Goal: Communication & Community: Participate in discussion

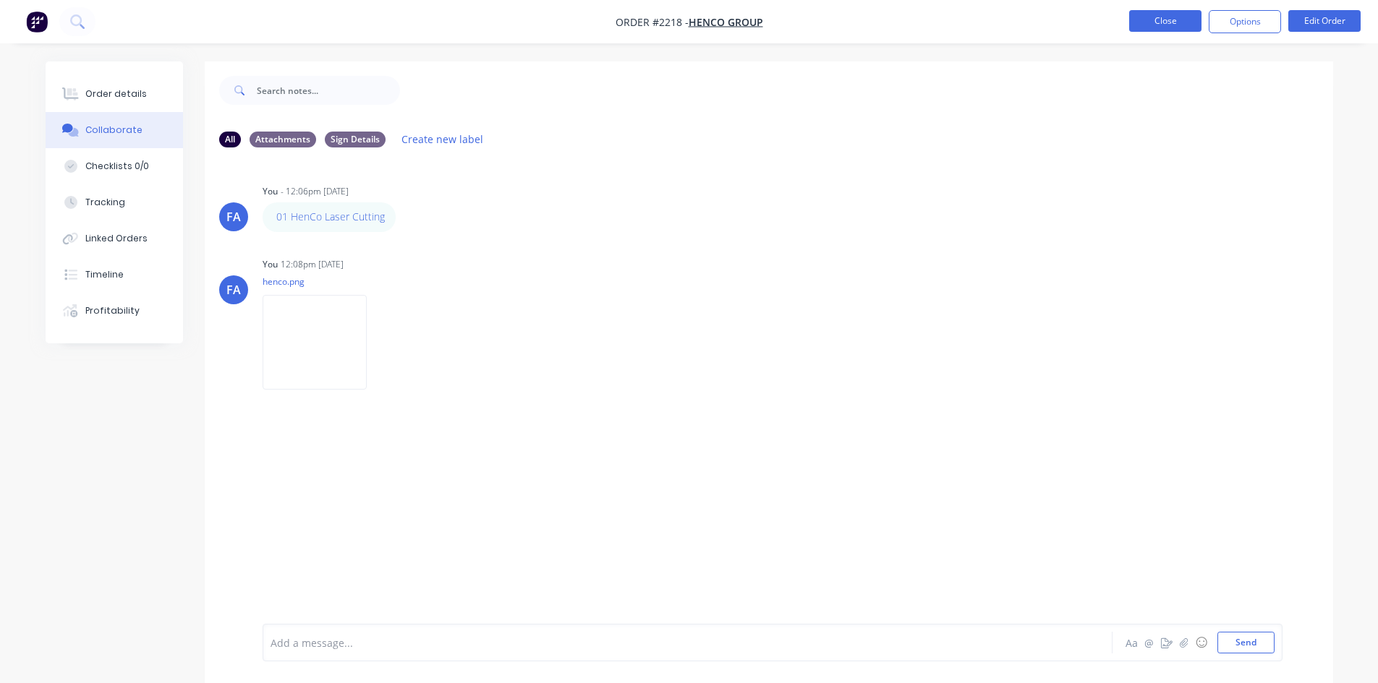
click at [1154, 21] on button "Close" at bounding box center [1165, 21] width 72 height 22
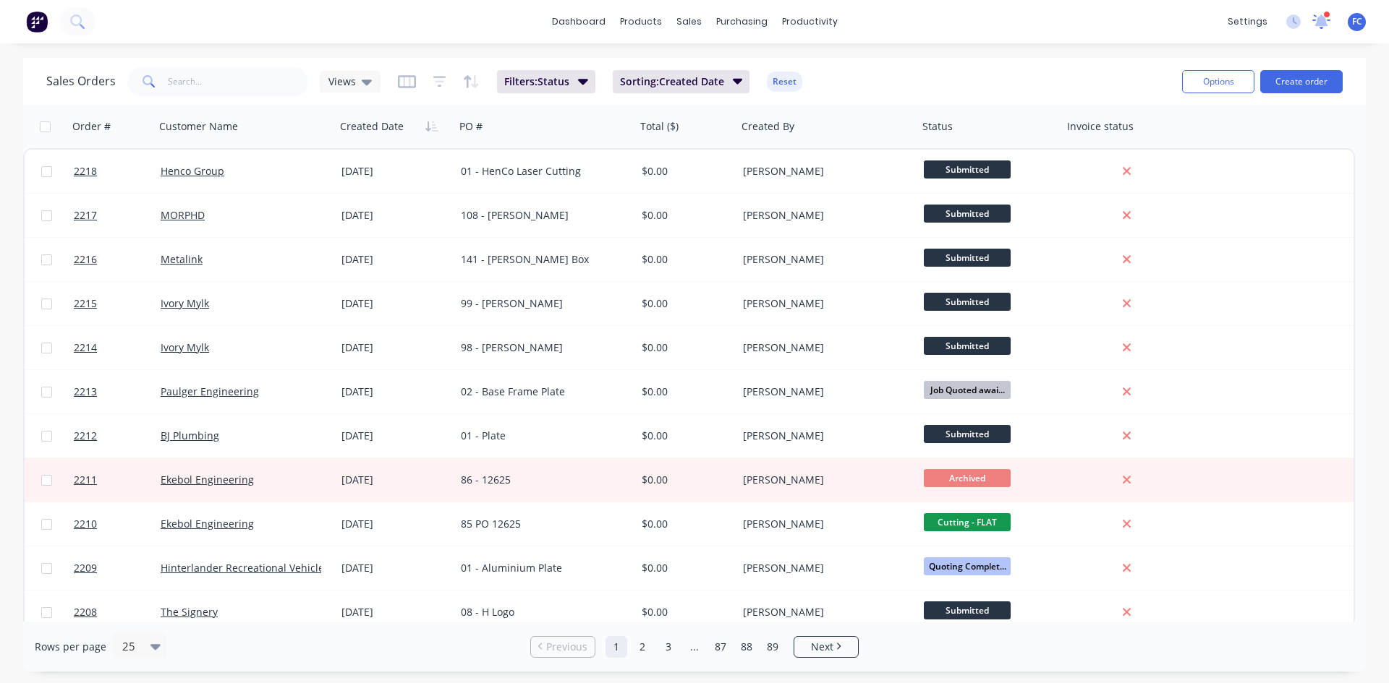
click at [1318, 16] on icon at bounding box center [1321, 21] width 18 height 14
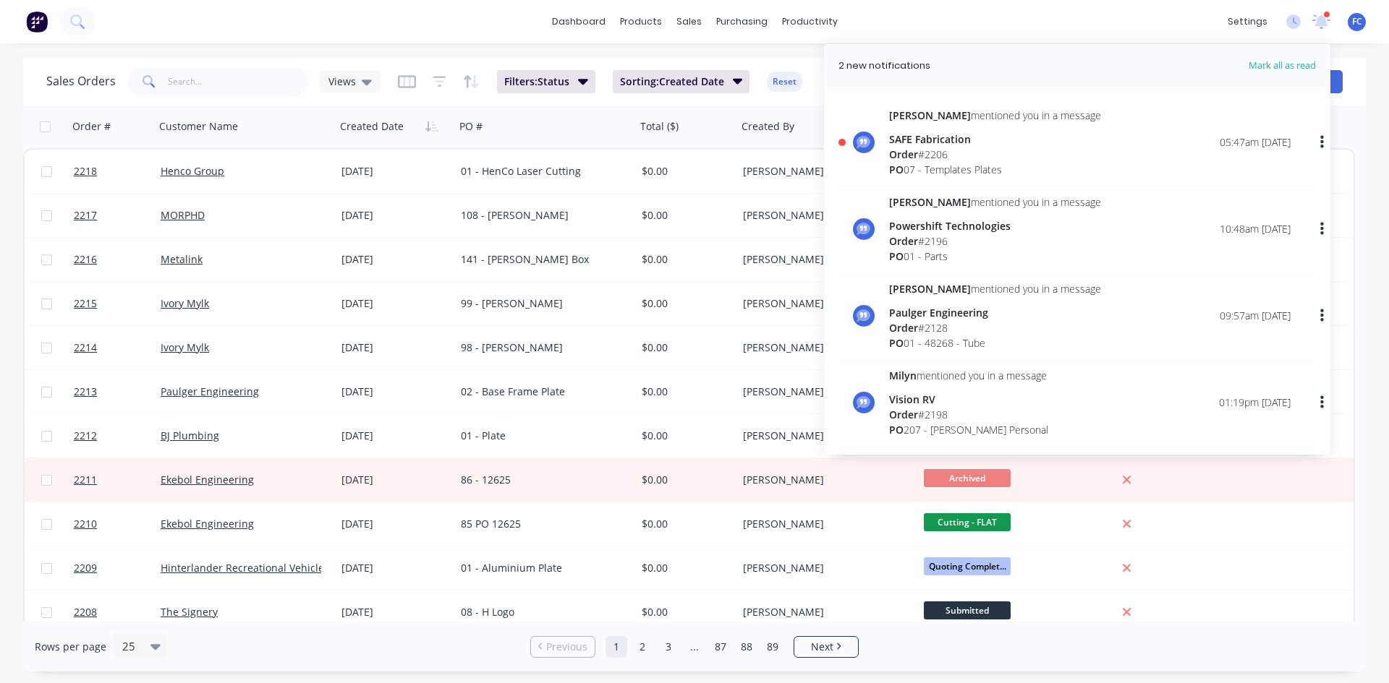
click at [729, 56] on div "dashboard products sales purchasing productivity dashboard products Product Cat…" at bounding box center [694, 341] width 1389 height 683
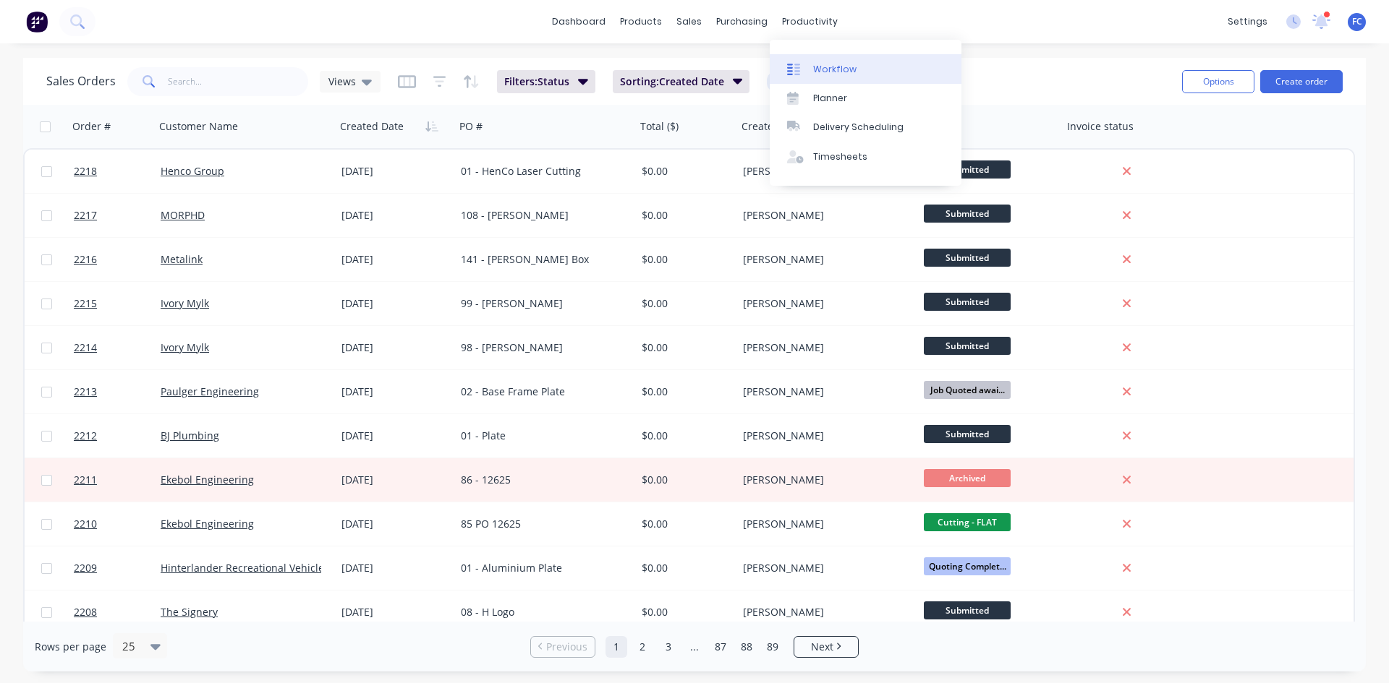
click at [821, 72] on div "Workflow" at bounding box center [834, 69] width 43 height 13
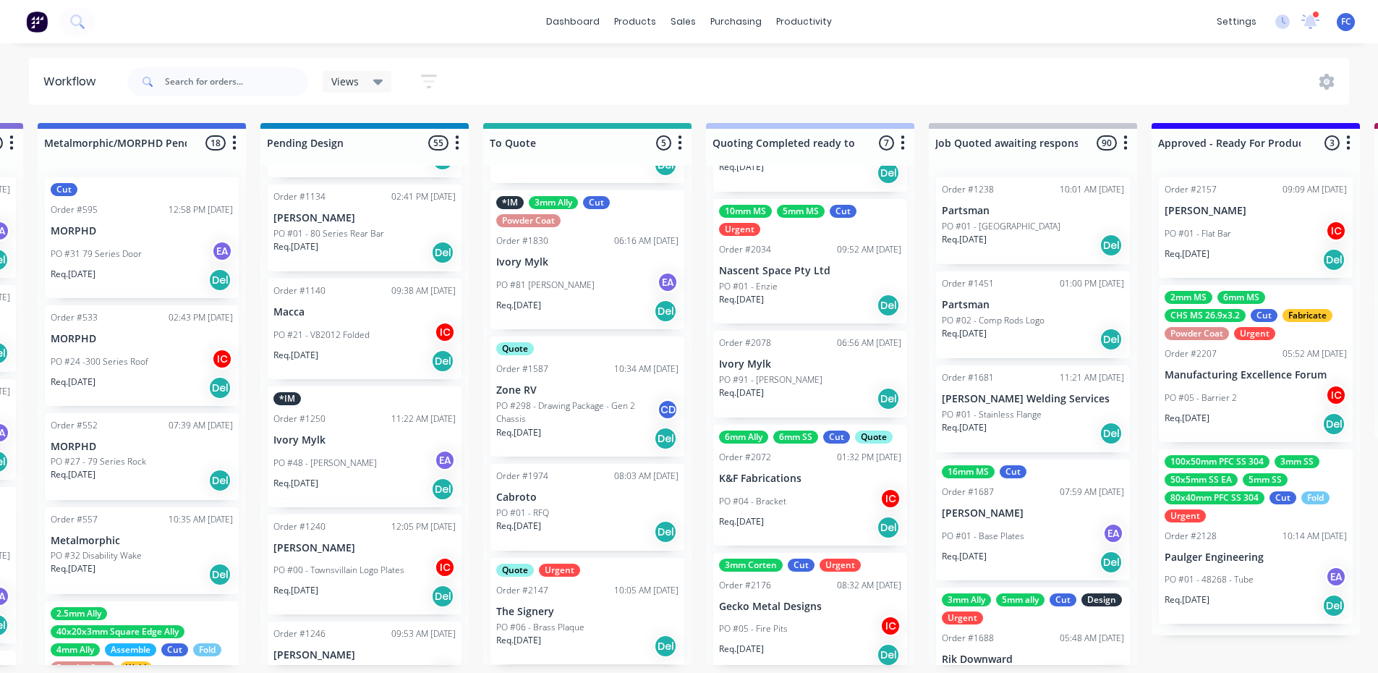
scroll to position [3, 678]
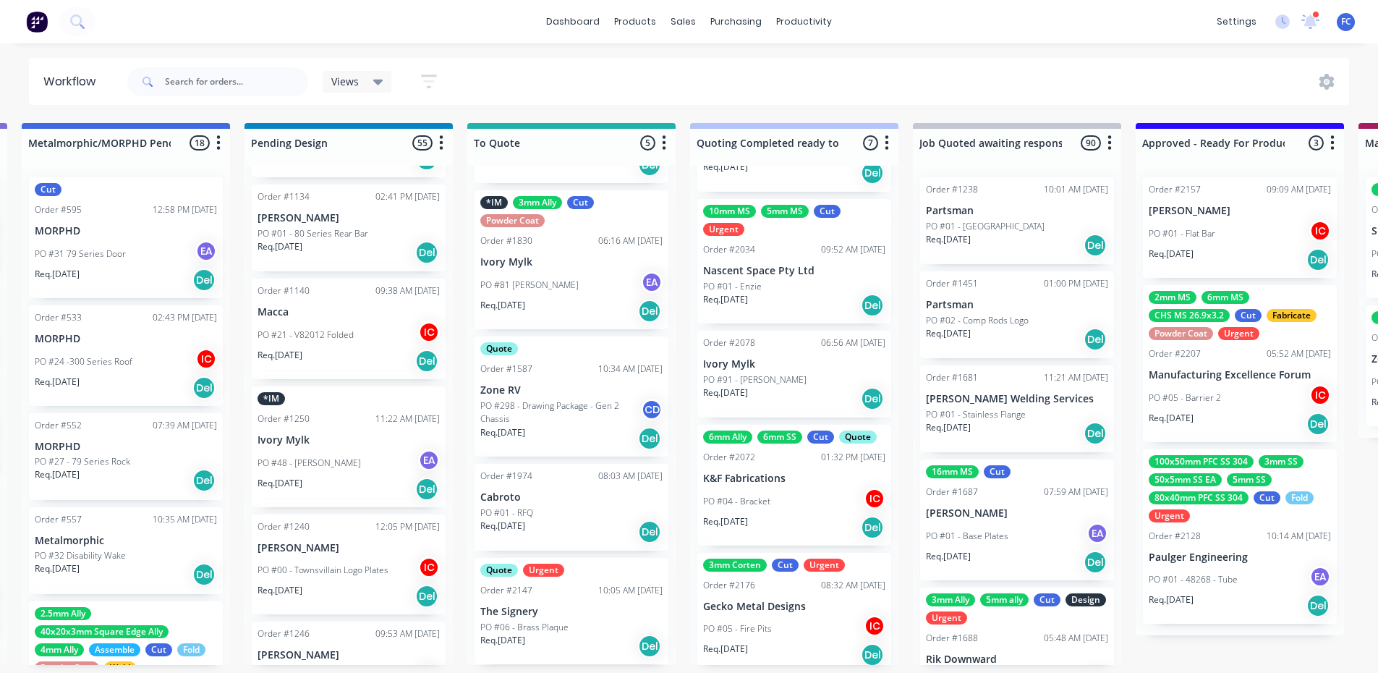
click at [537, 621] on p "PO #06 - Brass Plaque" at bounding box center [524, 626] width 88 height 13
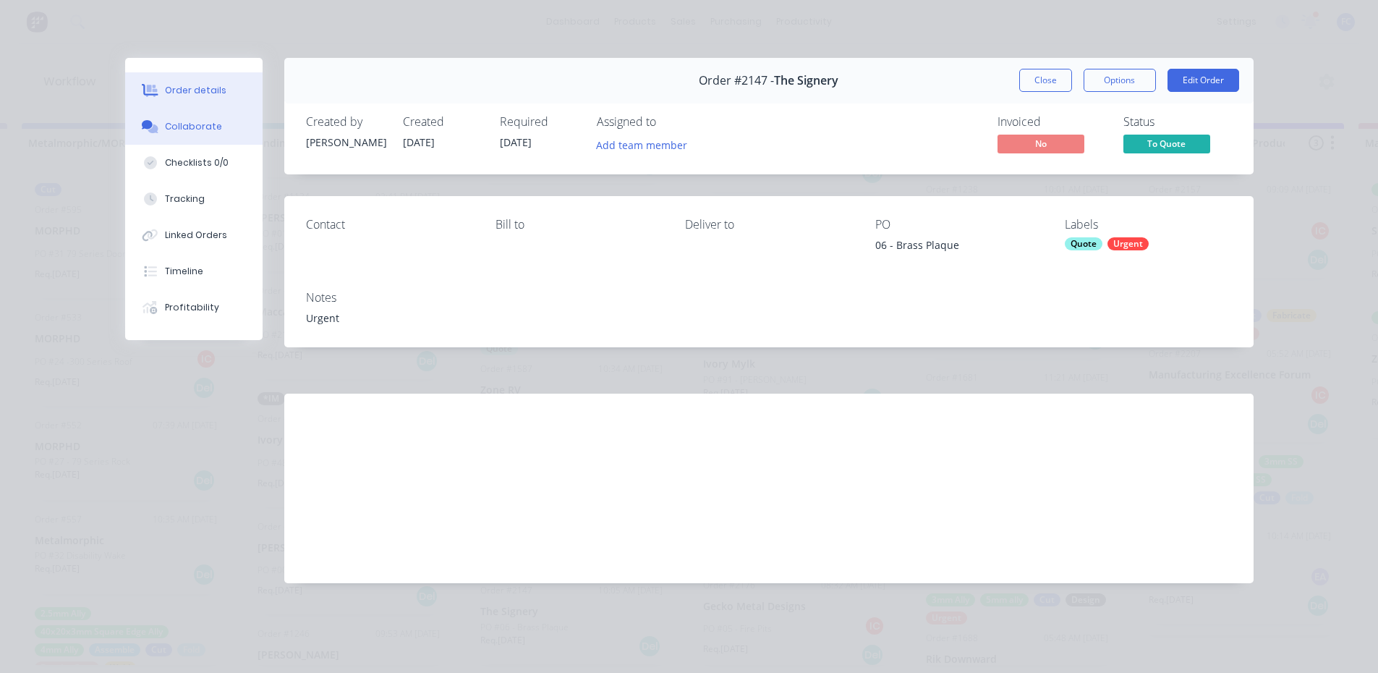
click at [213, 141] on button "Collaborate" at bounding box center [193, 126] width 137 height 36
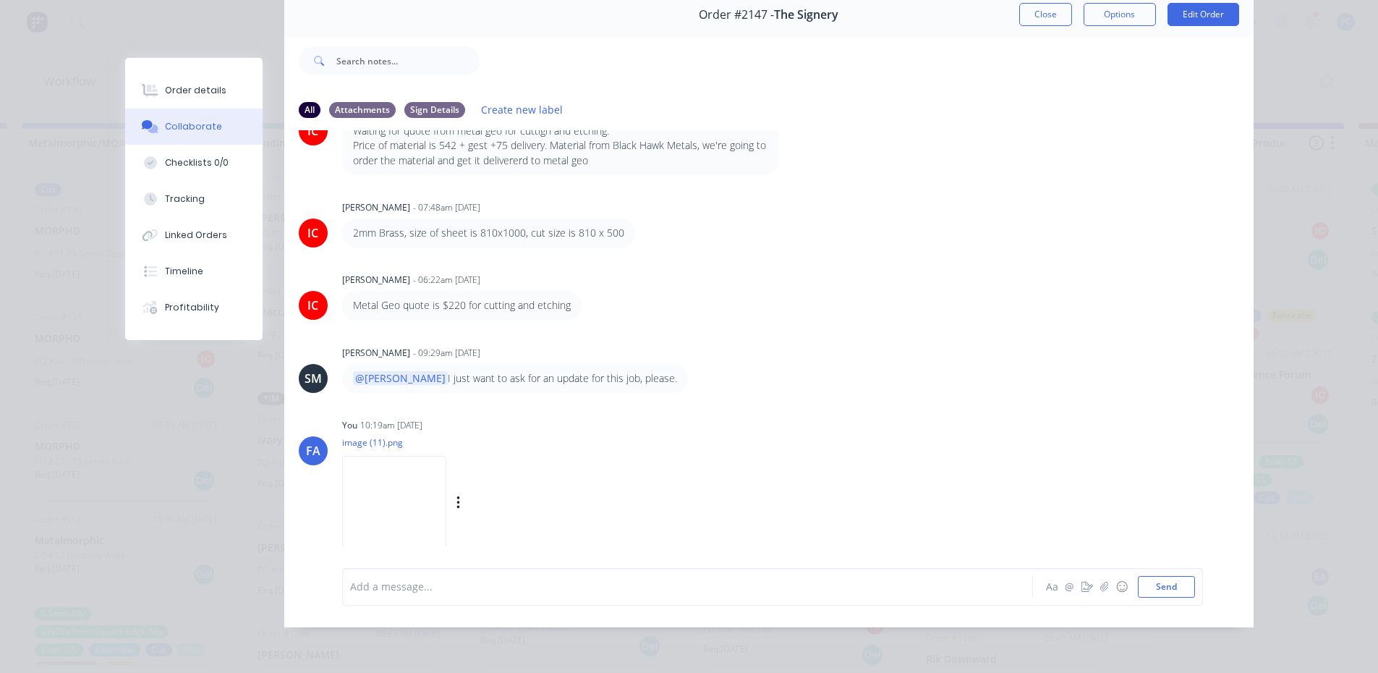
scroll to position [658, 0]
click at [446, 495] on img at bounding box center [394, 502] width 104 height 95
click at [1033, 3] on button "Close" at bounding box center [1045, 14] width 53 height 23
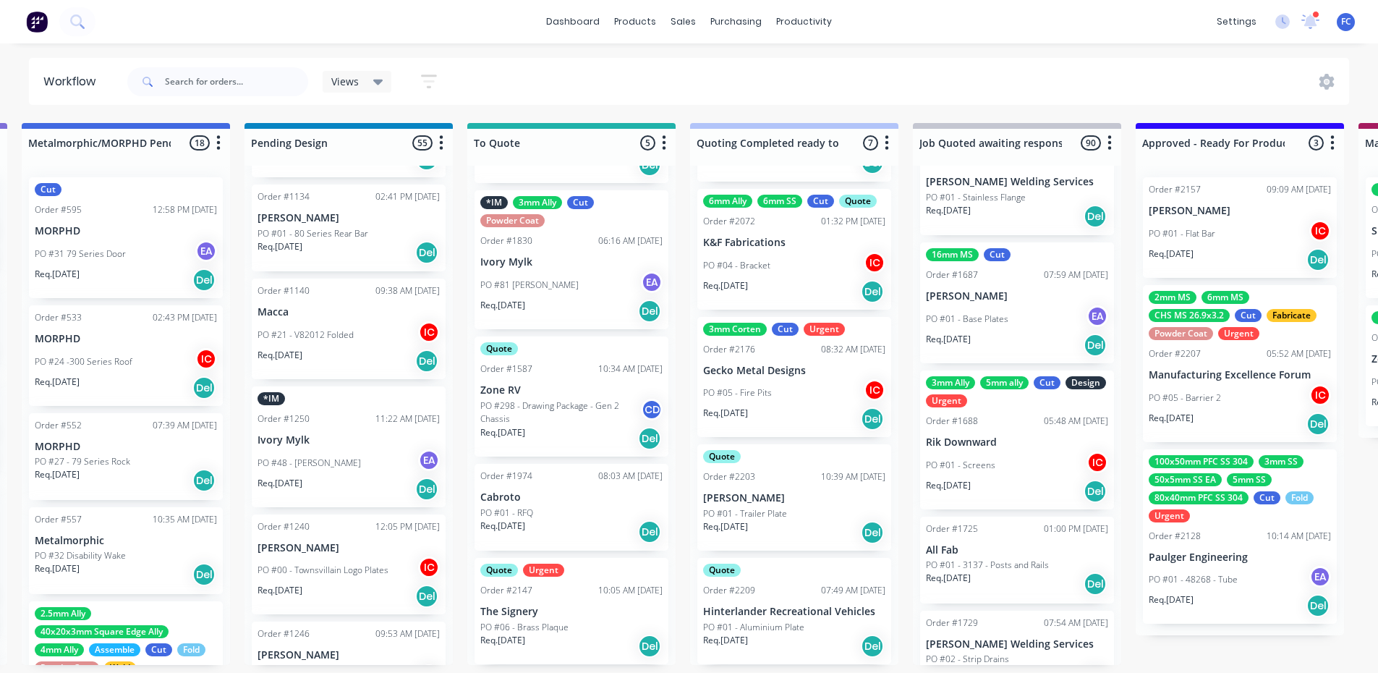
scroll to position [3, 678]
click at [754, 620] on p "PO #01 - Aluminium Plate" at bounding box center [753, 626] width 101 height 13
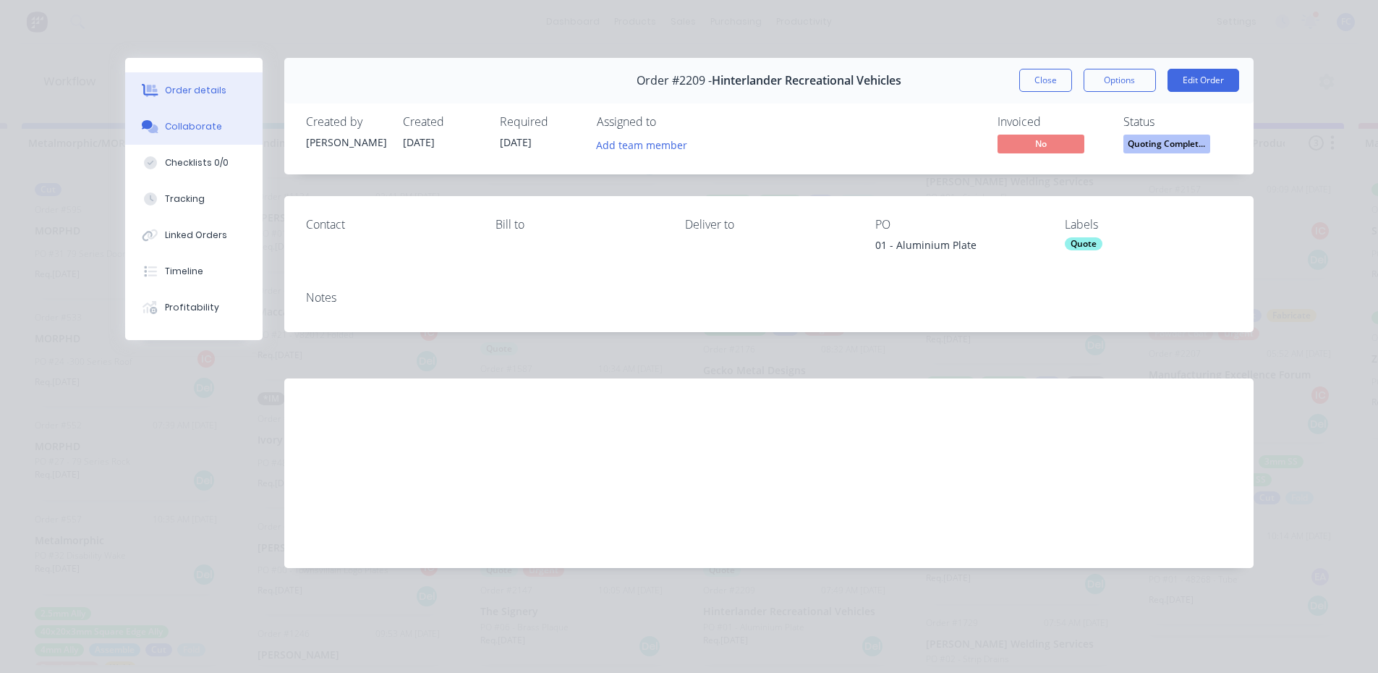
click at [208, 122] on div "Collaborate" at bounding box center [193, 126] width 57 height 13
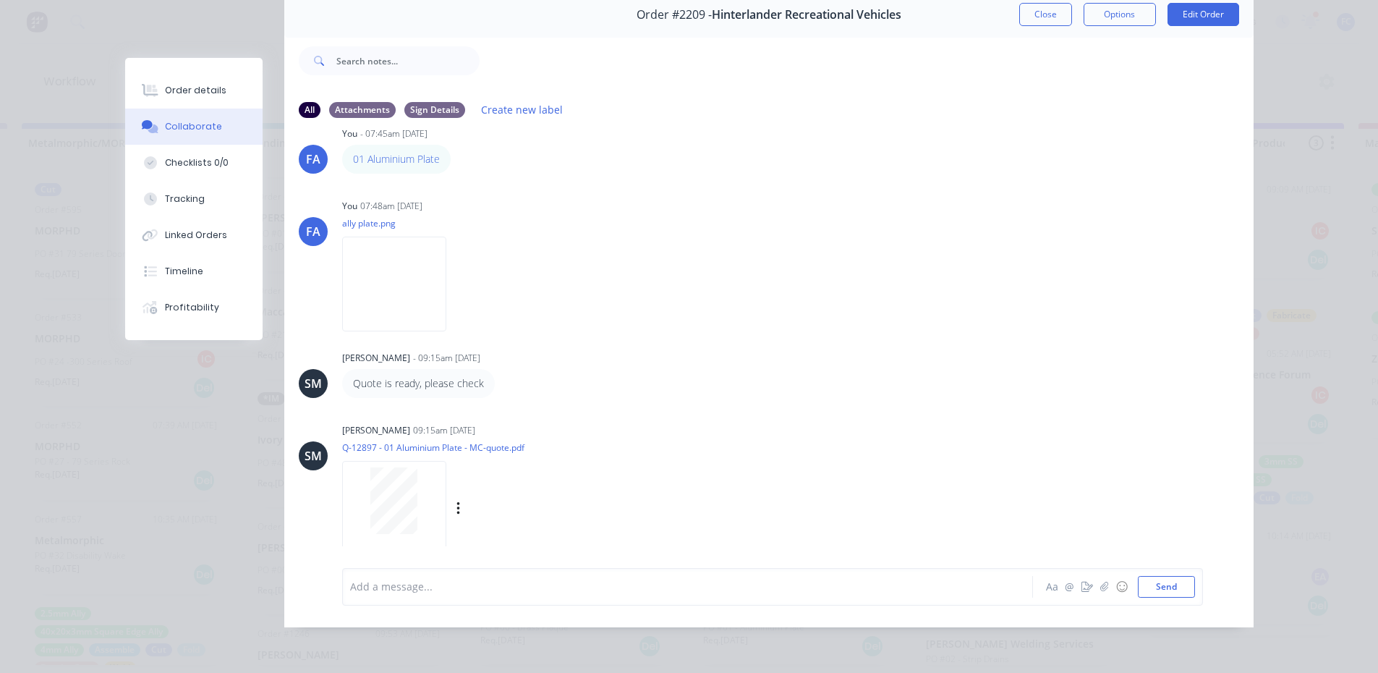
scroll to position [35, 0]
drag, startPoint x: 1038, startPoint y: 12, endPoint x: 847, endPoint y: 423, distance: 453.9
click at [1038, 12] on button "Close" at bounding box center [1045, 14] width 53 height 23
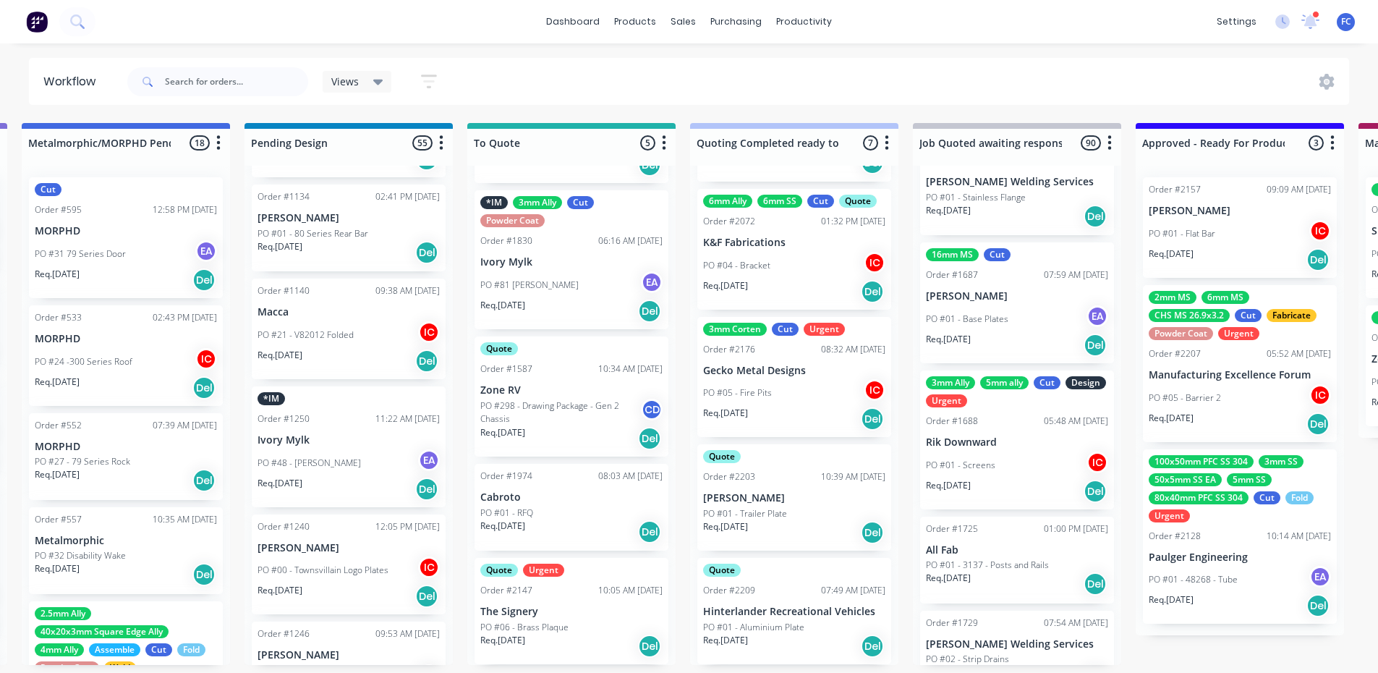
click at [748, 520] on p "Req. [DATE]" at bounding box center [725, 526] width 45 height 13
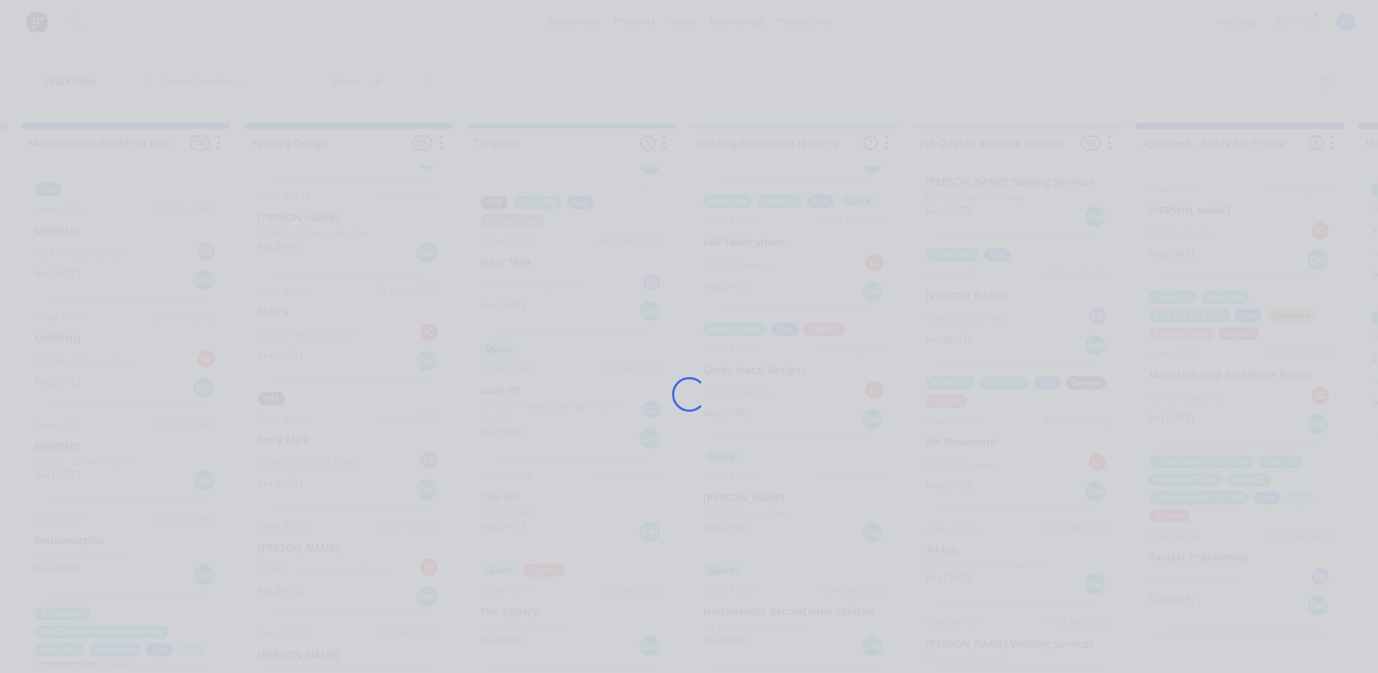
scroll to position [0, 678]
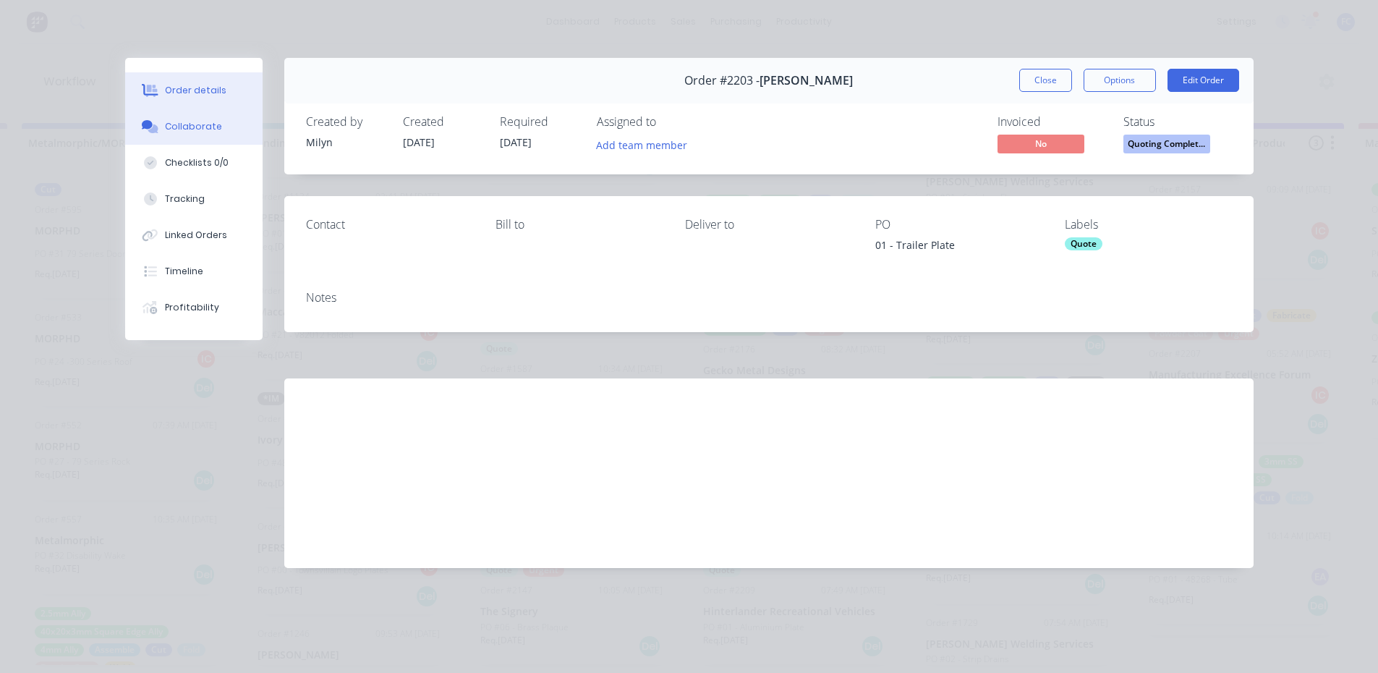
click at [220, 137] on button "Collaborate" at bounding box center [193, 126] width 137 height 36
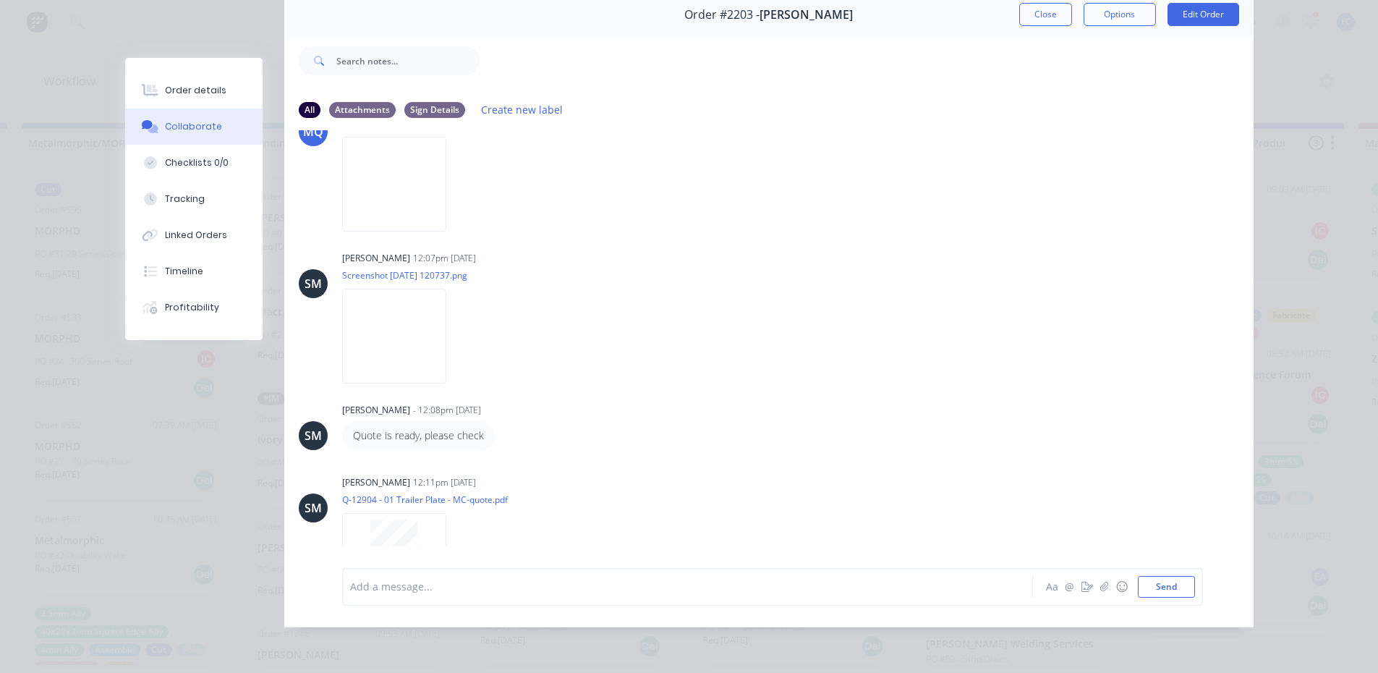
scroll to position [292, 0]
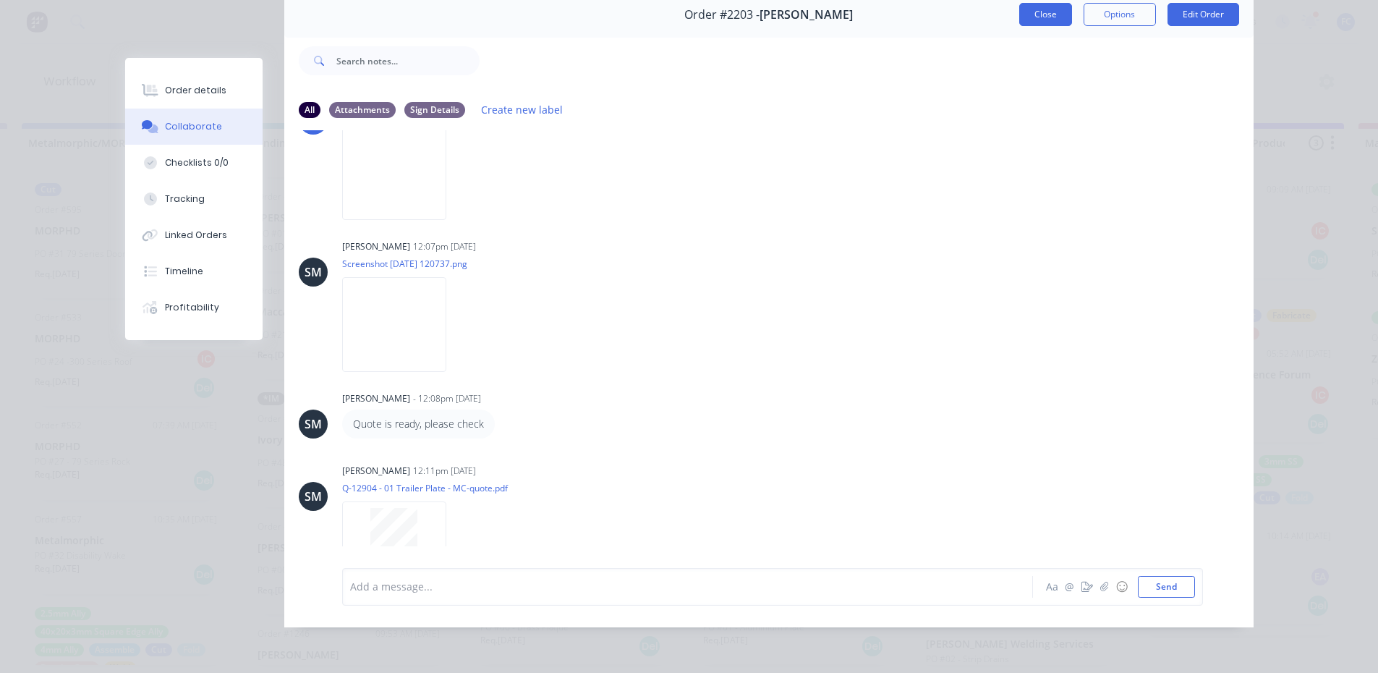
click at [1044, 3] on button "Close" at bounding box center [1045, 14] width 53 height 23
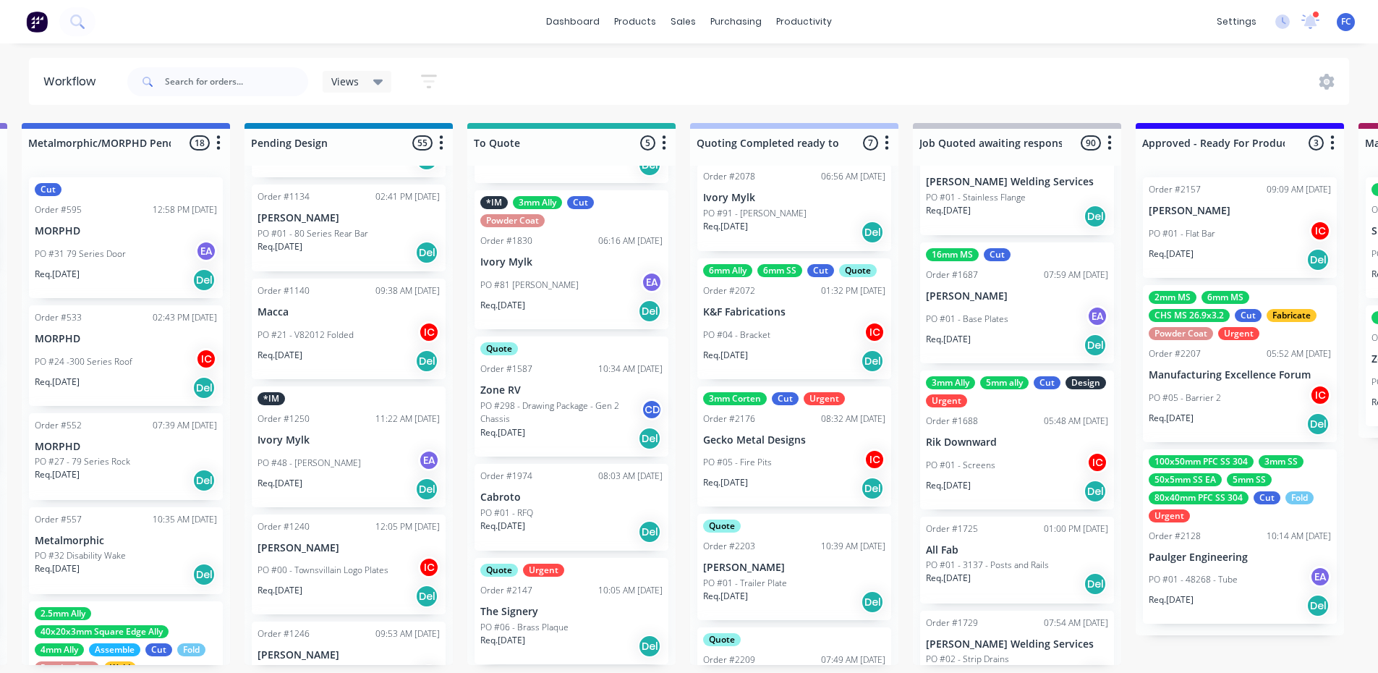
scroll to position [236, 0]
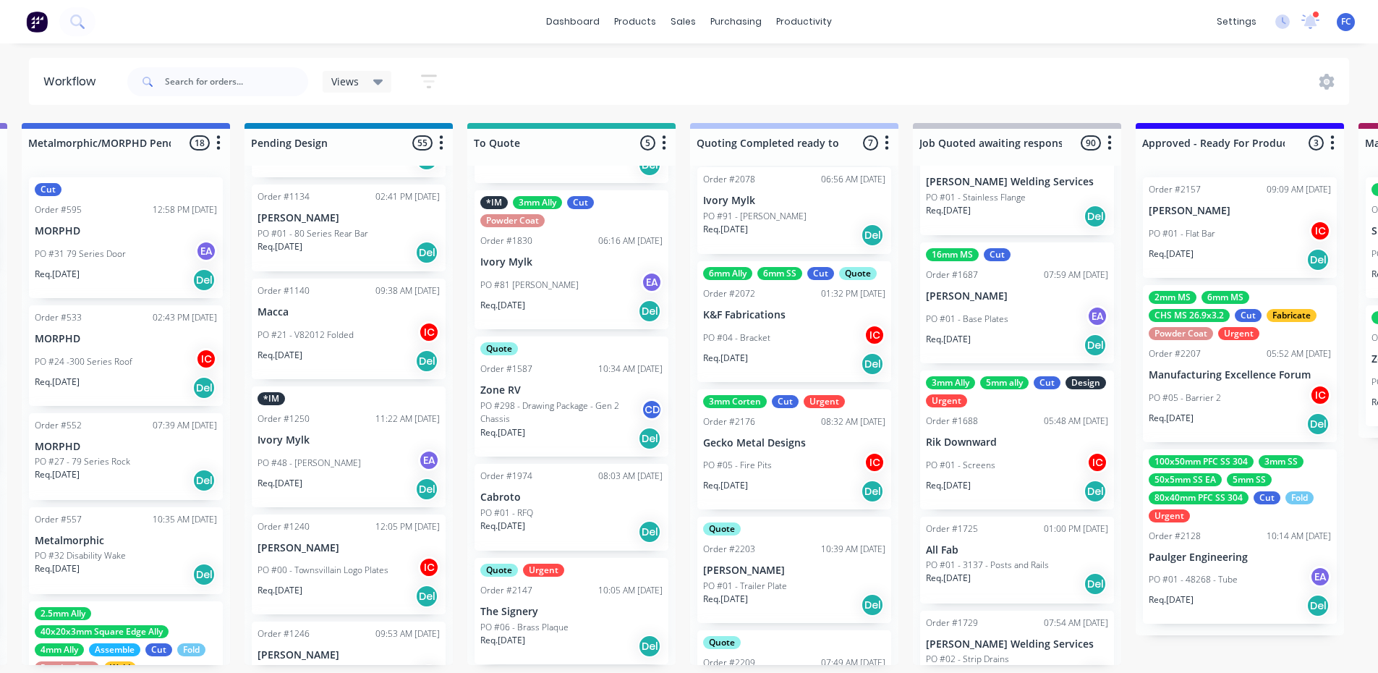
click at [761, 451] on div "PO #05 - Fire Pits IC" at bounding box center [794, 464] width 182 height 27
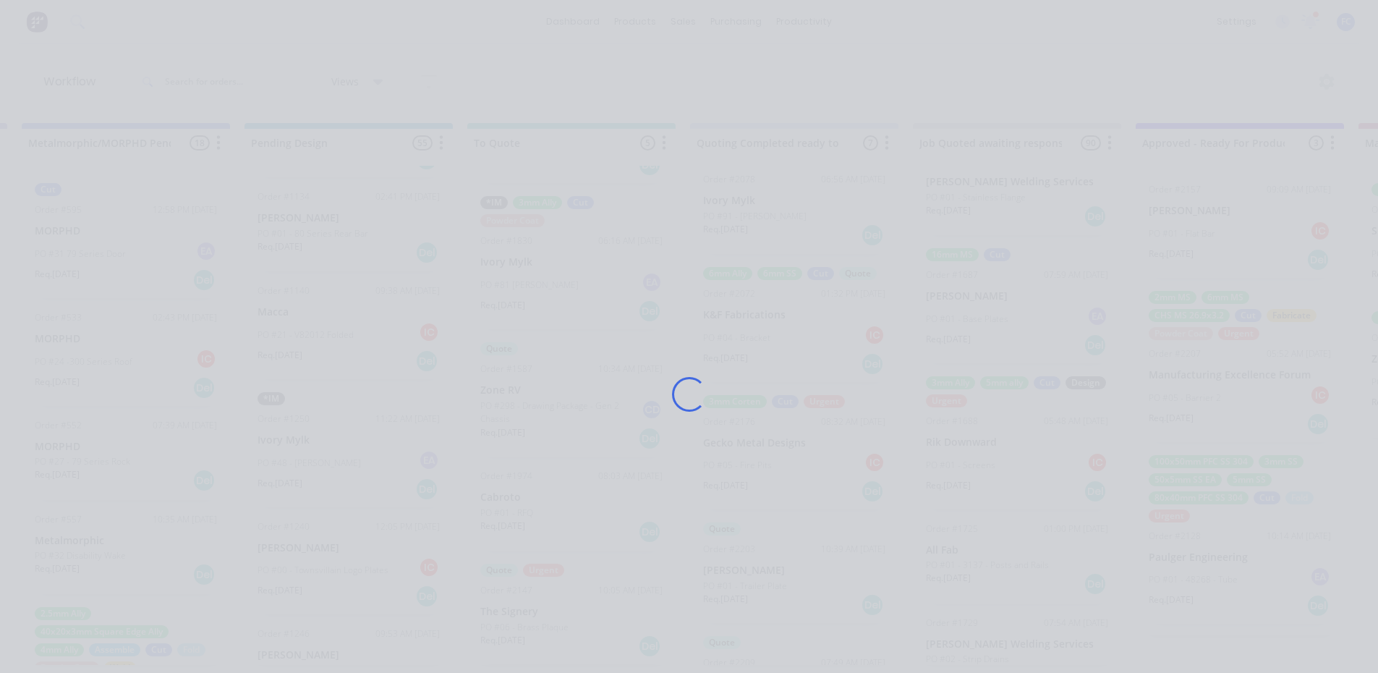
scroll to position [0, 678]
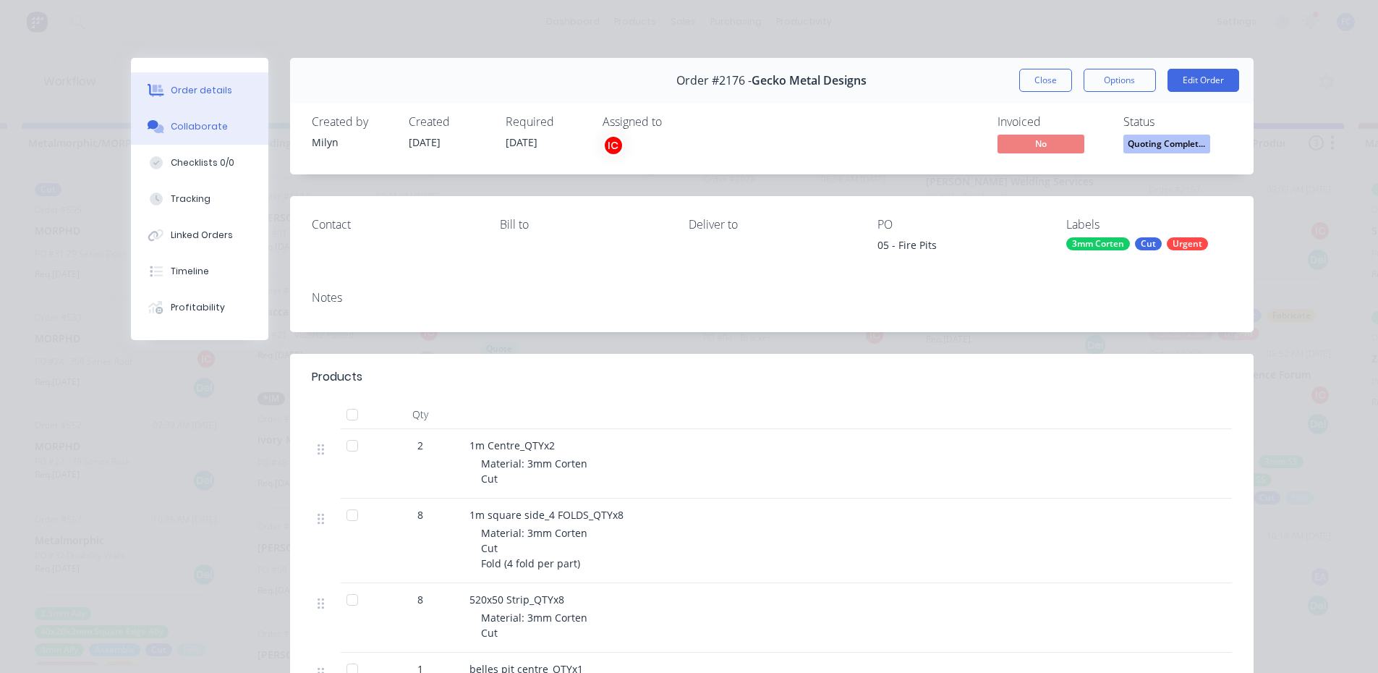
click at [202, 124] on div "Collaborate" at bounding box center [199, 126] width 57 height 13
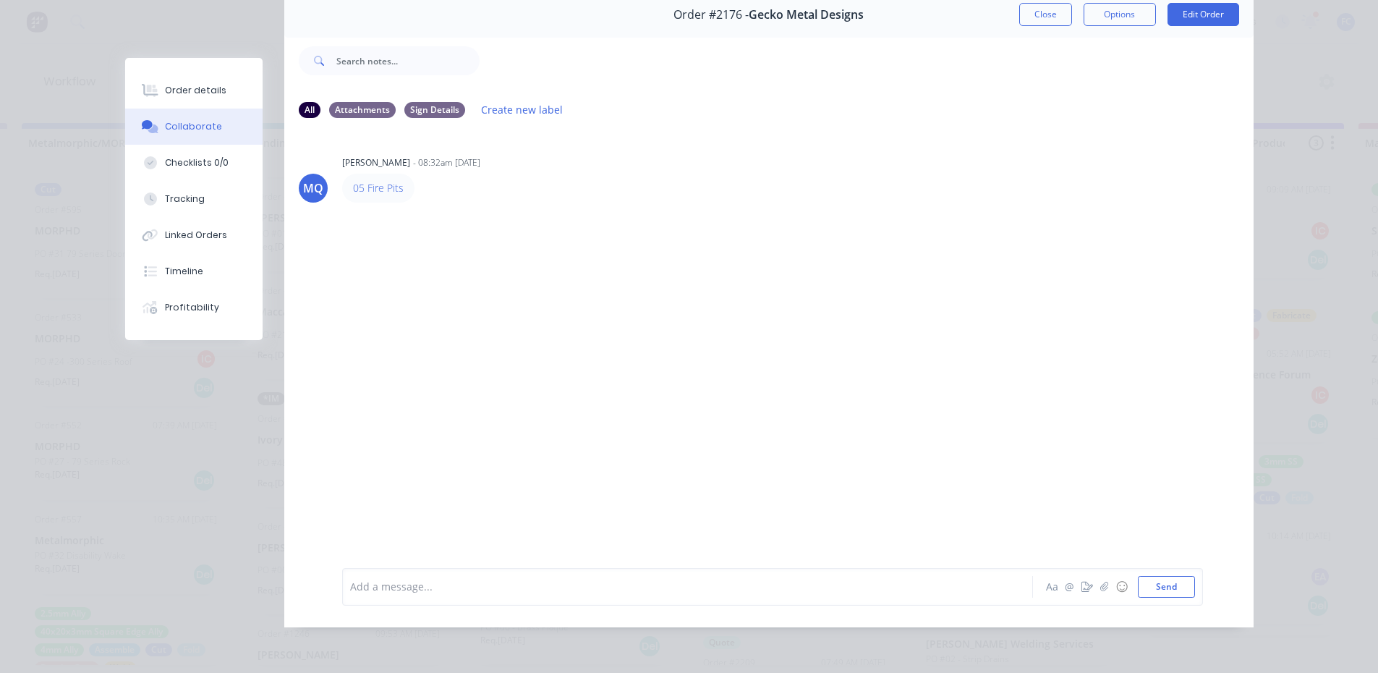
scroll to position [3, 678]
drag, startPoint x: 1041, startPoint y: 7, endPoint x: 846, endPoint y: 485, distance: 515.7
click at [1037, 9] on button "Close" at bounding box center [1045, 14] width 53 height 23
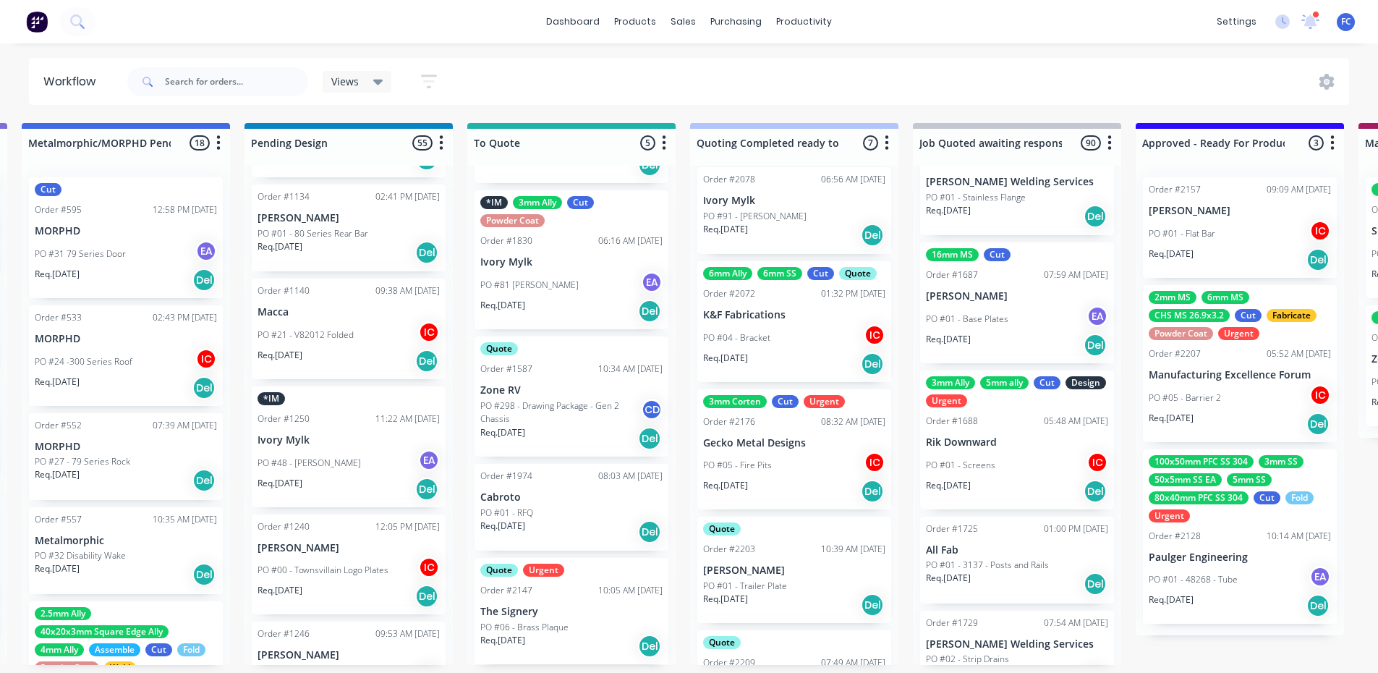
click at [772, 451] on div "PO #05 - Fire Pits IC" at bounding box center [794, 464] width 182 height 27
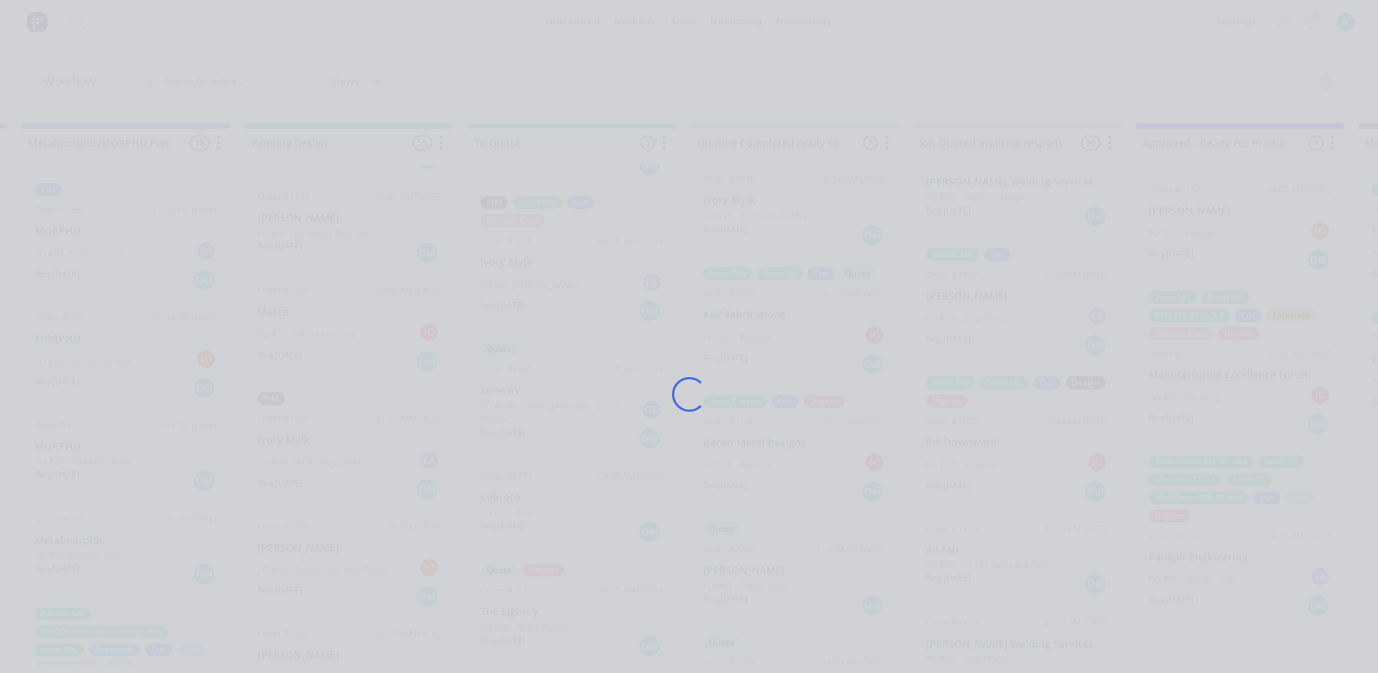
scroll to position [0, 678]
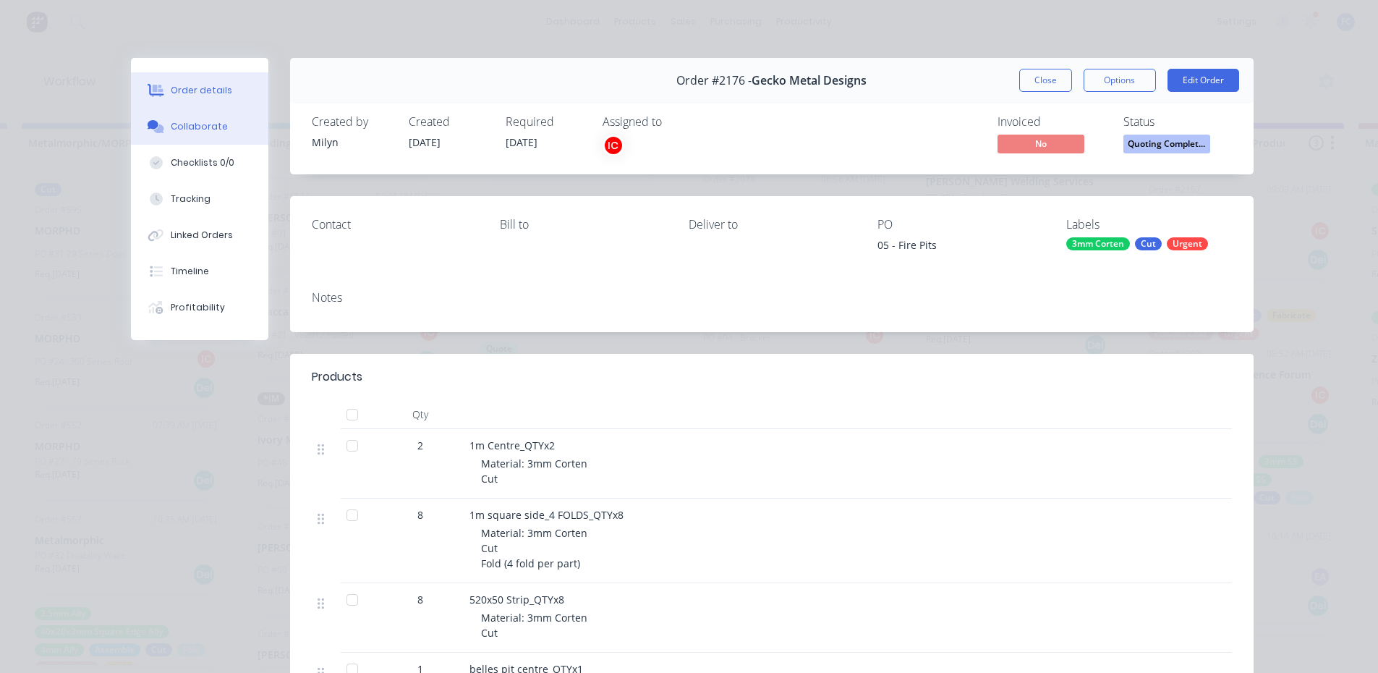
click at [161, 130] on button "Collaborate" at bounding box center [199, 126] width 137 height 36
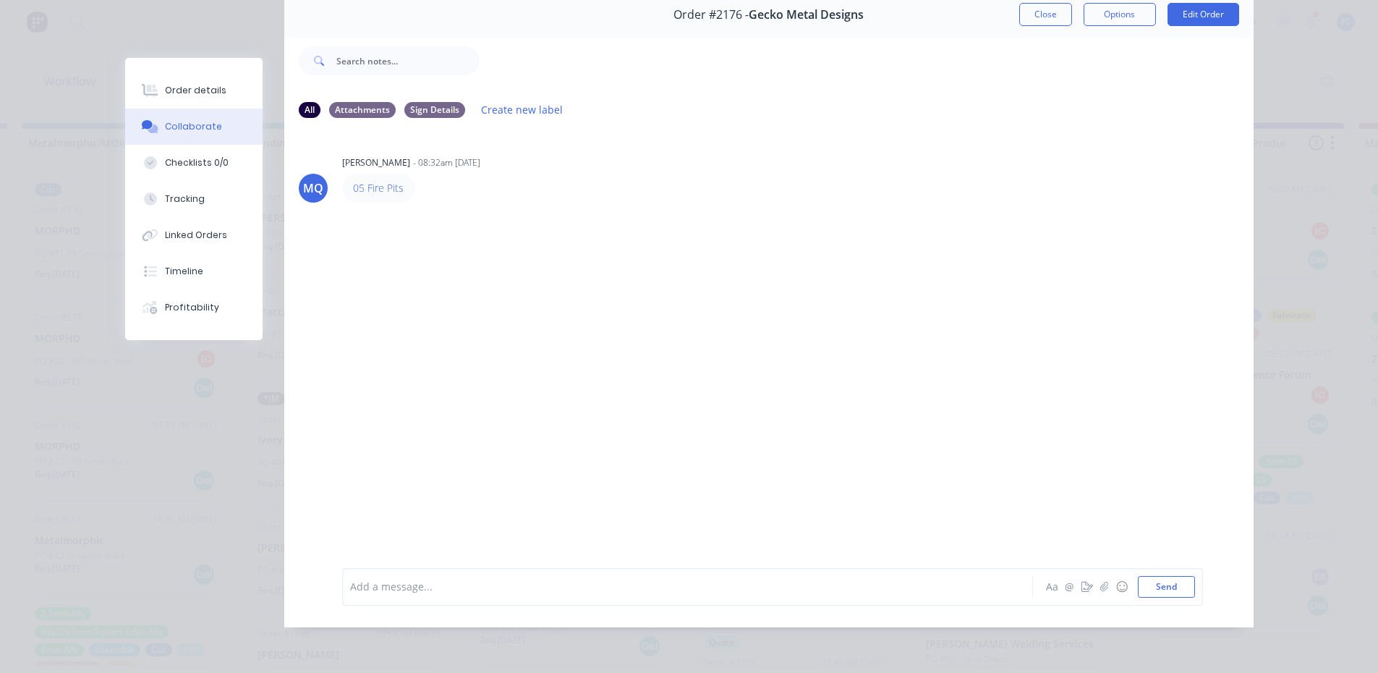
scroll to position [3, 678]
drag, startPoint x: 1042, startPoint y: 8, endPoint x: 661, endPoint y: 527, distance: 644.1
click at [1042, 8] on button "Close" at bounding box center [1045, 14] width 53 height 23
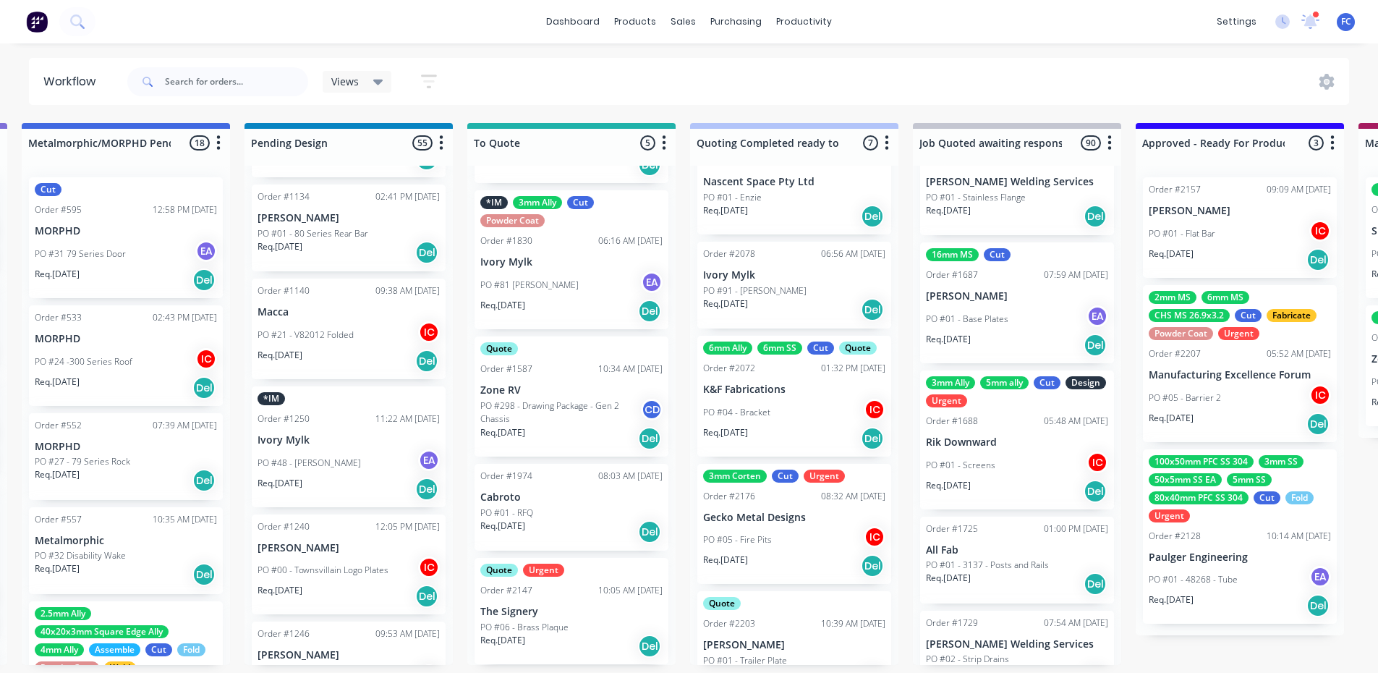
scroll to position [91, 0]
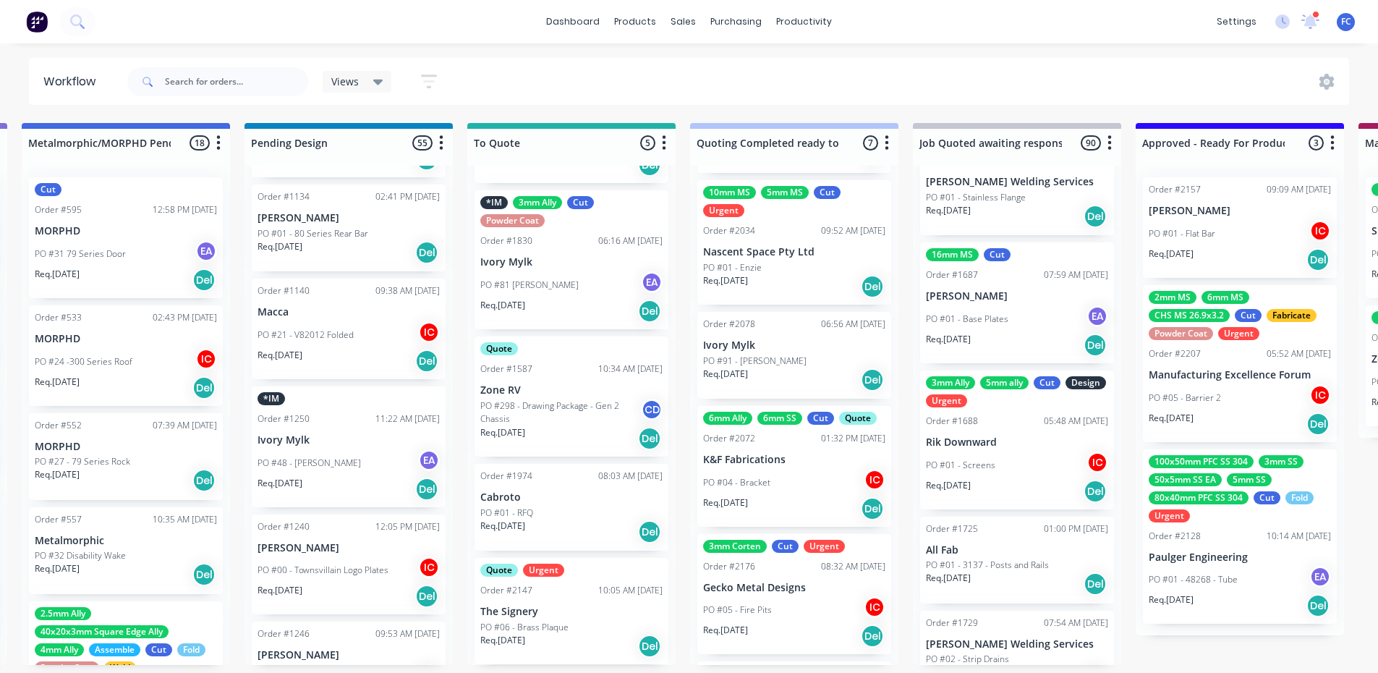
click at [751, 489] on div "PO #04 - Bracket IC" at bounding box center [794, 482] width 182 height 27
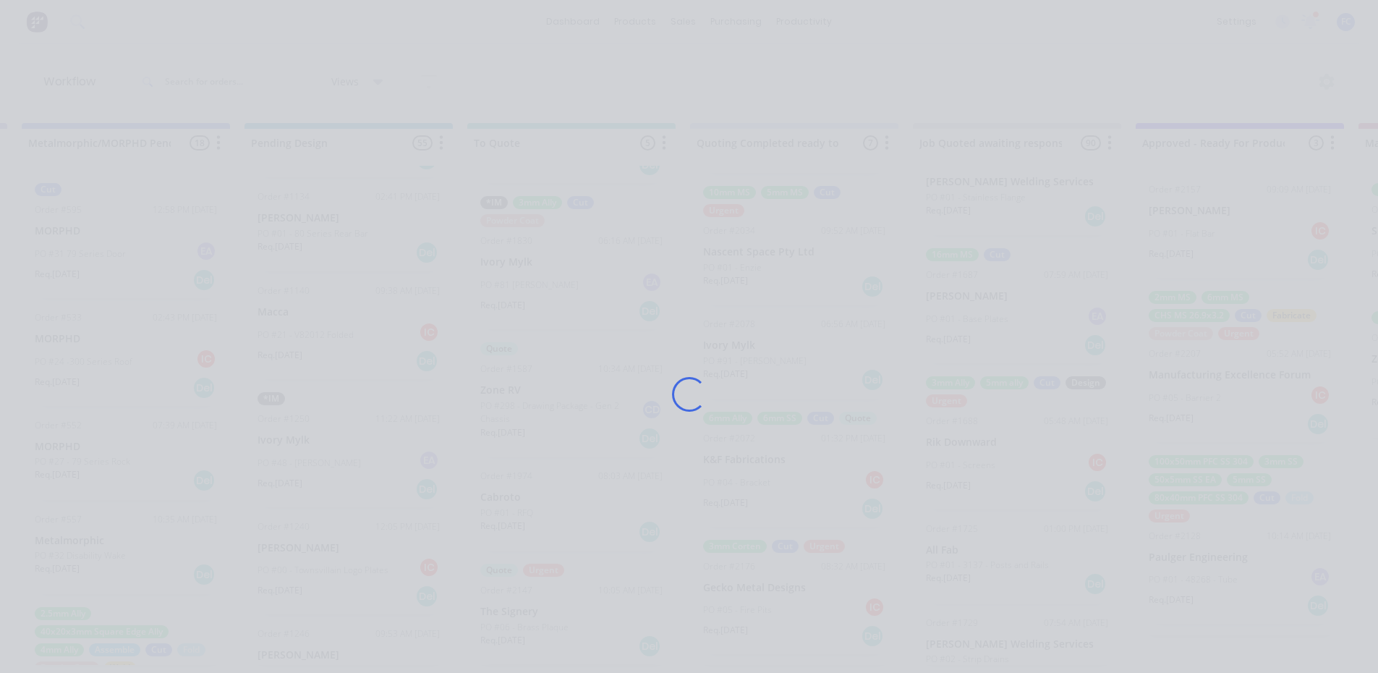
scroll to position [0, 678]
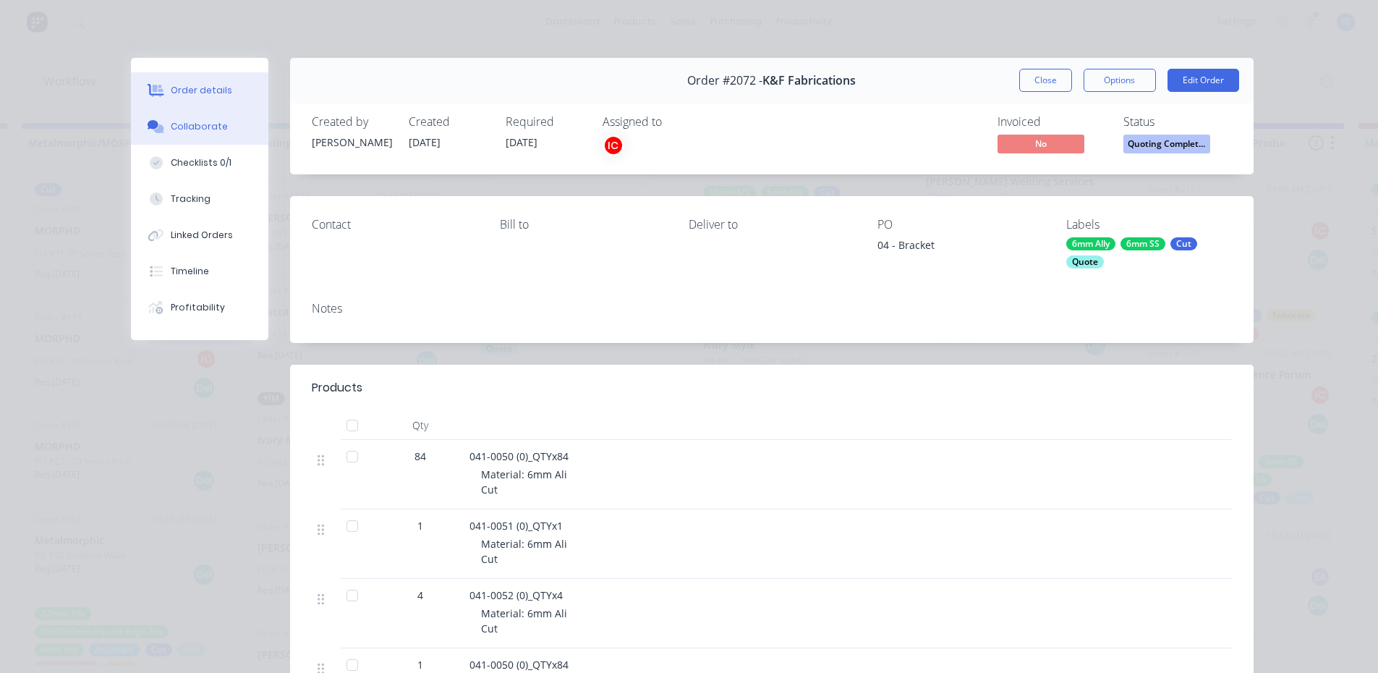
click at [215, 130] on div "Collaborate" at bounding box center [199, 126] width 57 height 13
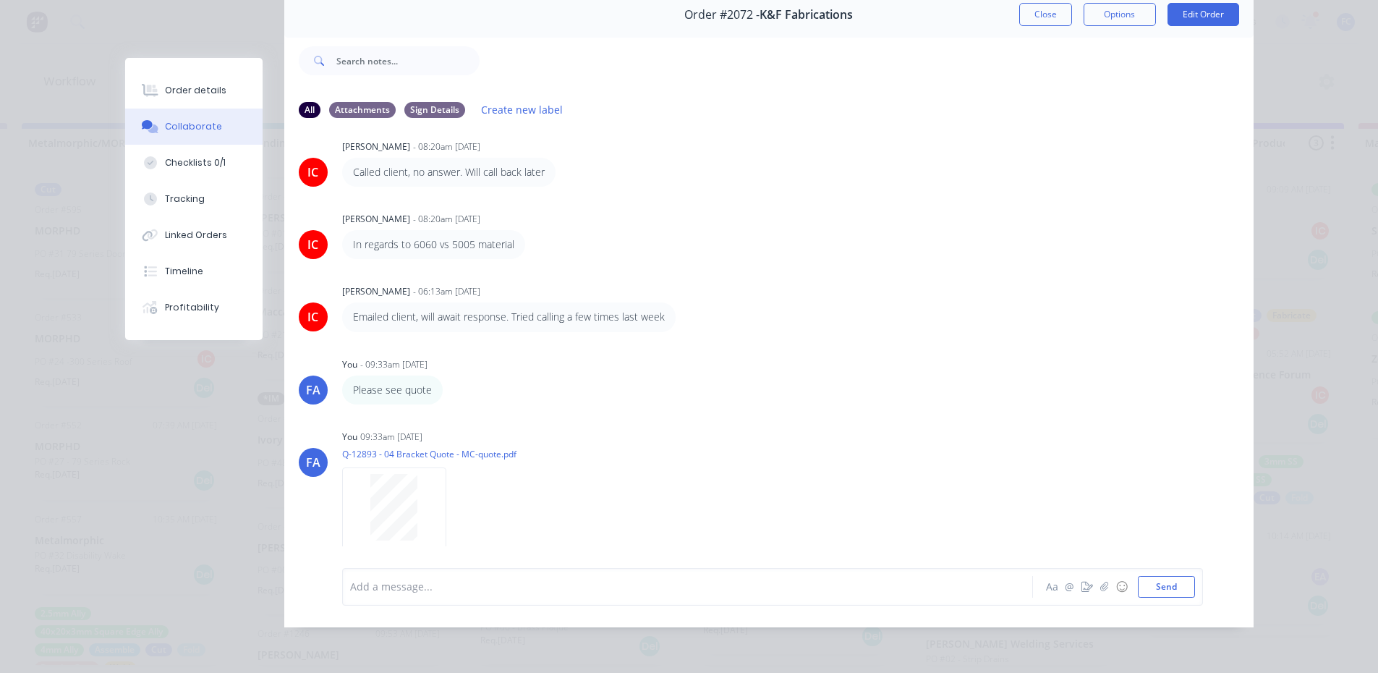
scroll to position [101, 0]
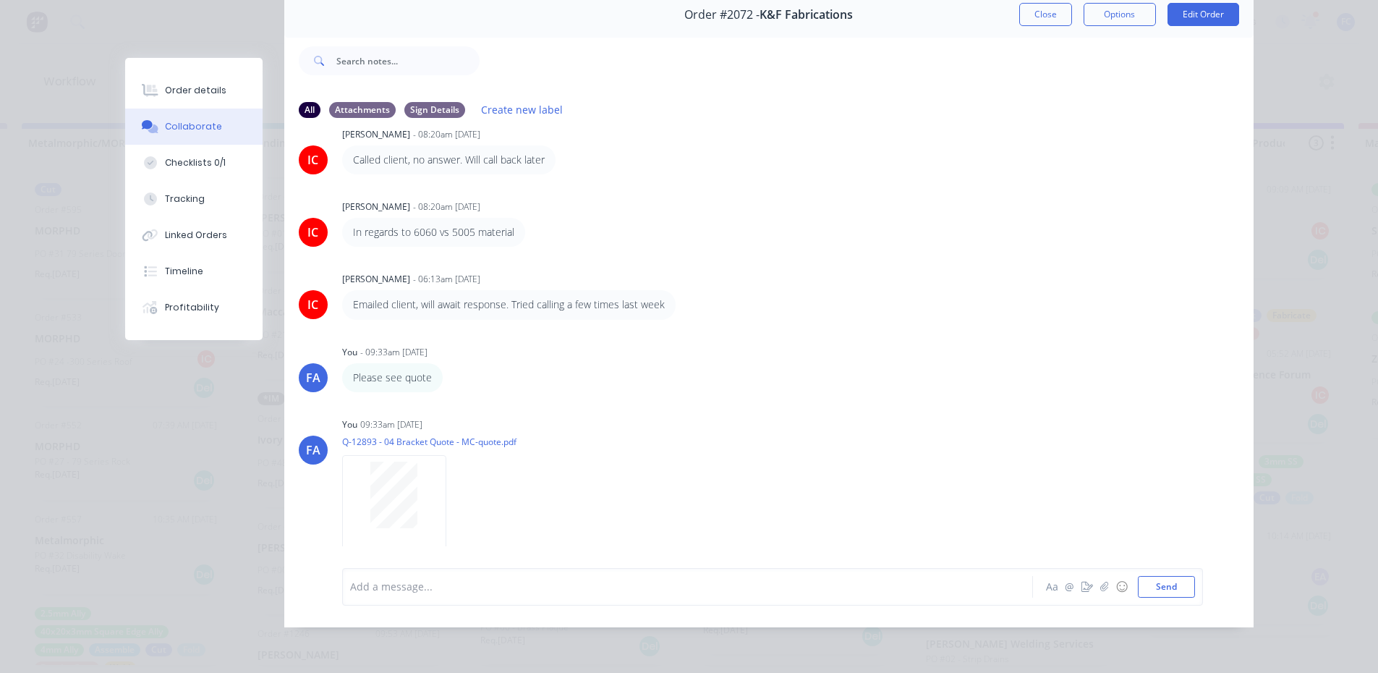
click at [1039, 17] on div "Order #2072 - K&F Fabrications Close Options Edit Order" at bounding box center [768, 15] width 969 height 46
click at [1038, 6] on button "Close" at bounding box center [1045, 14] width 53 height 23
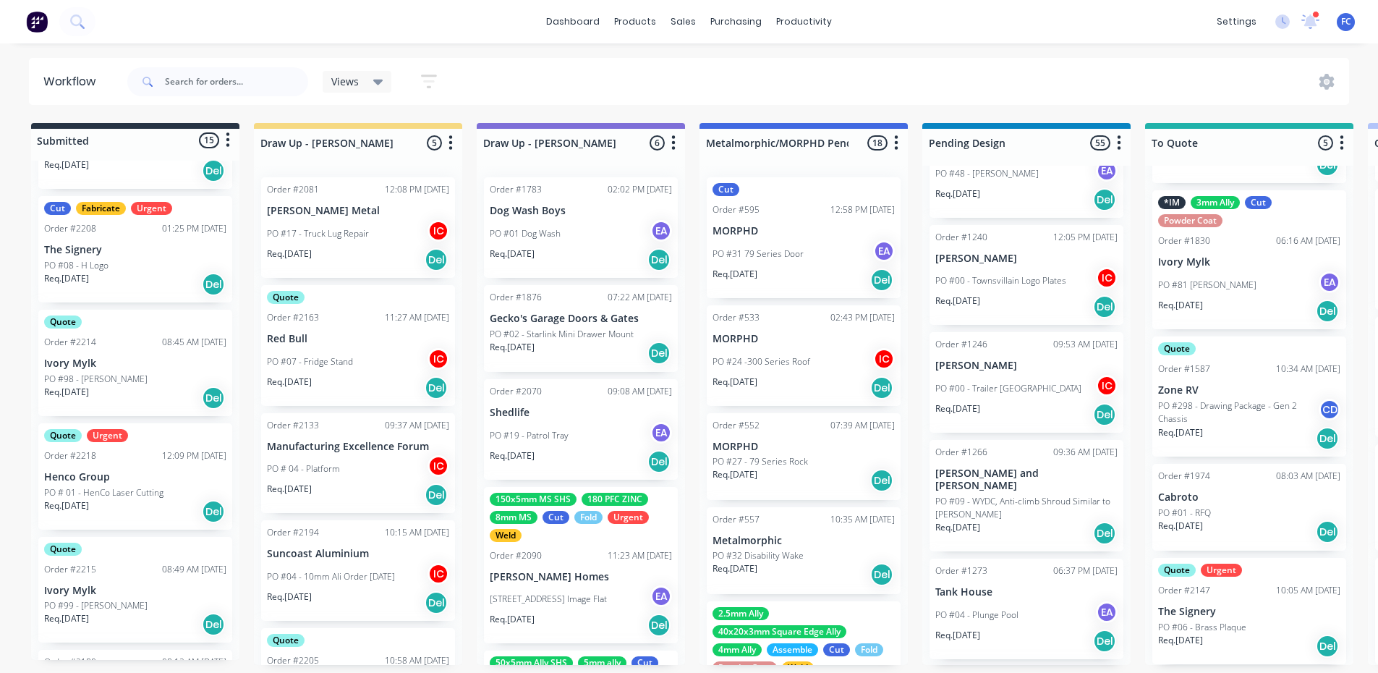
scroll to position [513, 0]
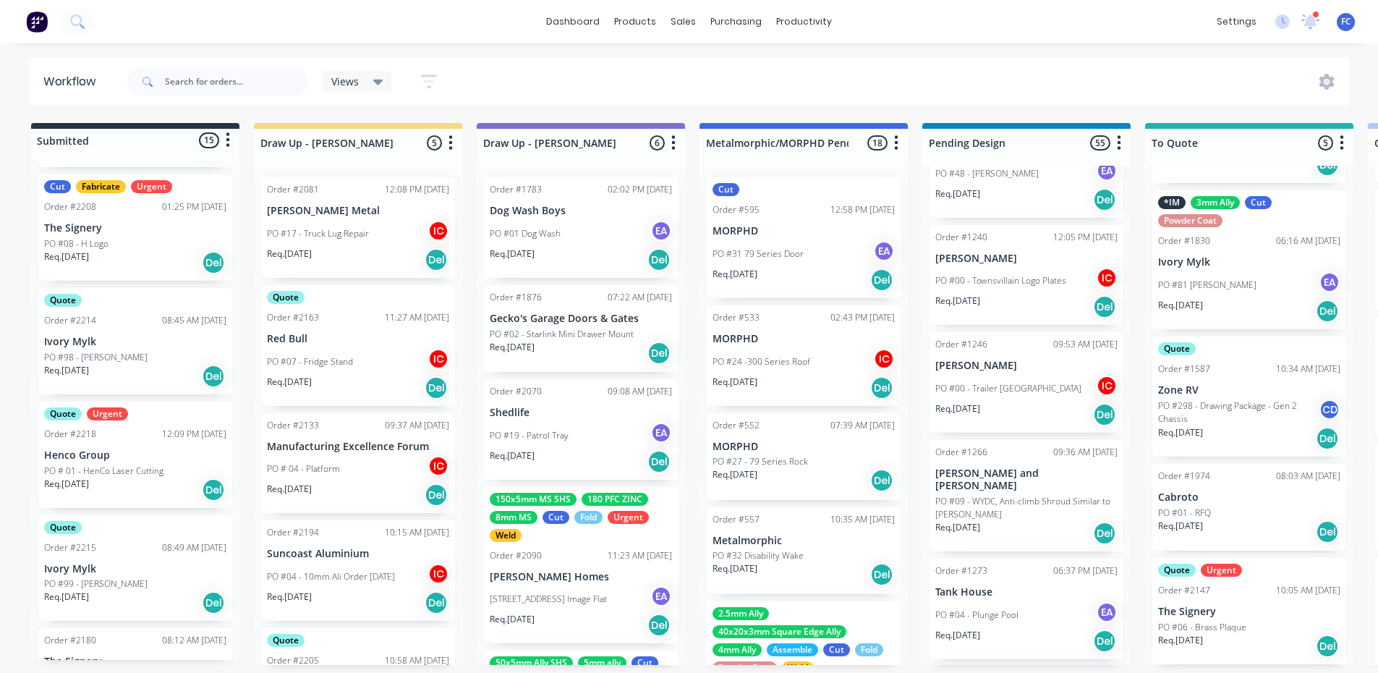
click at [159, 237] on div "PO #08 - H Logo" at bounding box center [135, 243] width 182 height 13
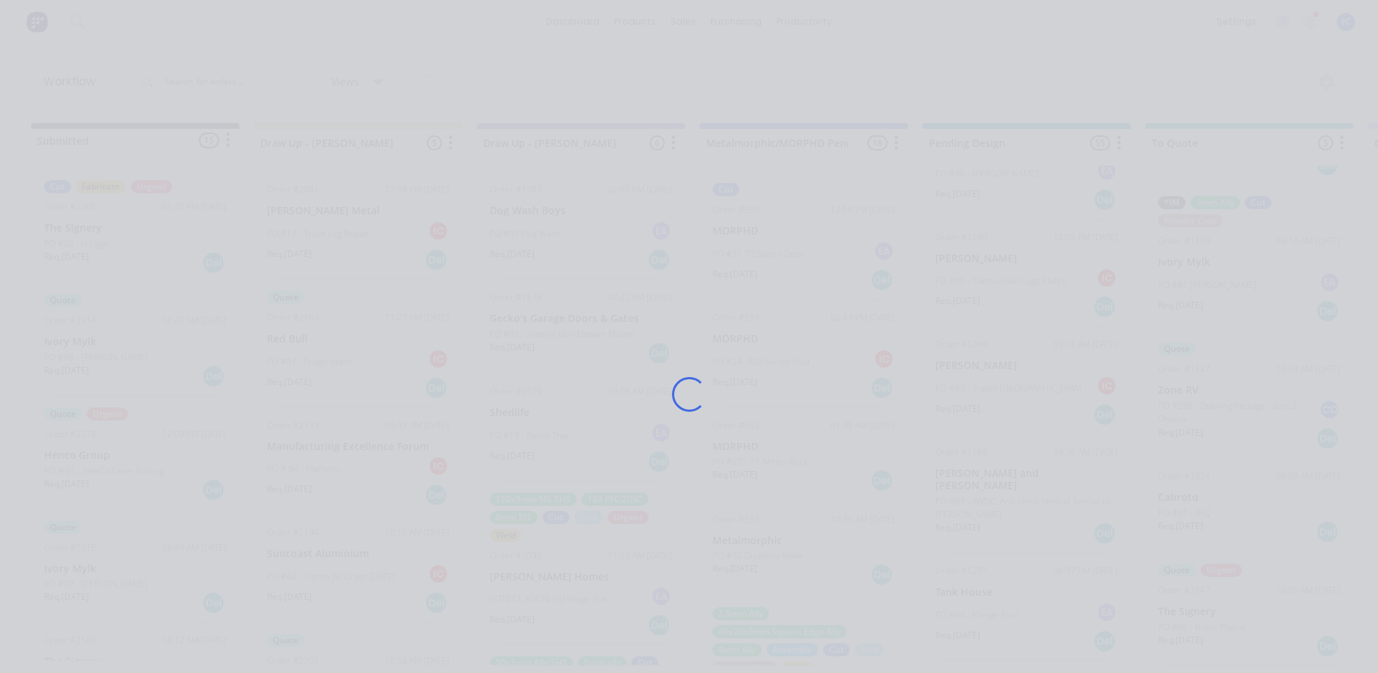
scroll to position [0, 0]
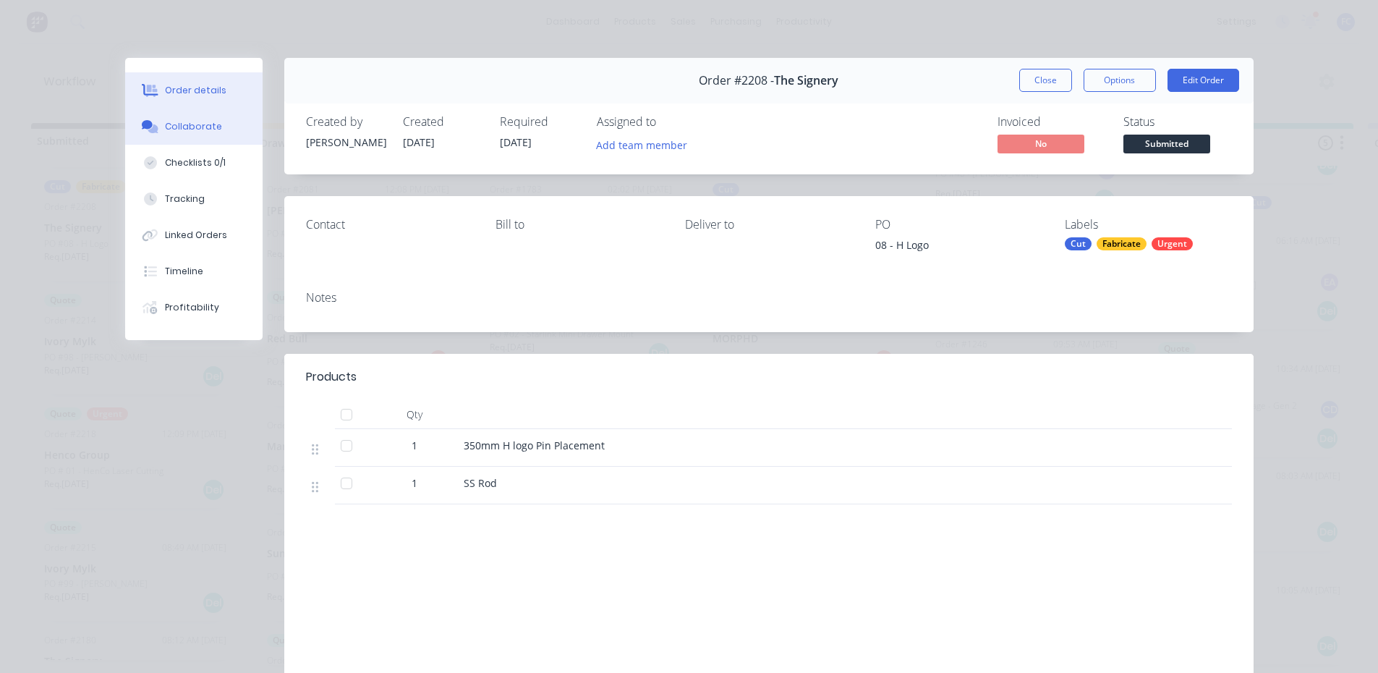
click at [200, 123] on div "Collaborate" at bounding box center [193, 126] width 57 height 13
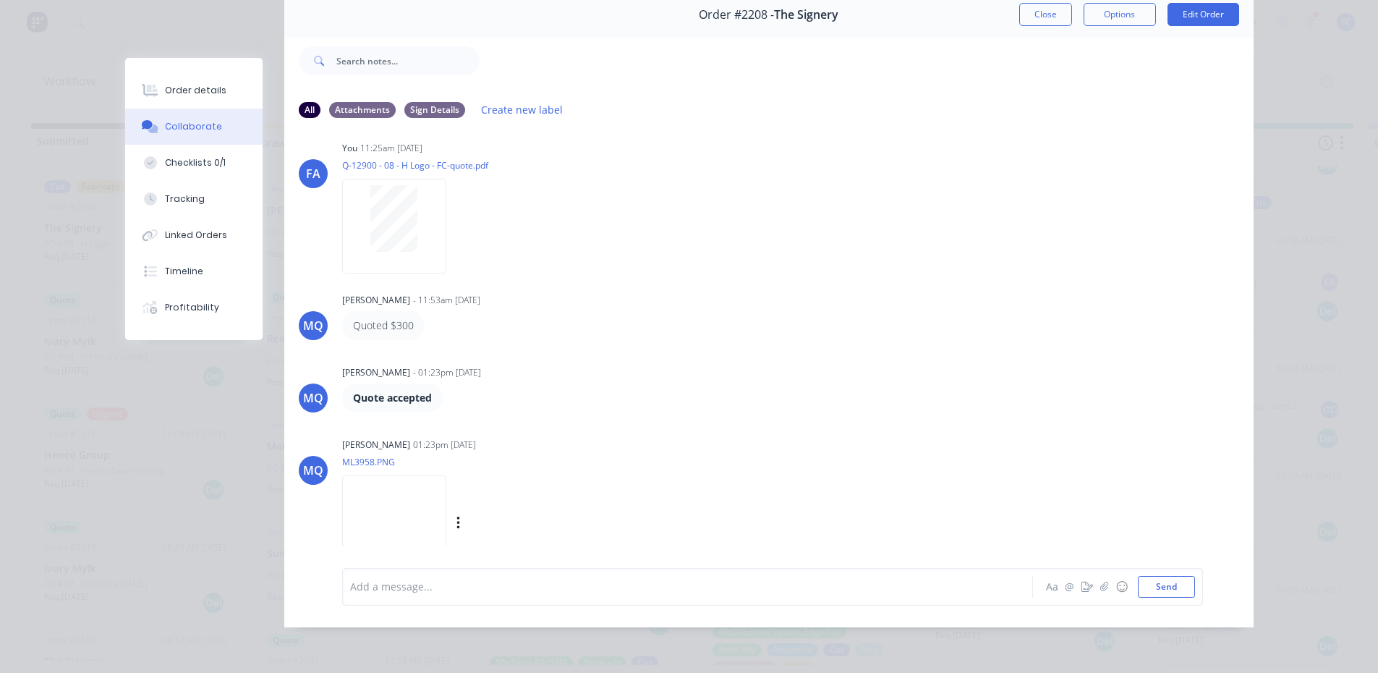
scroll to position [259, 0]
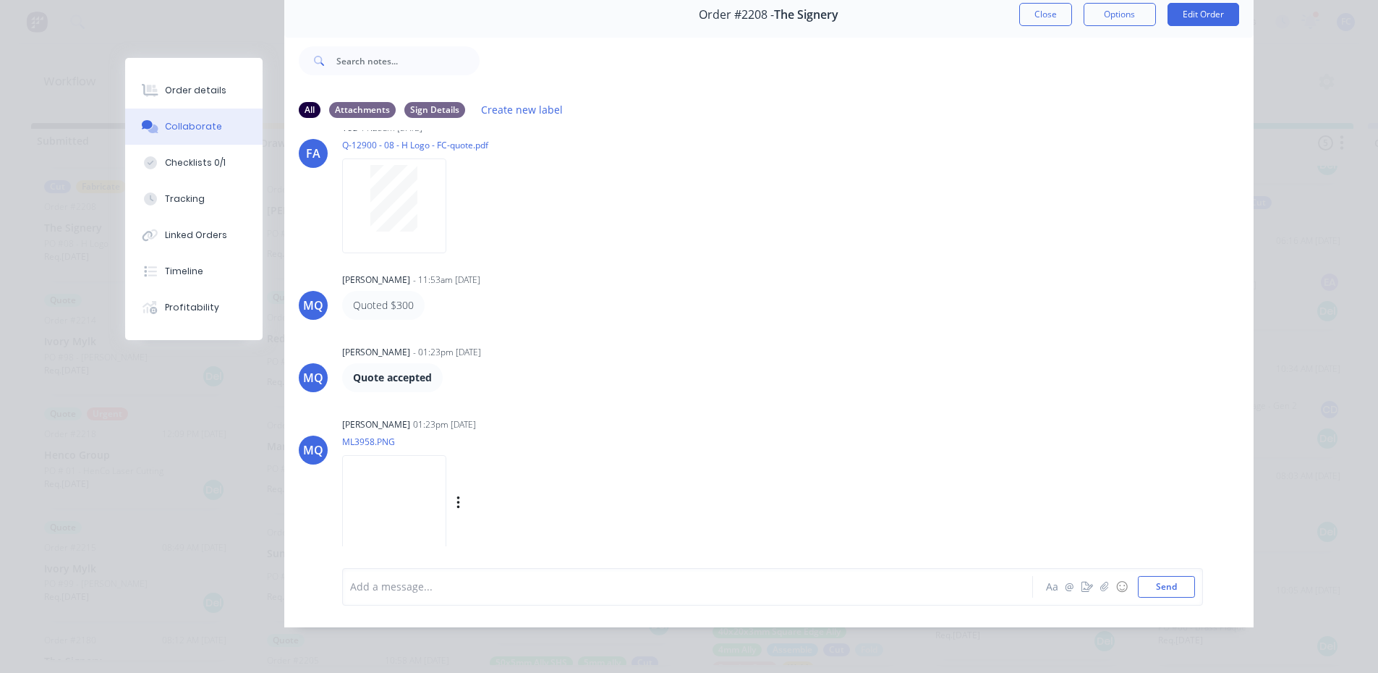
click at [425, 508] on img at bounding box center [394, 502] width 104 height 95
click at [1027, 9] on button "Close" at bounding box center [1045, 14] width 53 height 23
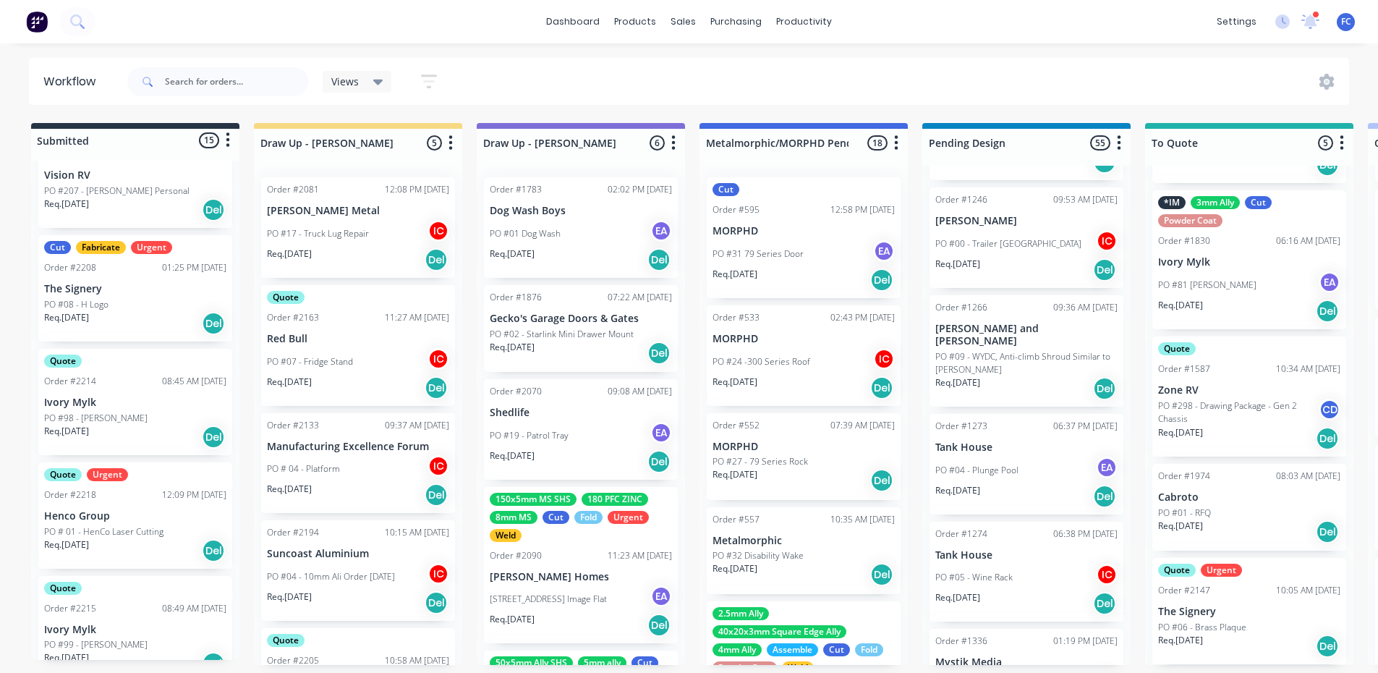
scroll to position [440, 0]
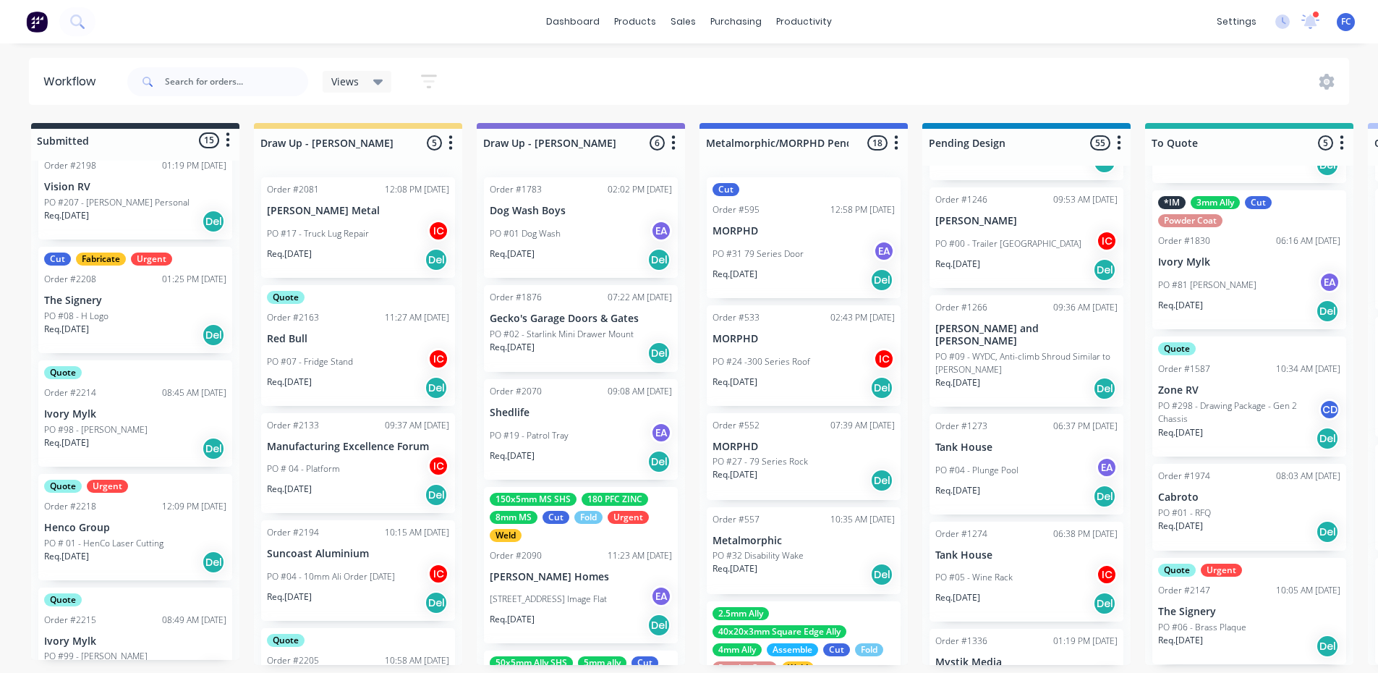
click at [95, 521] on p "Henco Group" at bounding box center [135, 527] width 182 height 12
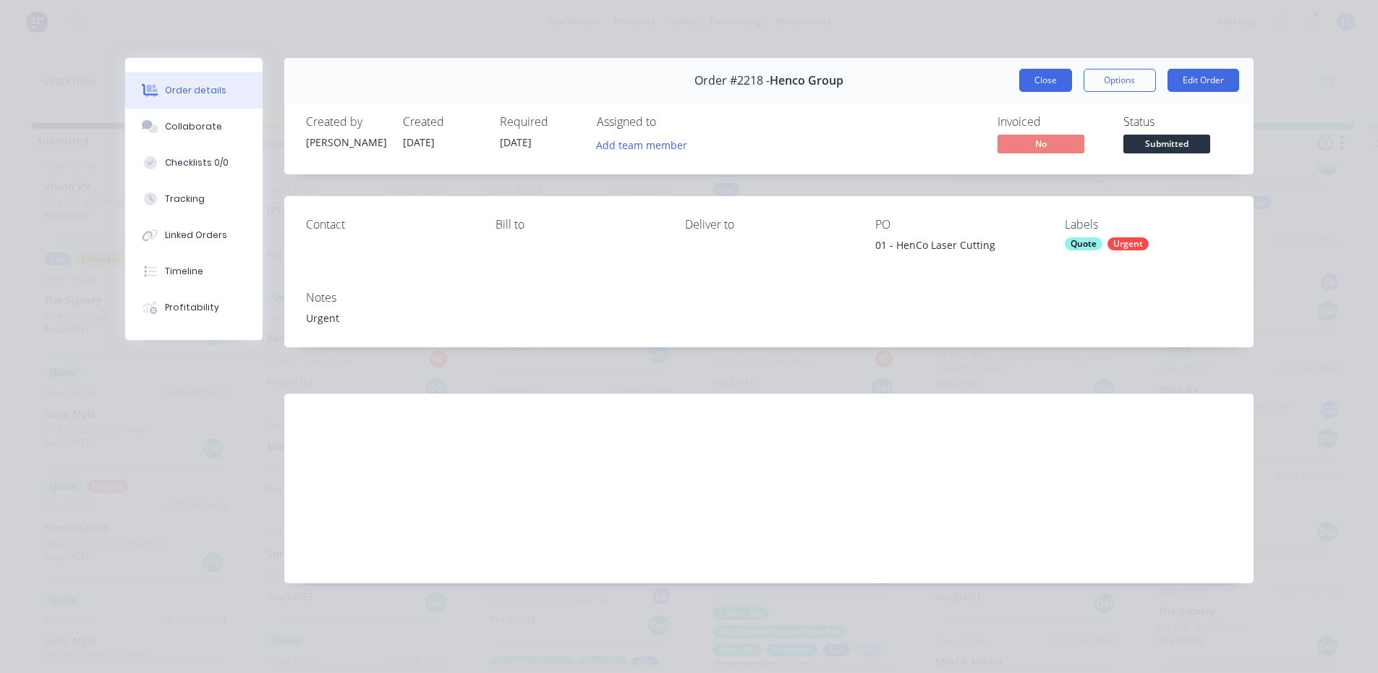
click at [1057, 82] on button "Close" at bounding box center [1045, 80] width 53 height 23
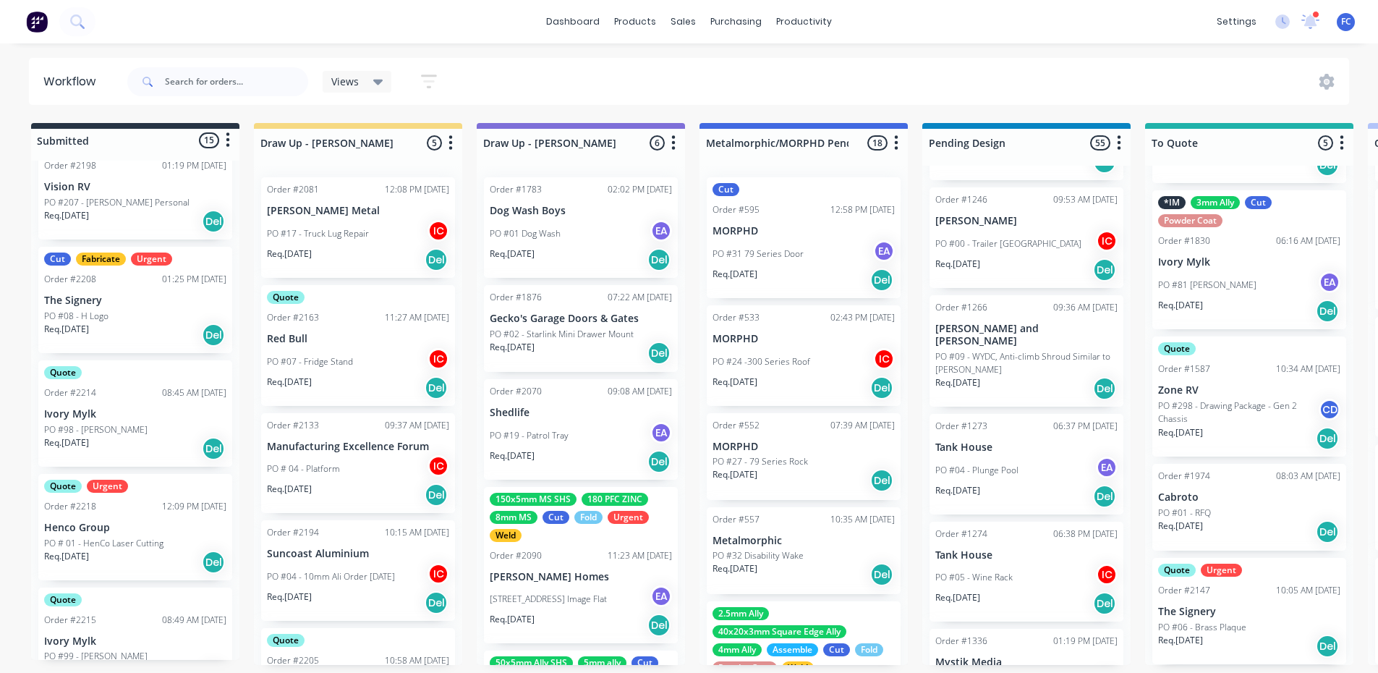
click at [104, 298] on p "The Signery" at bounding box center [135, 300] width 182 height 12
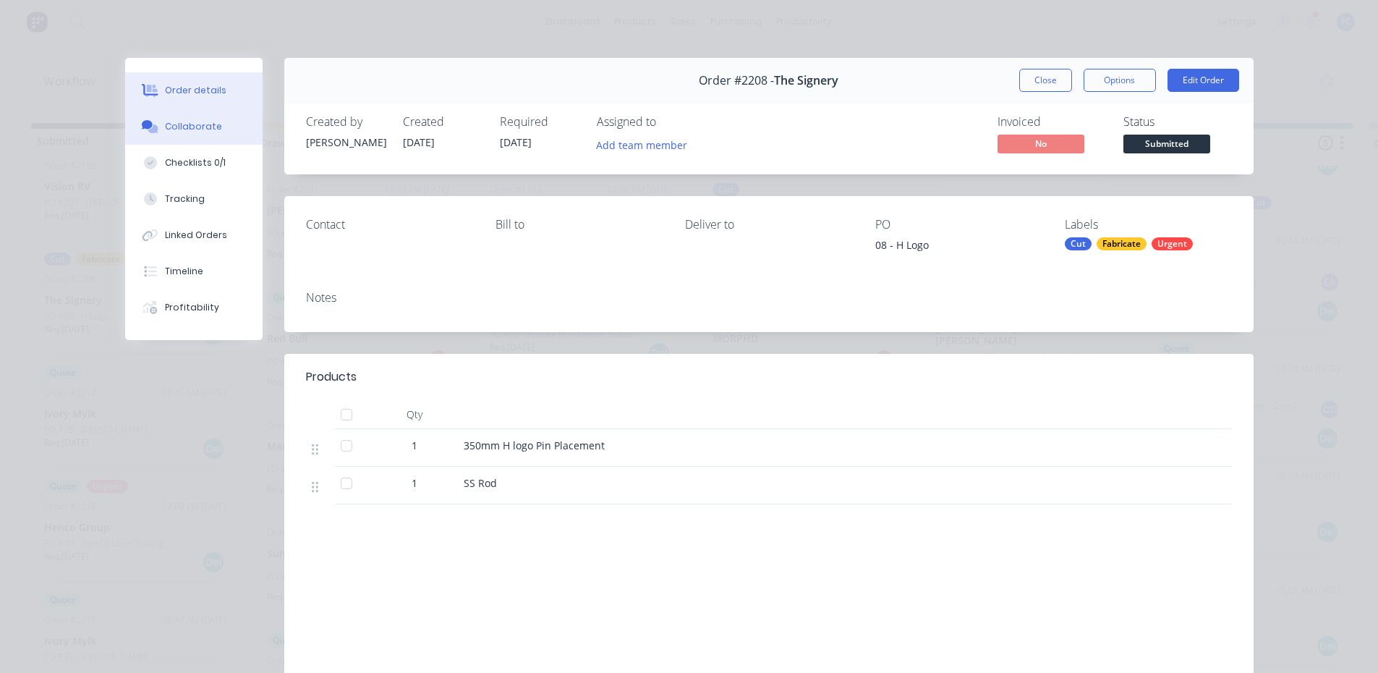
click at [158, 124] on button "Collaborate" at bounding box center [193, 126] width 137 height 36
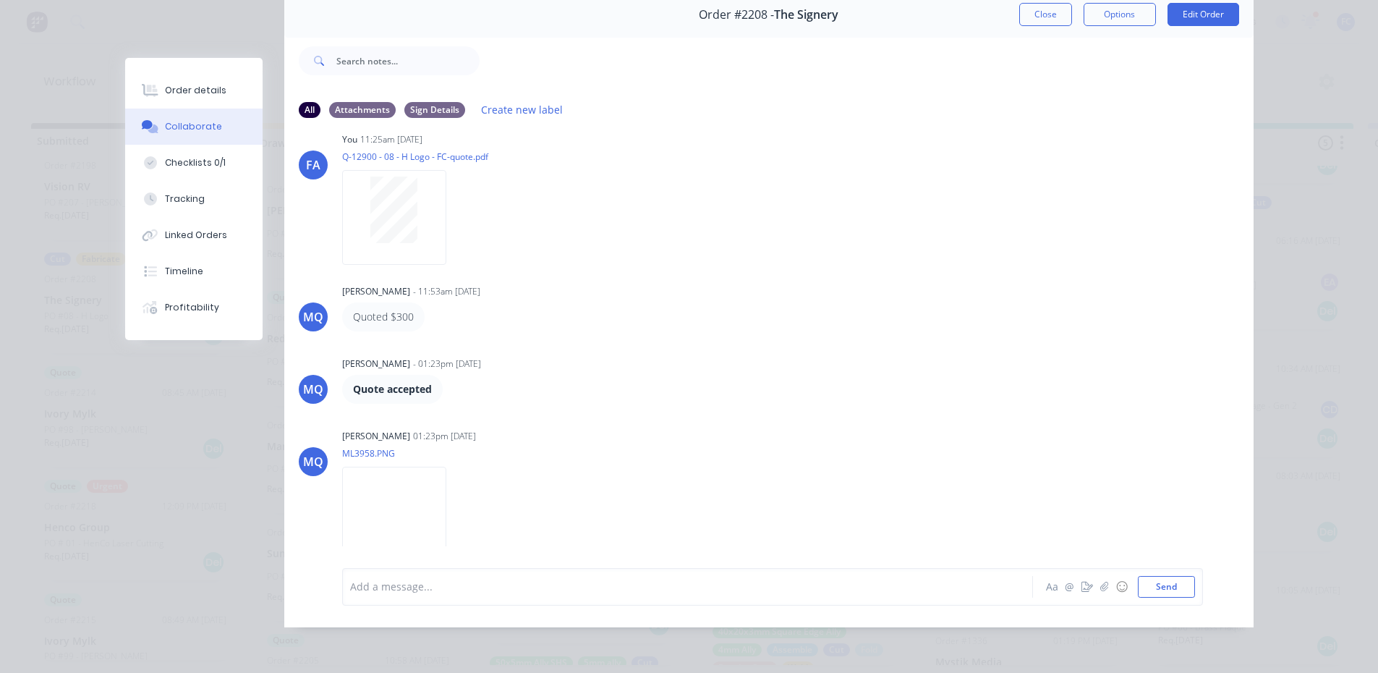
scroll to position [175, 0]
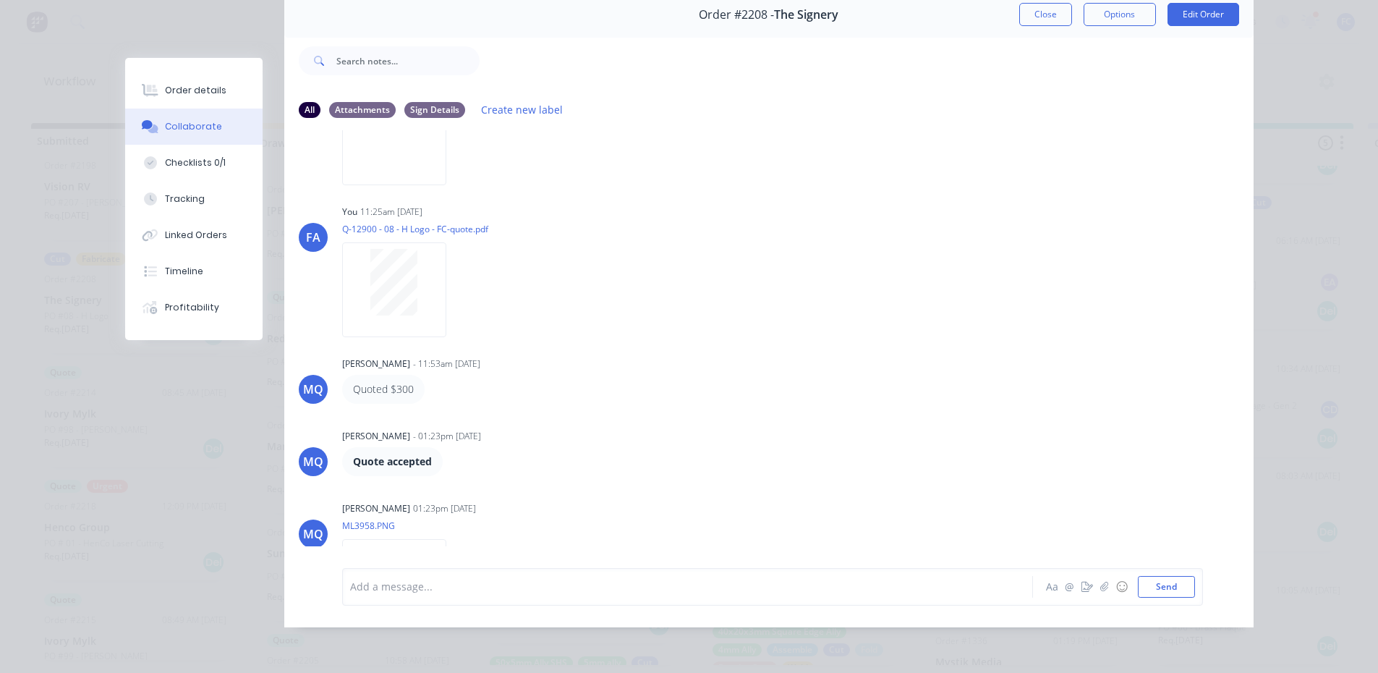
click at [1032, 4] on button "Close" at bounding box center [1045, 14] width 53 height 23
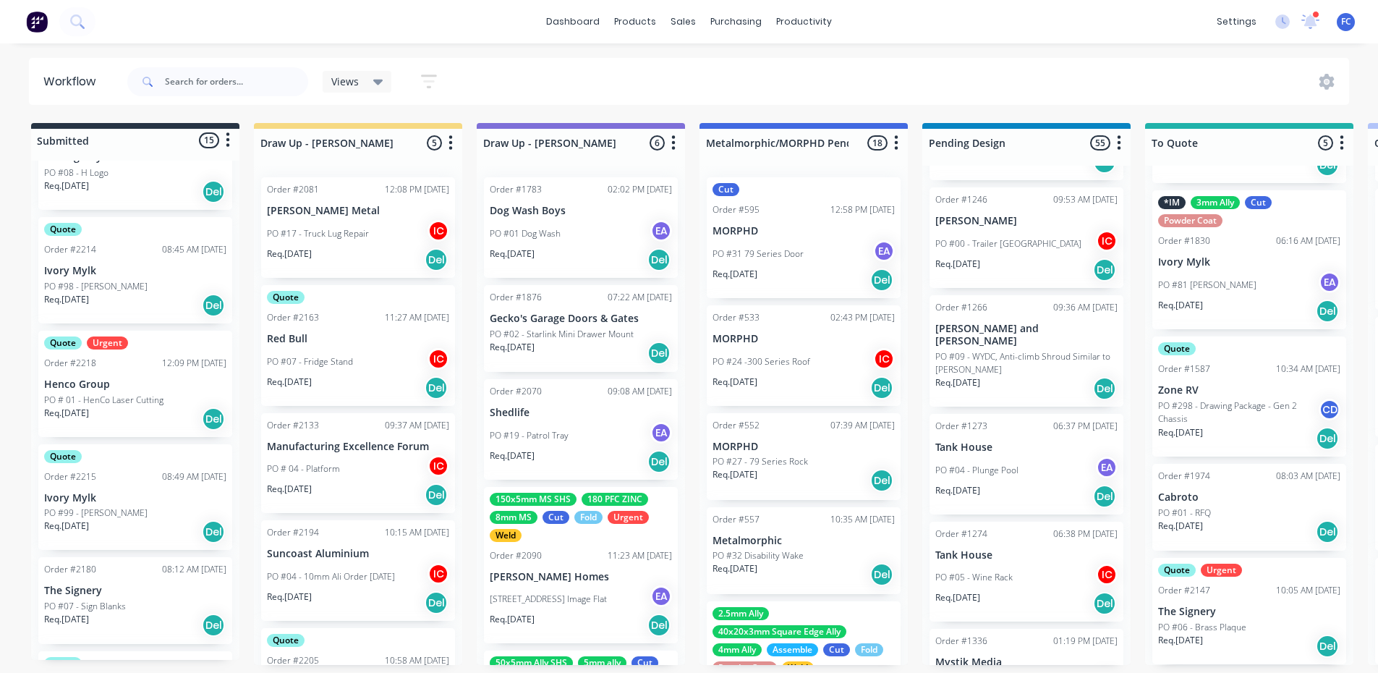
scroll to position [585, 0]
click at [109, 392] on p "PO # 01 - HenCo Laser Cutting" at bounding box center [103, 398] width 119 height 13
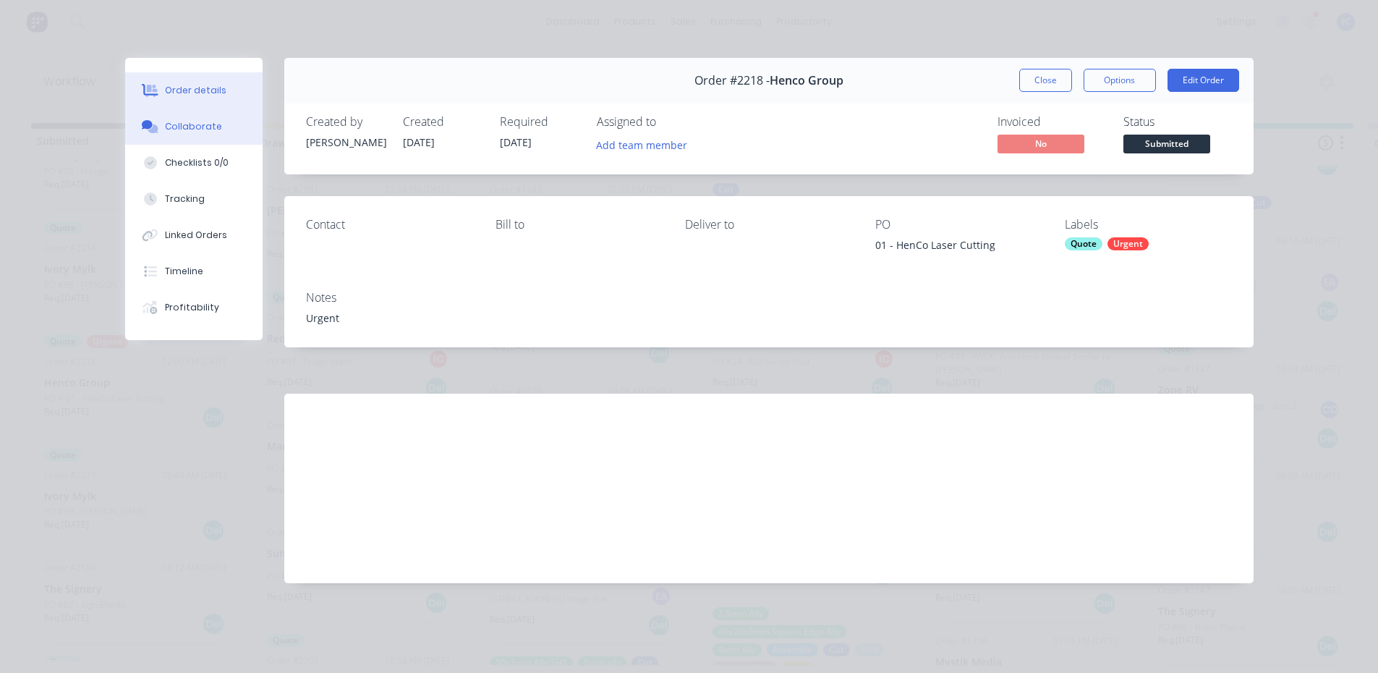
click at [166, 118] on button "Collaborate" at bounding box center [193, 126] width 137 height 36
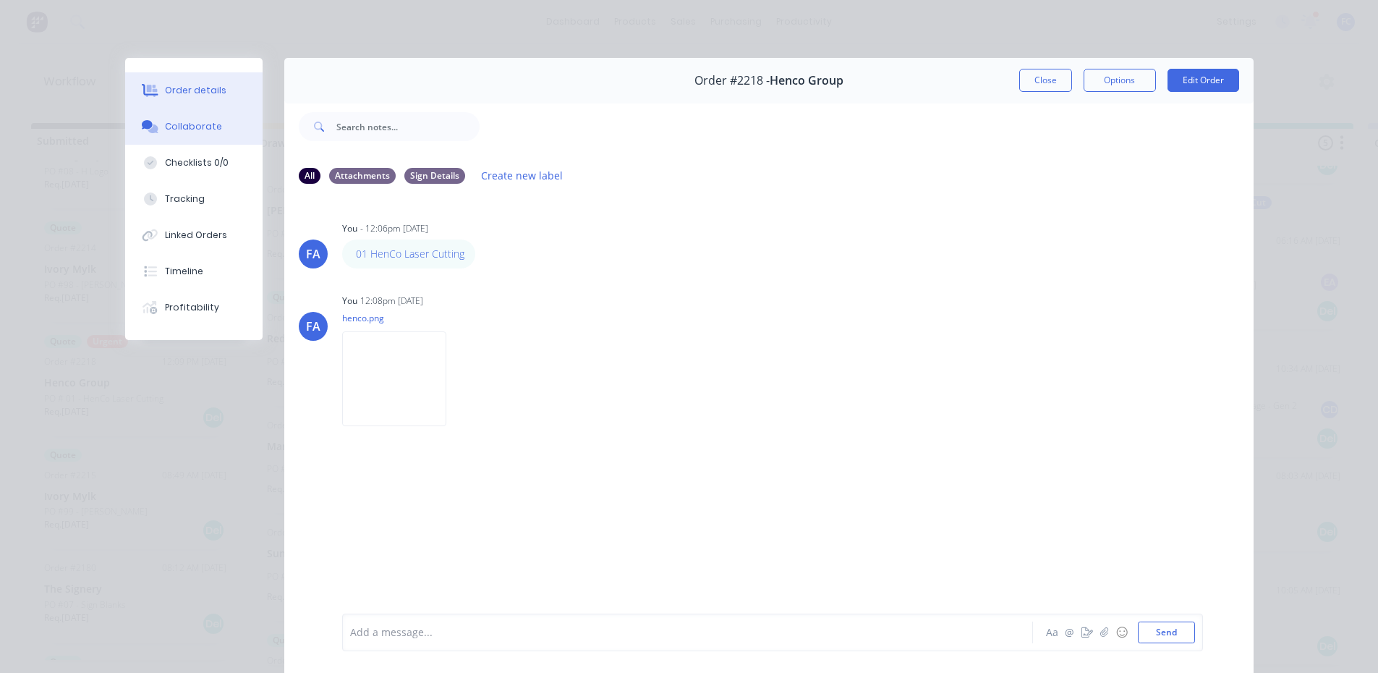
drag, startPoint x: 160, startPoint y: 81, endPoint x: 159, endPoint y: 94, distance: 13.0
click at [160, 83] on button "Order details" at bounding box center [193, 90] width 137 height 36
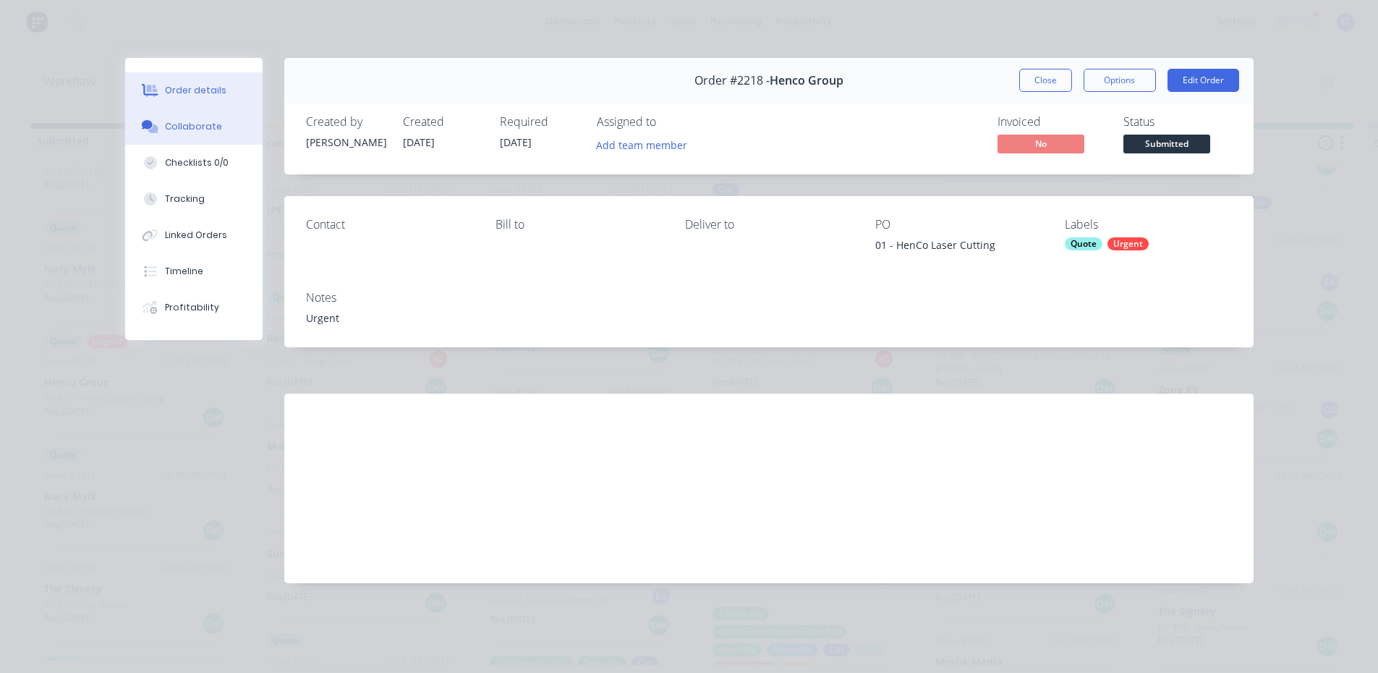
click at [155, 116] on button "Collaborate" at bounding box center [193, 126] width 137 height 36
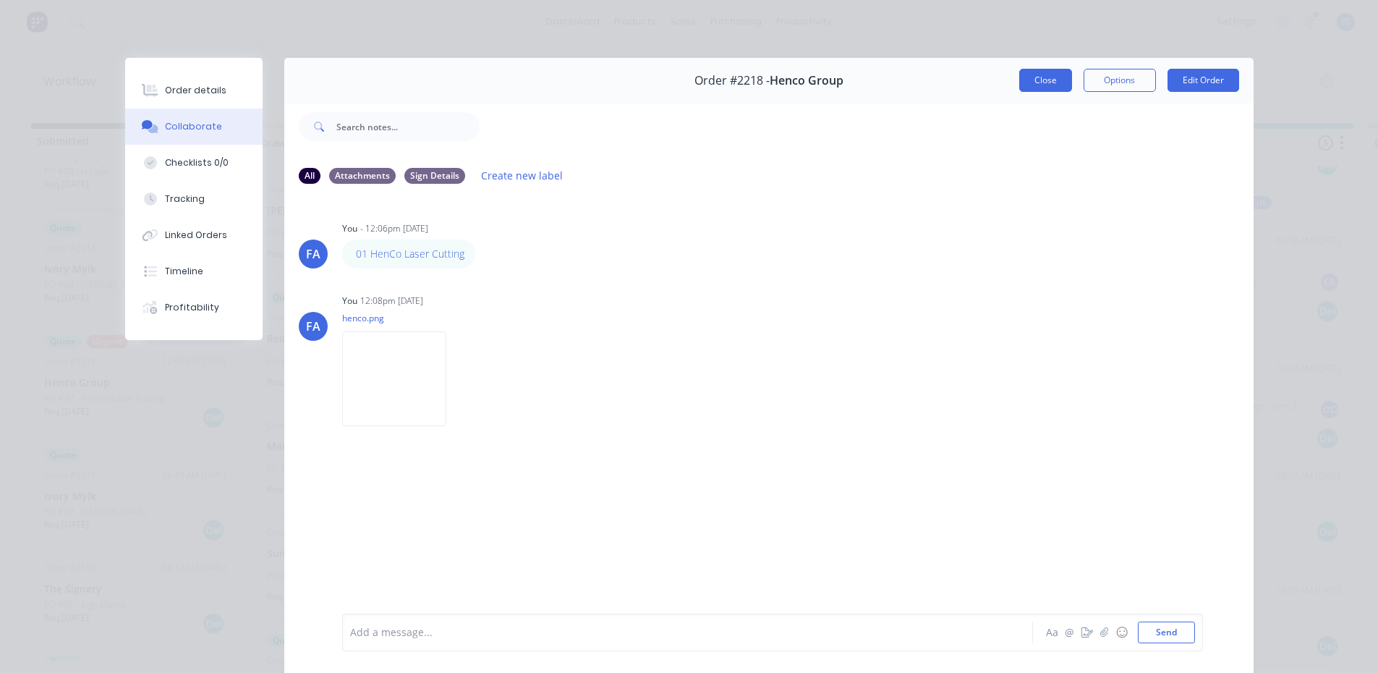
click at [1028, 79] on button "Close" at bounding box center [1045, 80] width 53 height 23
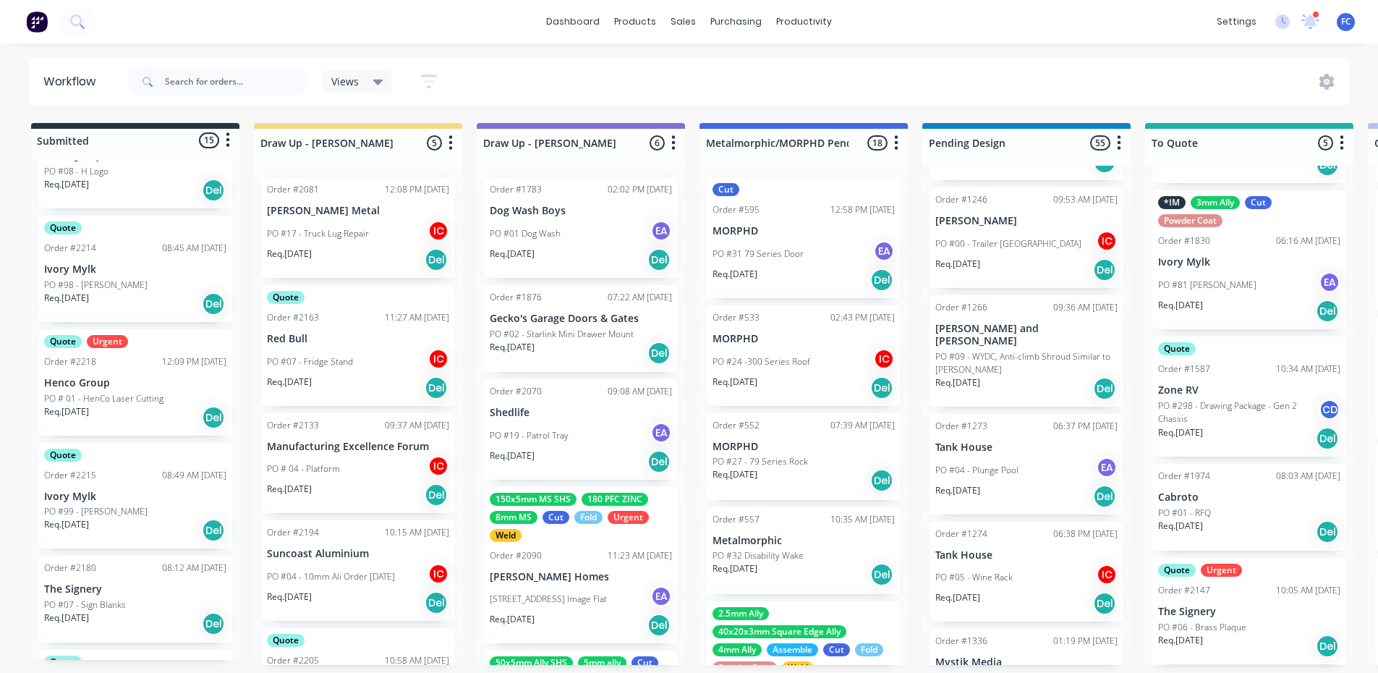
click at [93, 355] on div "Order #2218" at bounding box center [70, 361] width 52 height 13
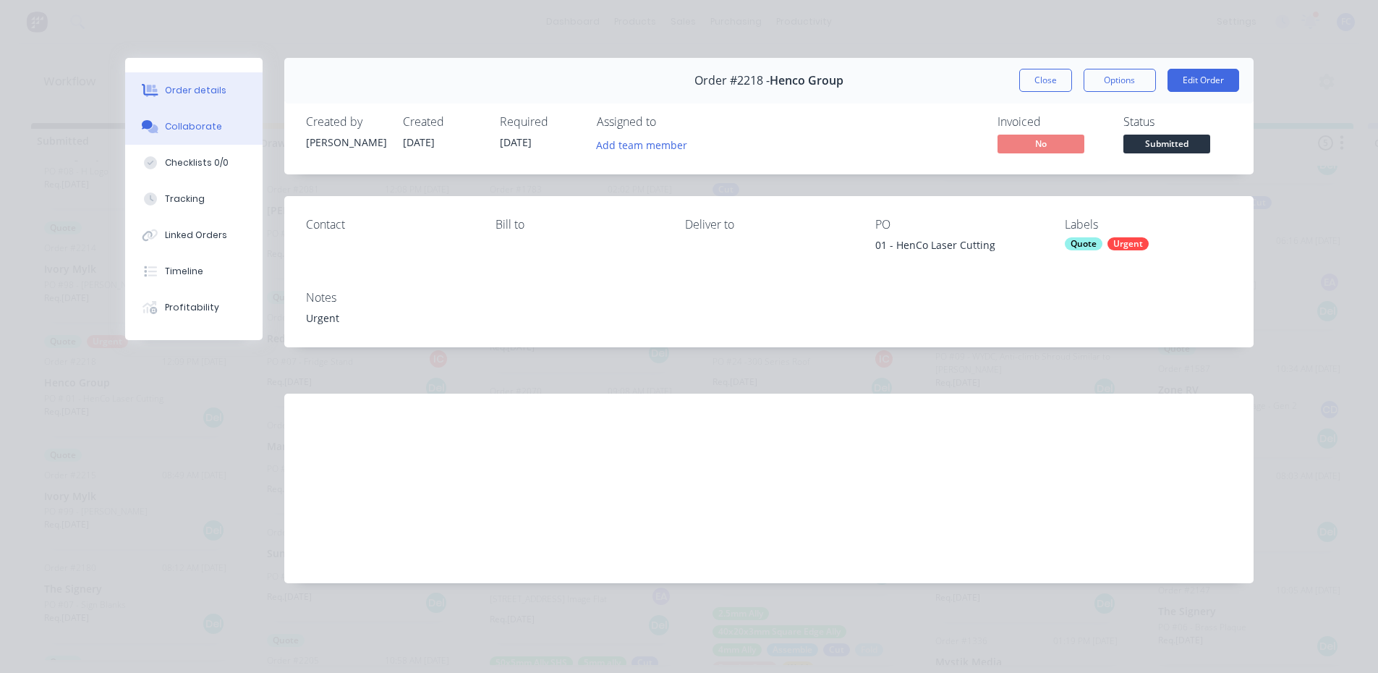
click at [188, 130] on div "Collaborate" at bounding box center [193, 126] width 57 height 13
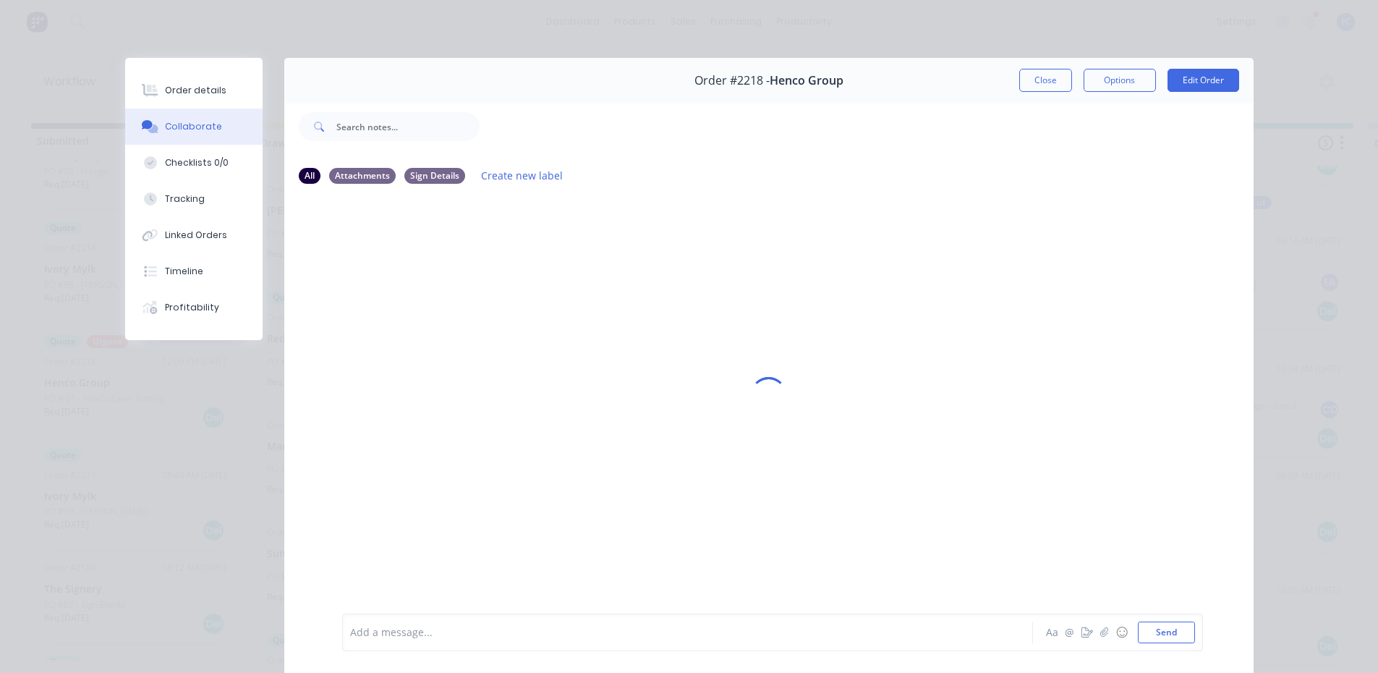
scroll to position [0, 0]
click at [1036, 86] on button "Close" at bounding box center [1045, 80] width 53 height 23
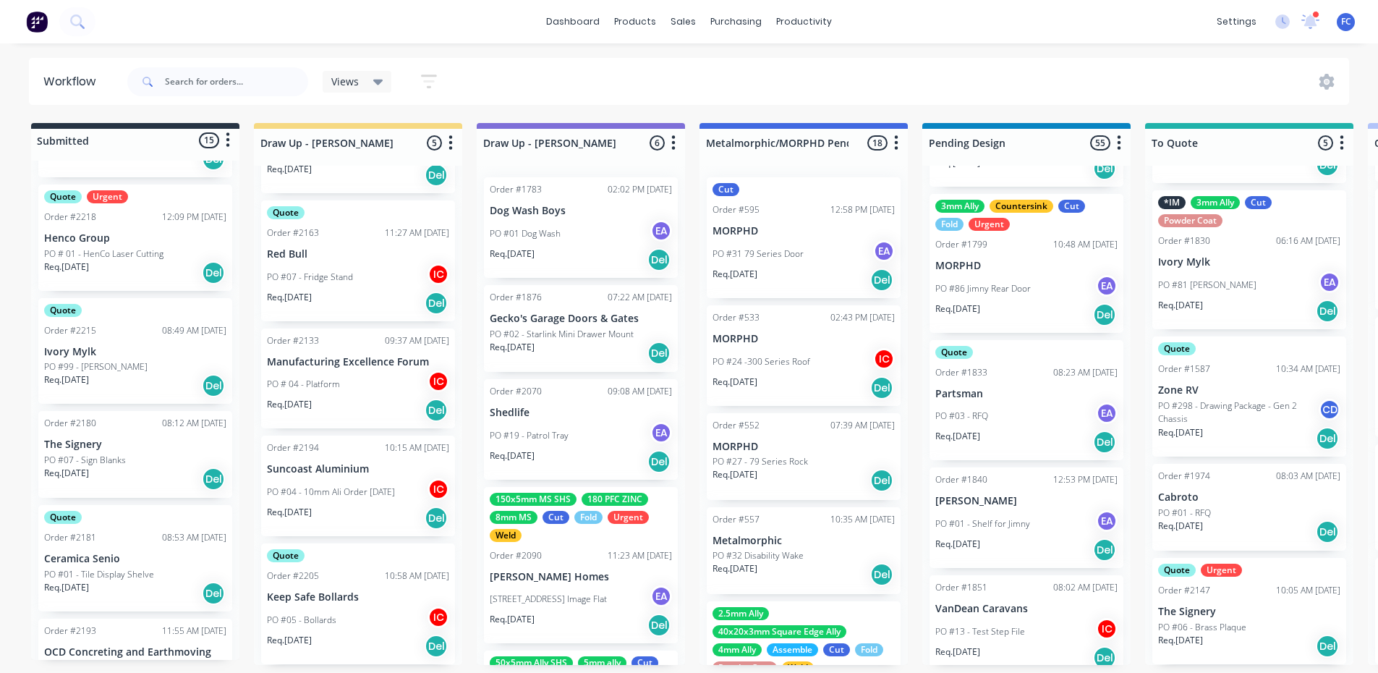
scroll to position [3616, 0]
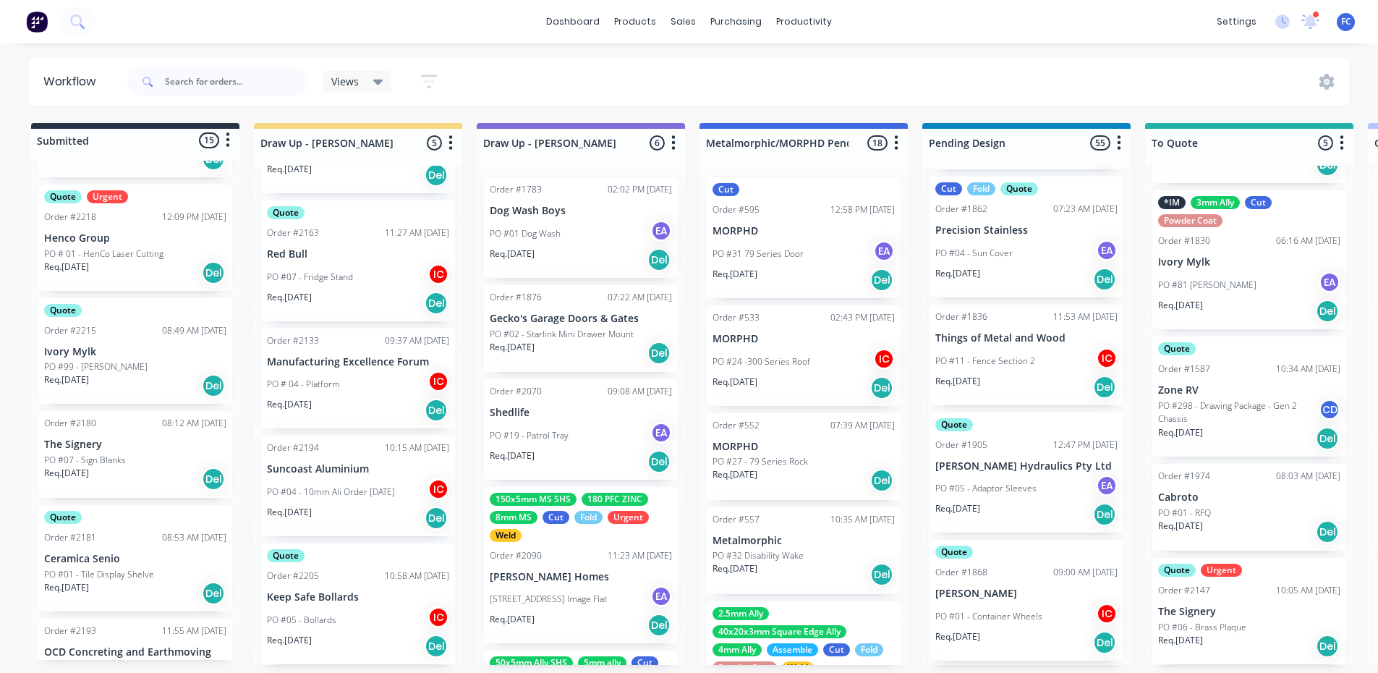
click at [1216, 610] on p "The Signery" at bounding box center [1249, 611] width 182 height 12
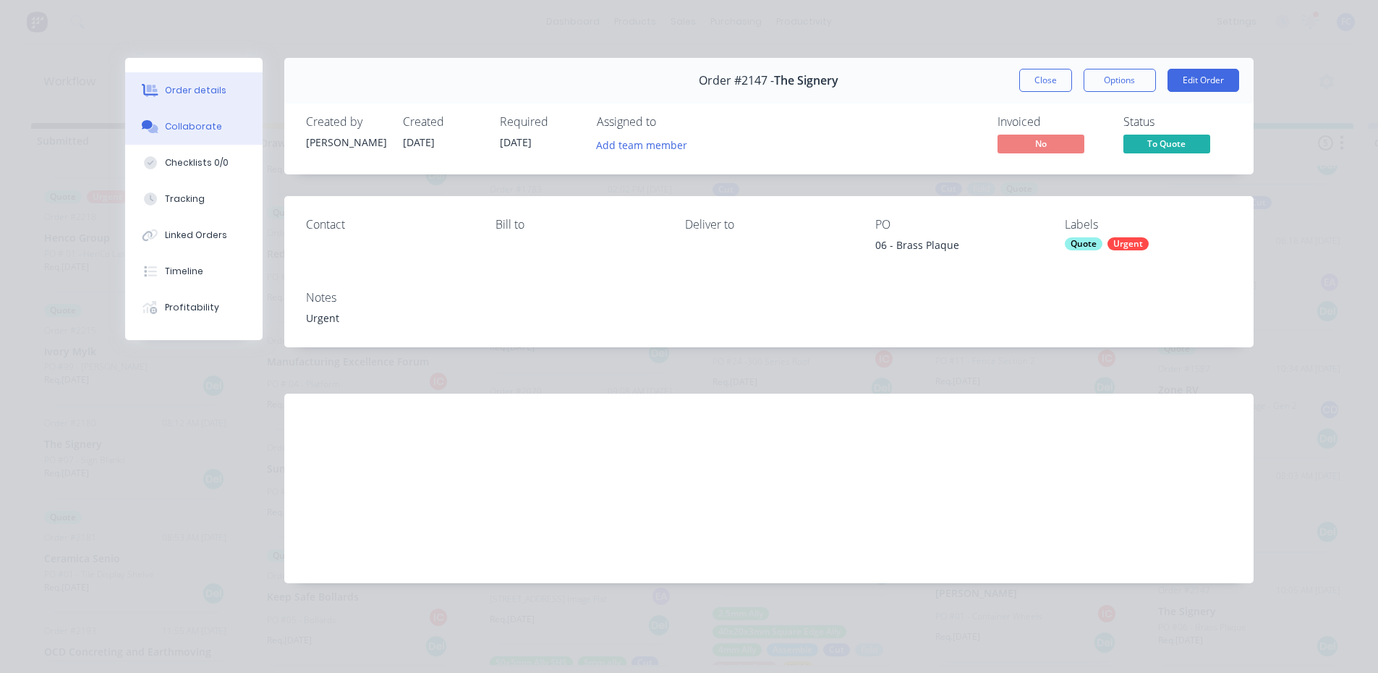
click at [169, 116] on button "Collaborate" at bounding box center [193, 126] width 137 height 36
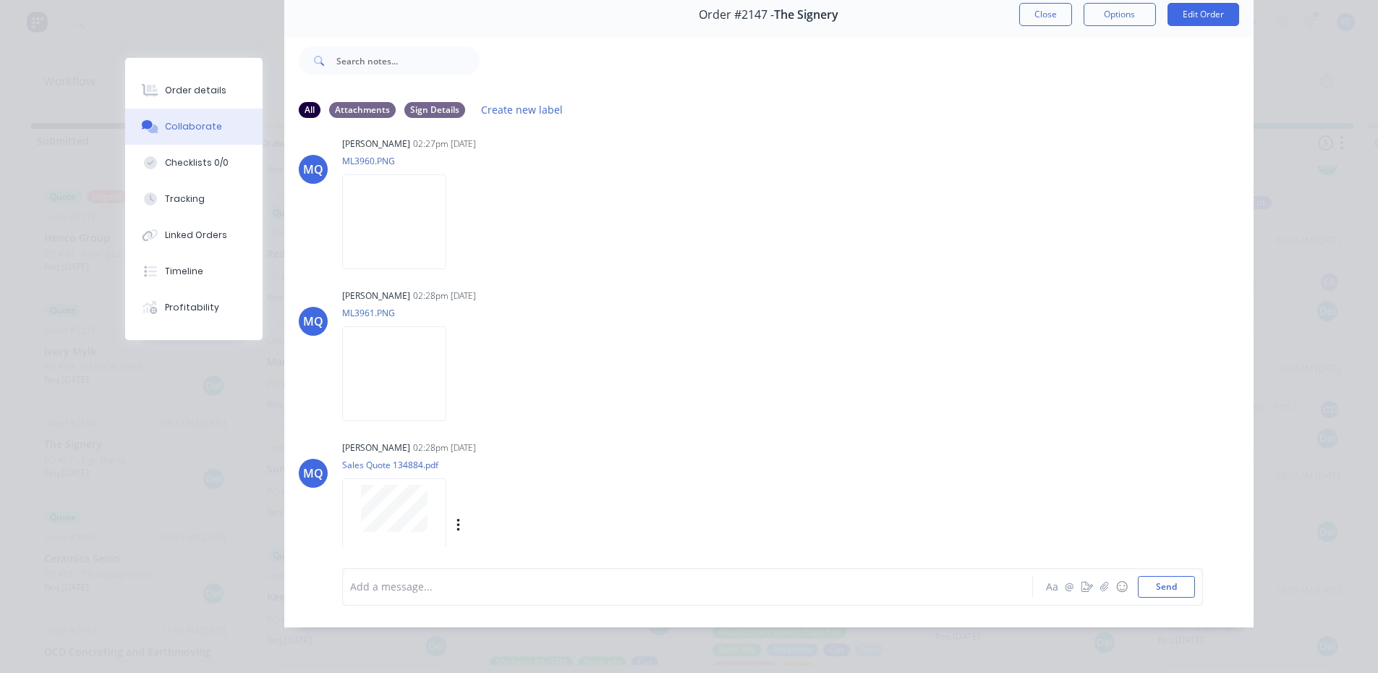
scroll to position [1102, 0]
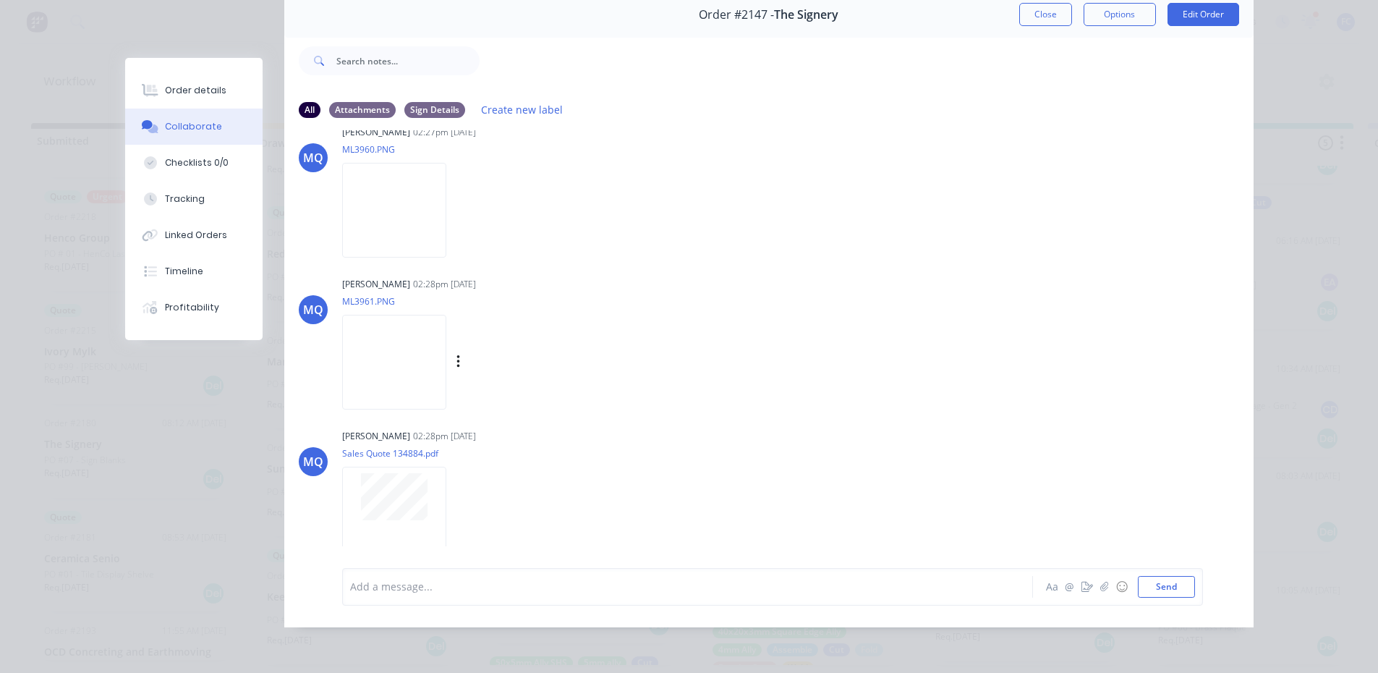
click at [398, 354] on img at bounding box center [394, 362] width 104 height 95
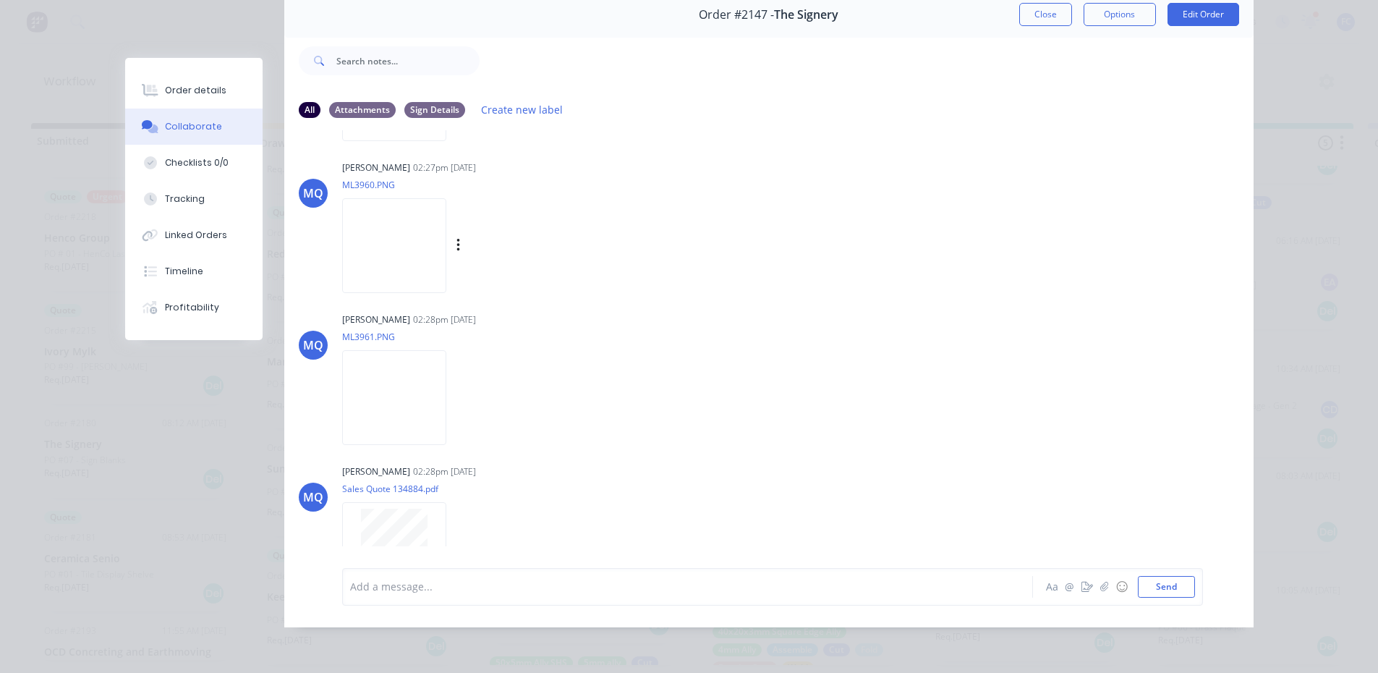
scroll to position [1030, 0]
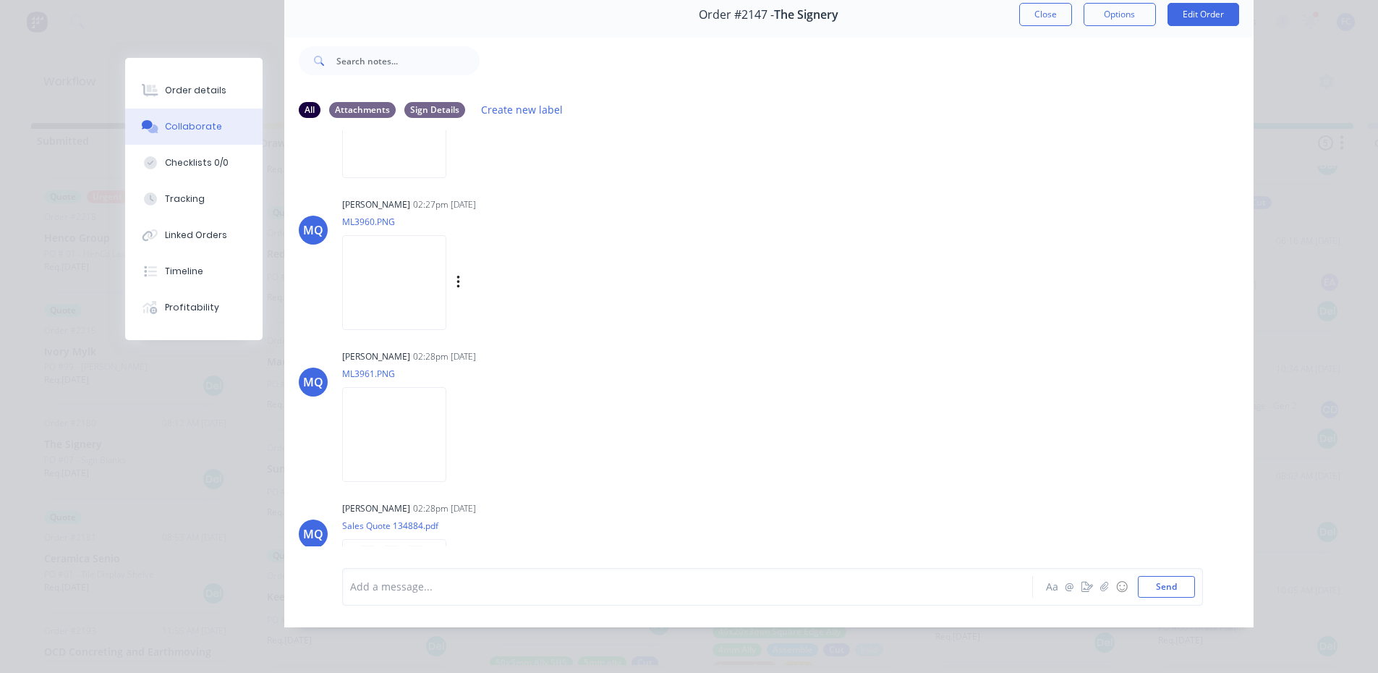
click at [406, 229] on div "Labels Download" at bounding box center [474, 283] width 265 height 108
click at [429, 255] on img at bounding box center [394, 282] width 104 height 95
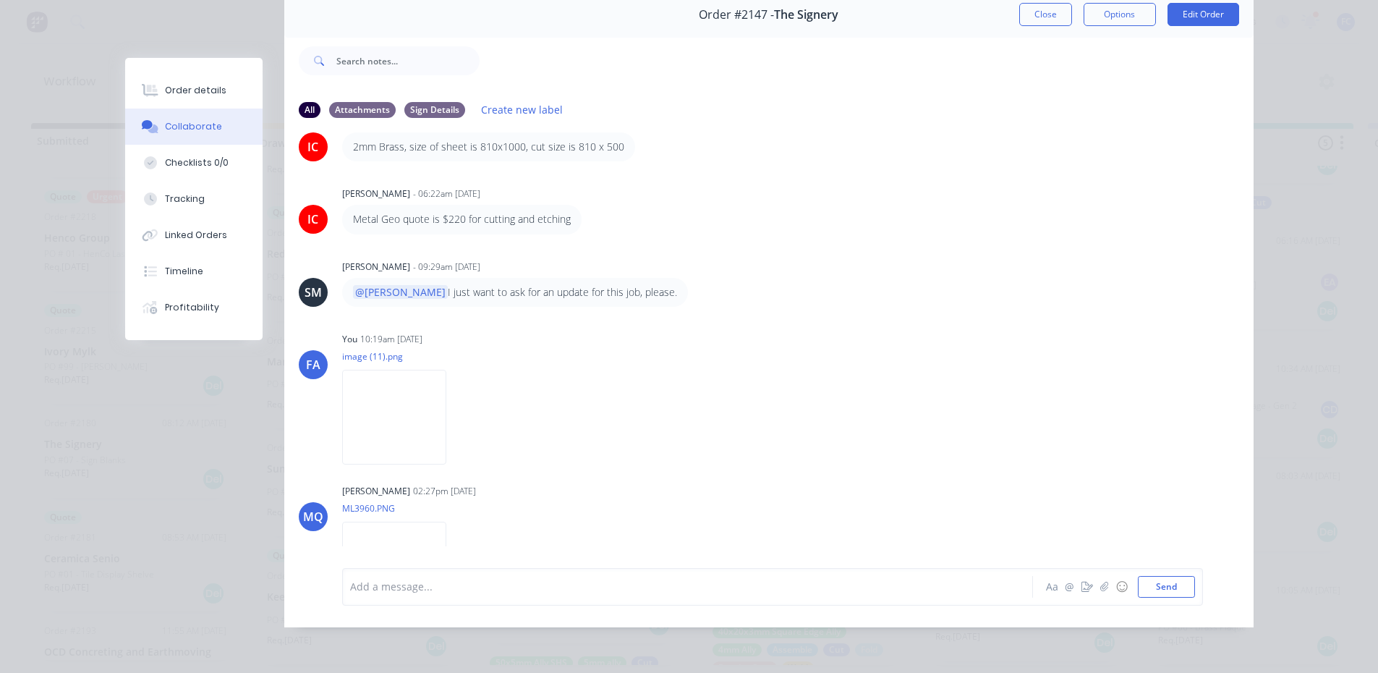
scroll to position [741, 0]
click at [428, 406] on img at bounding box center [394, 419] width 104 height 95
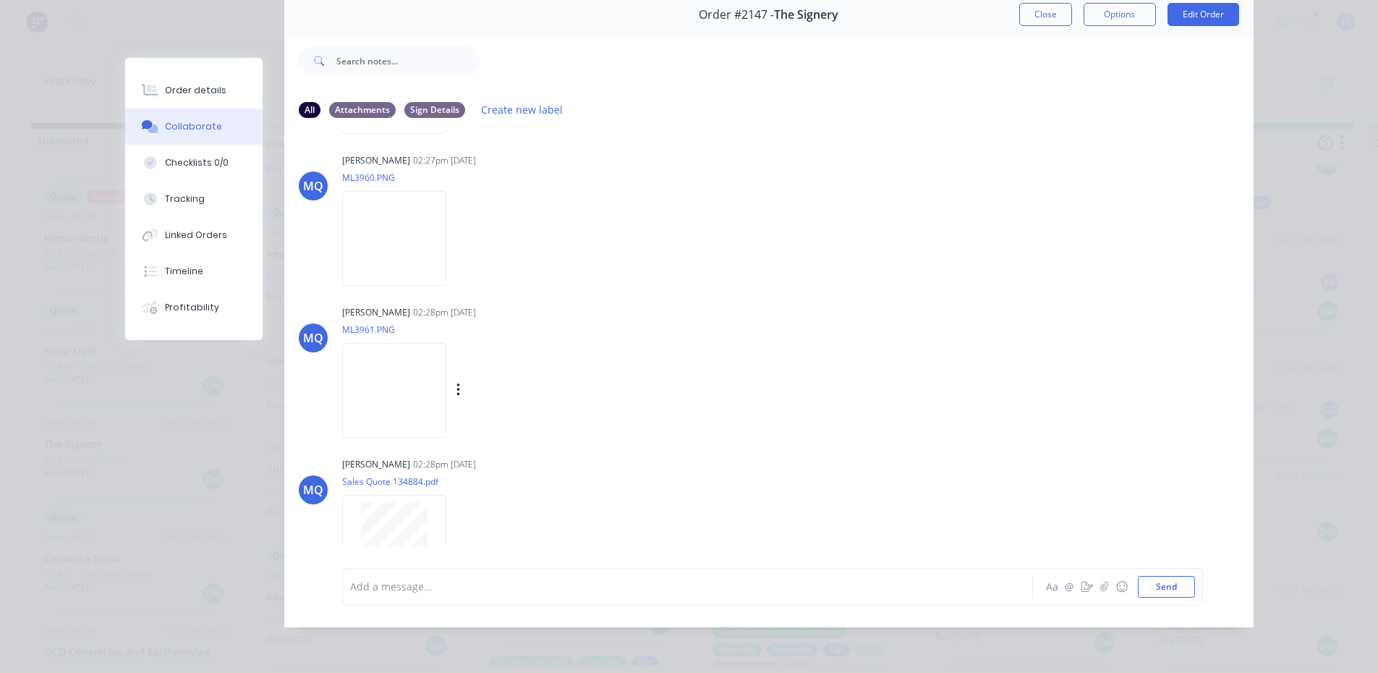
scroll to position [1114, 0]
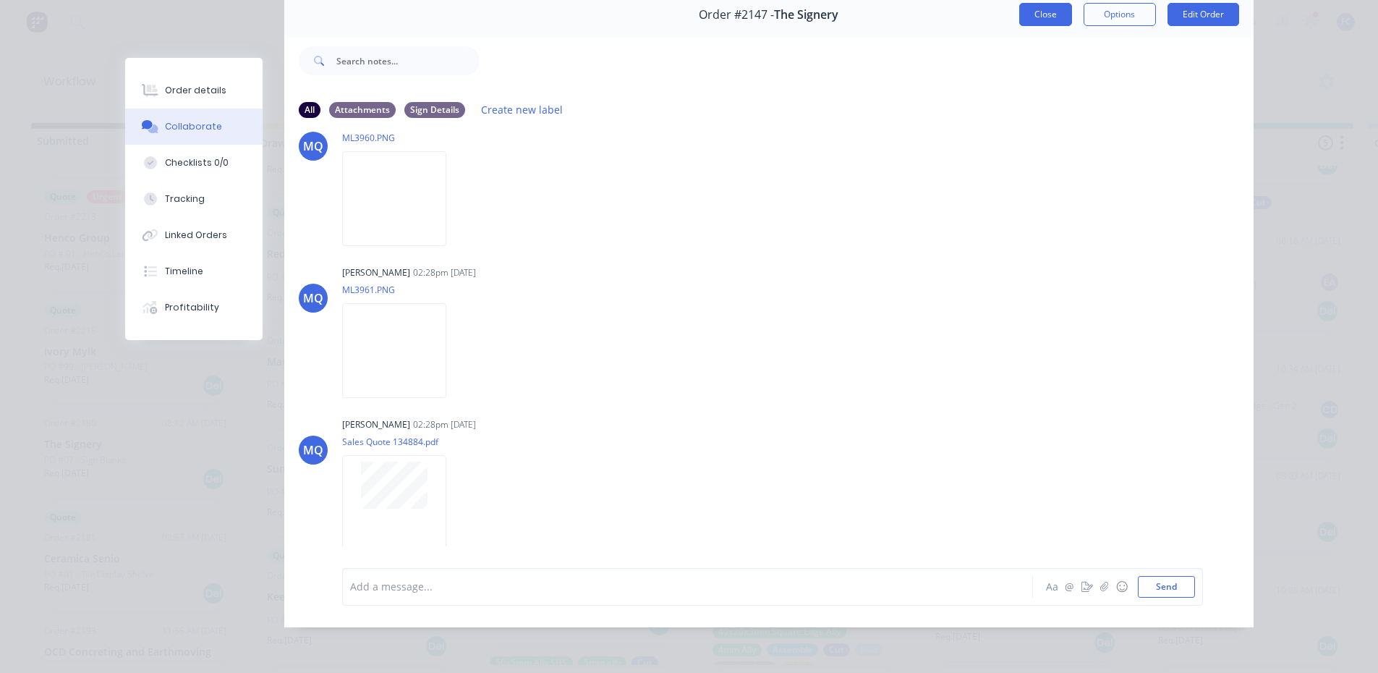
click at [1022, 13] on button "Close" at bounding box center [1045, 14] width 53 height 23
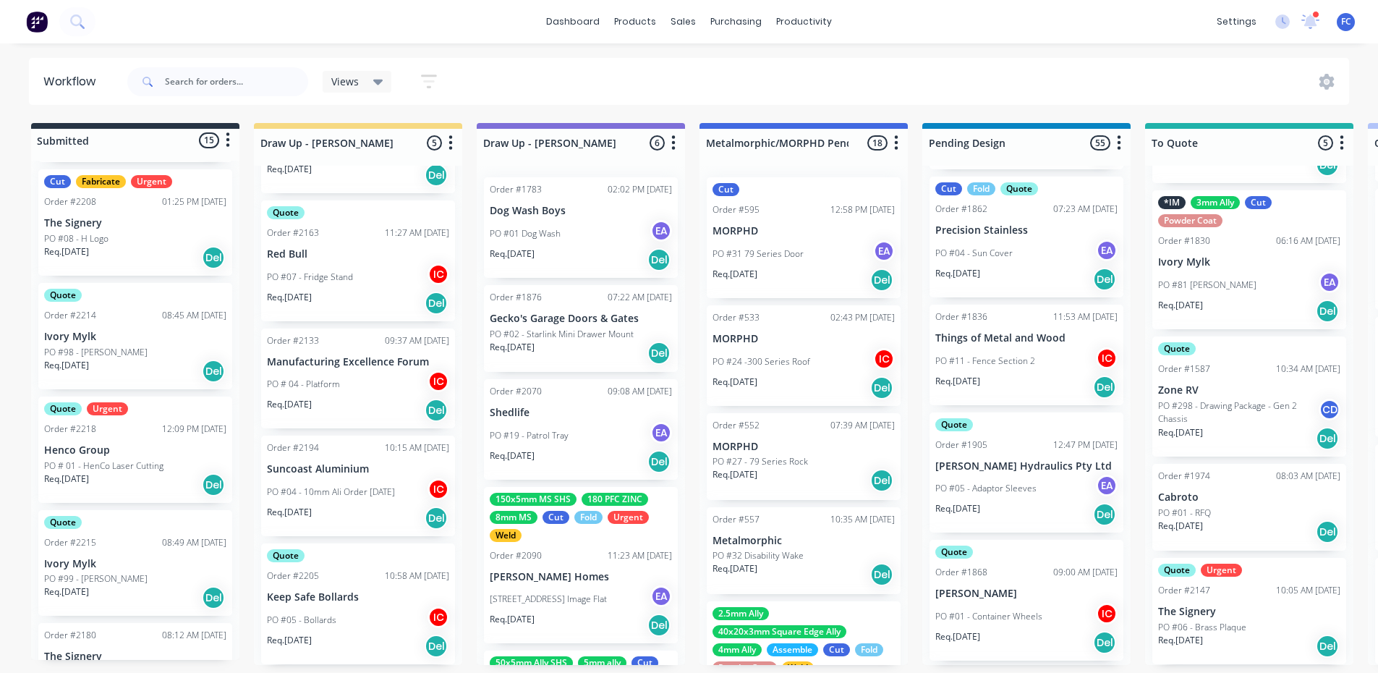
scroll to position [513, 0]
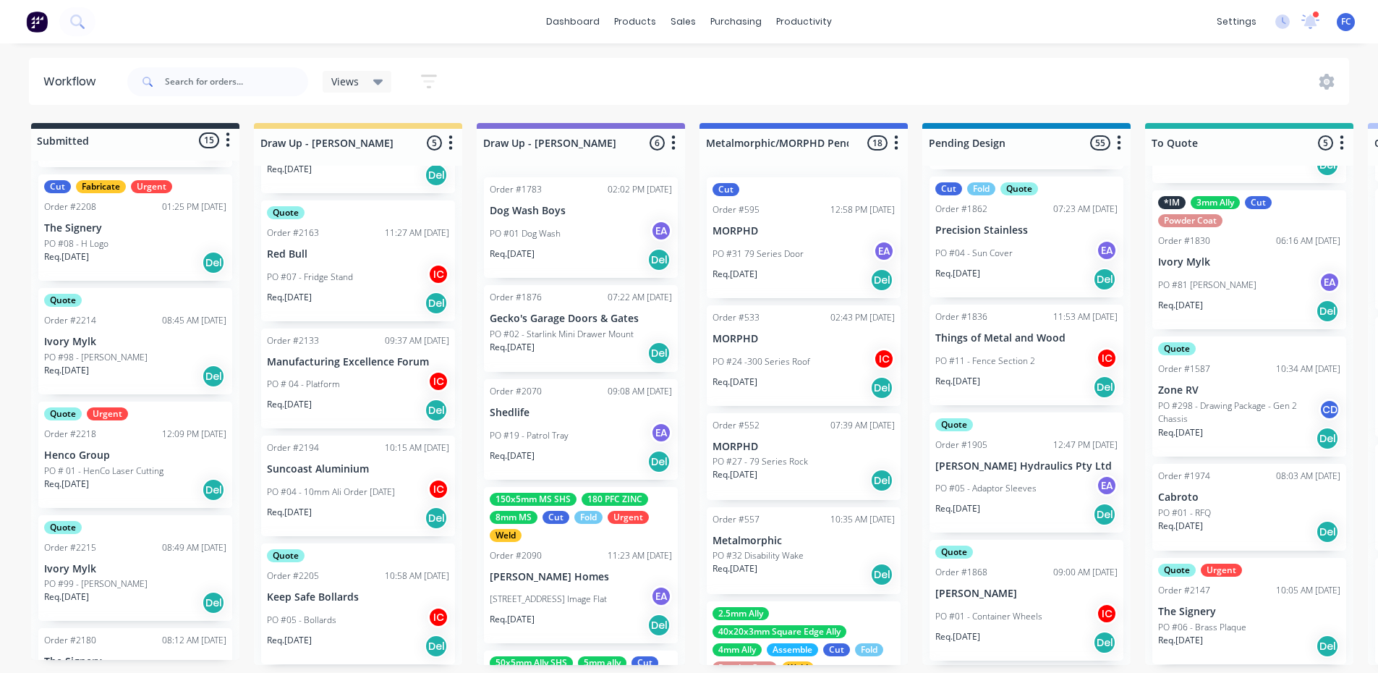
click at [72, 449] on p "Henco Group" at bounding box center [135, 455] width 182 height 12
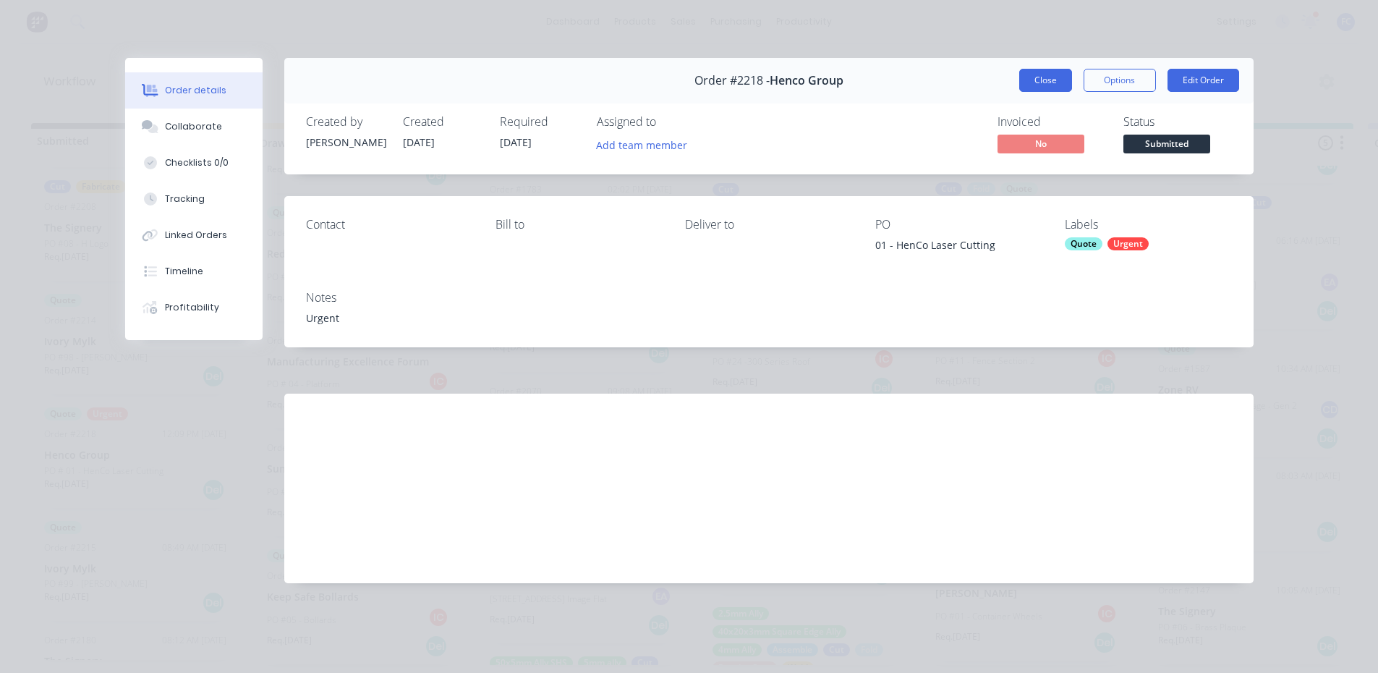
click at [1034, 77] on button "Close" at bounding box center [1045, 80] width 53 height 23
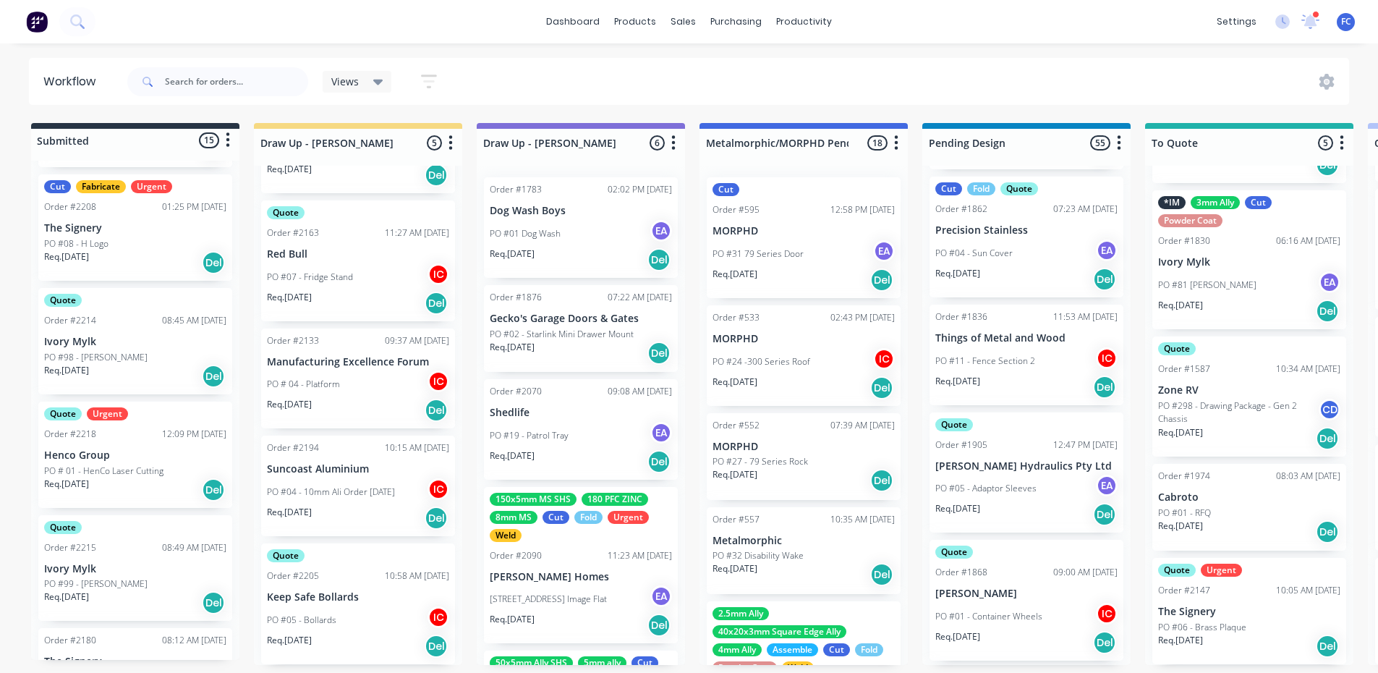
click at [81, 240] on p "PO #08 - H Logo" at bounding box center [76, 243] width 64 height 13
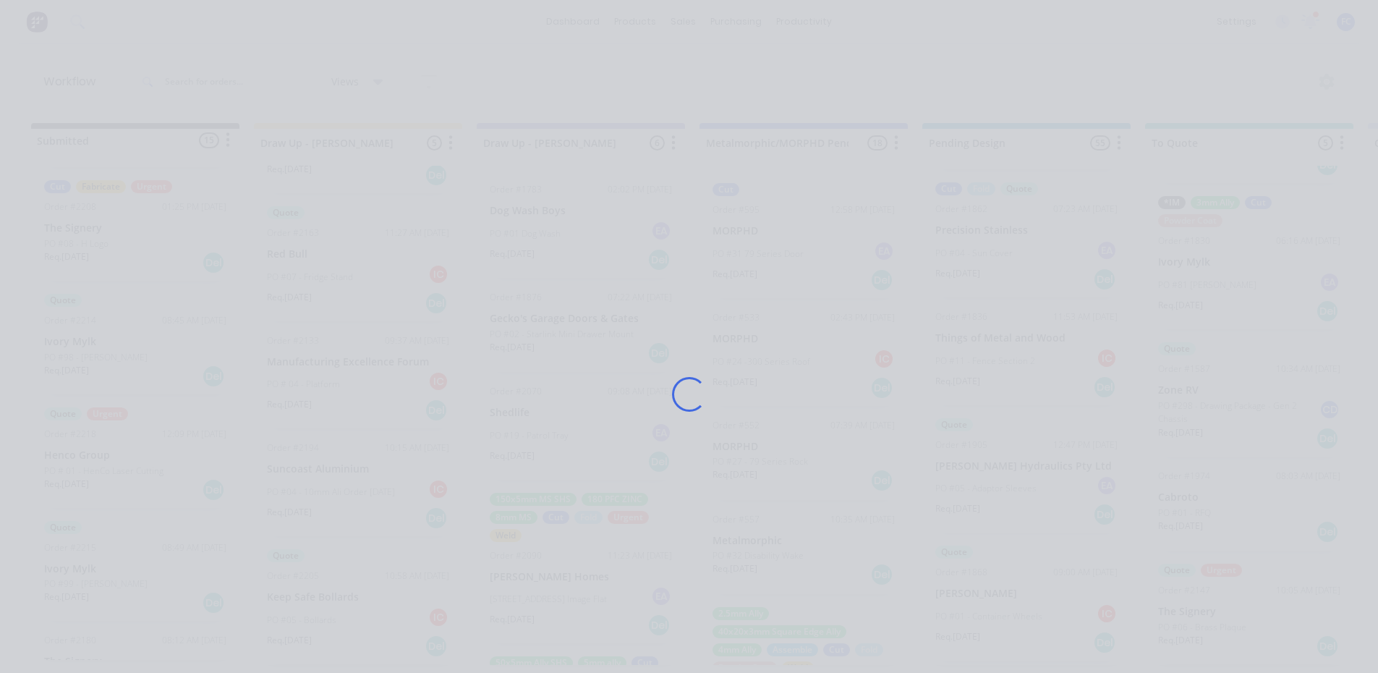
scroll to position [0, 0]
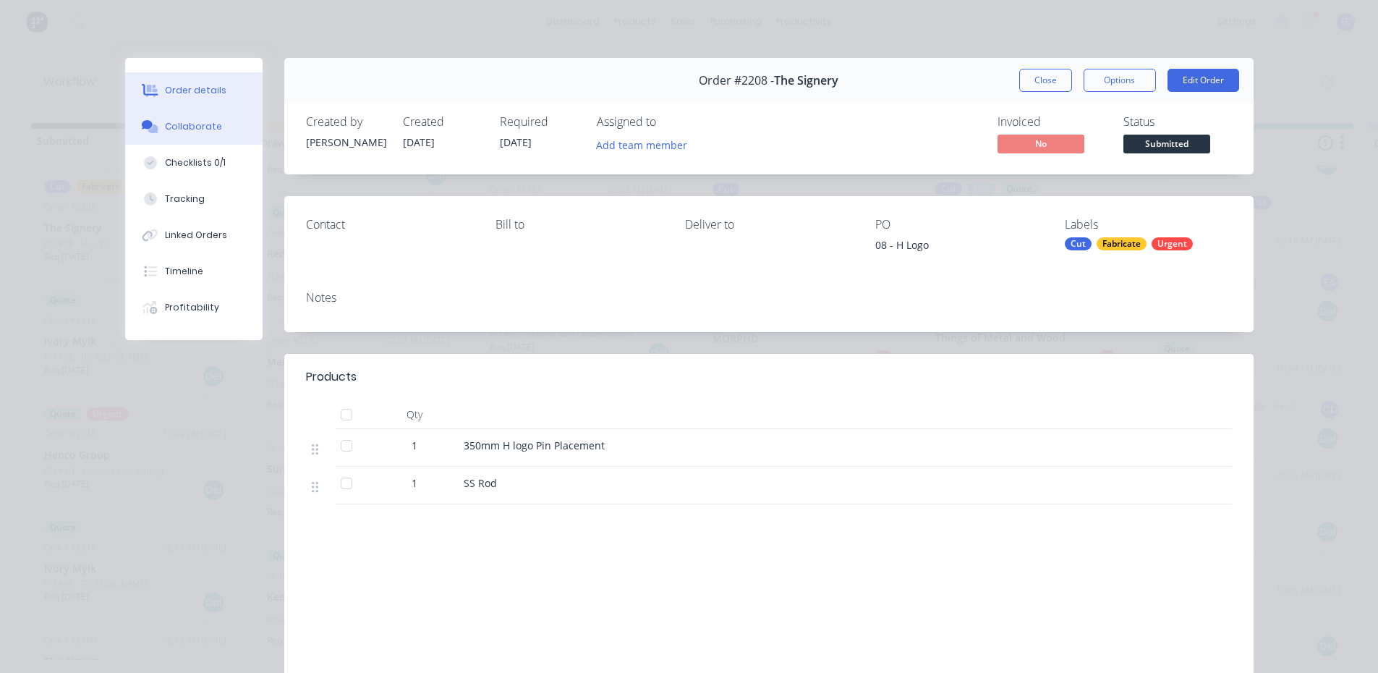
click at [196, 127] on div "Collaborate" at bounding box center [193, 126] width 57 height 13
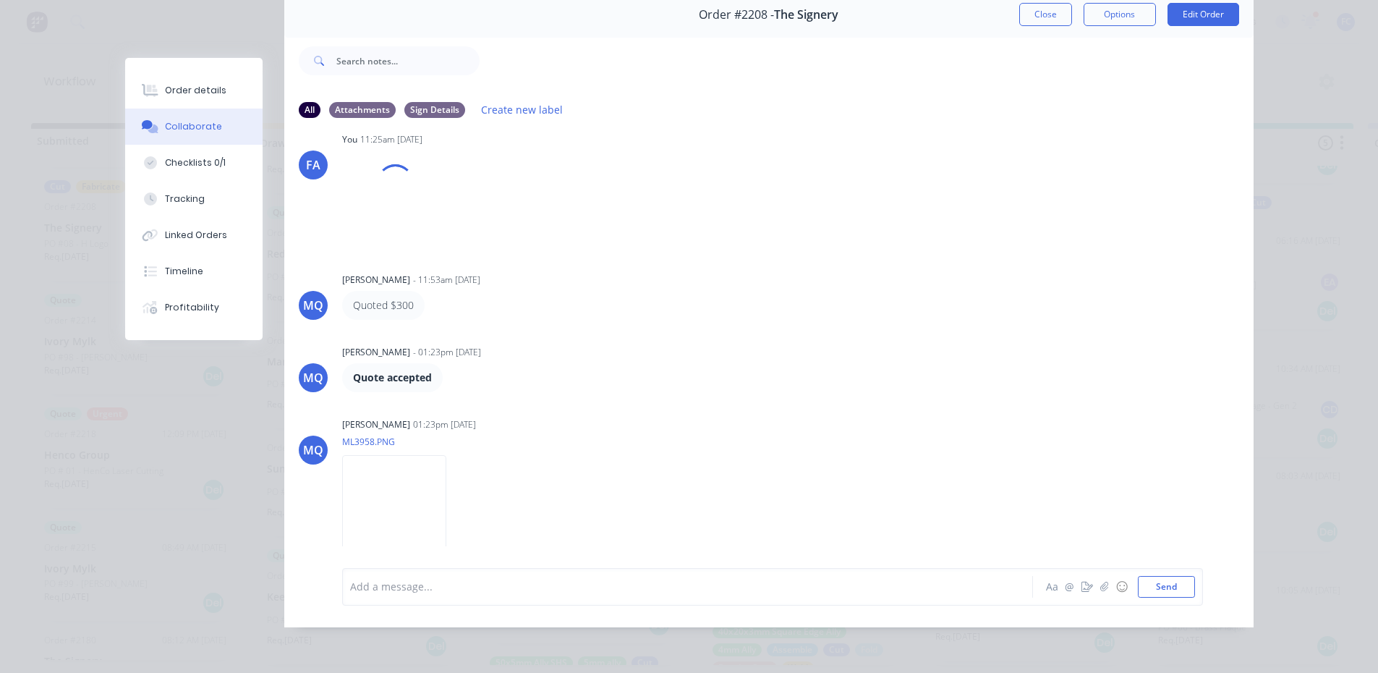
scroll to position [3, 0]
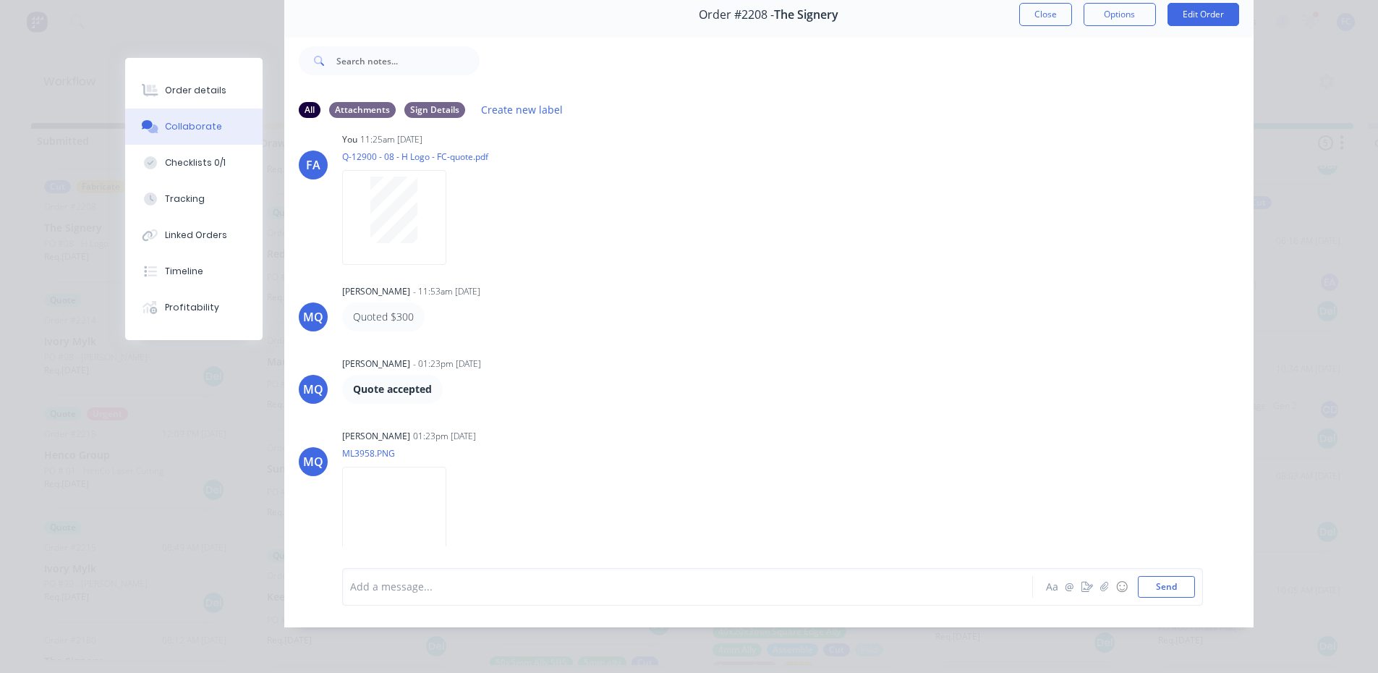
click at [1029, 90] on div "All Attachments Sign Details Create new label" at bounding box center [768, 110] width 969 height 40
click at [1039, 10] on button "Close" at bounding box center [1045, 14] width 53 height 23
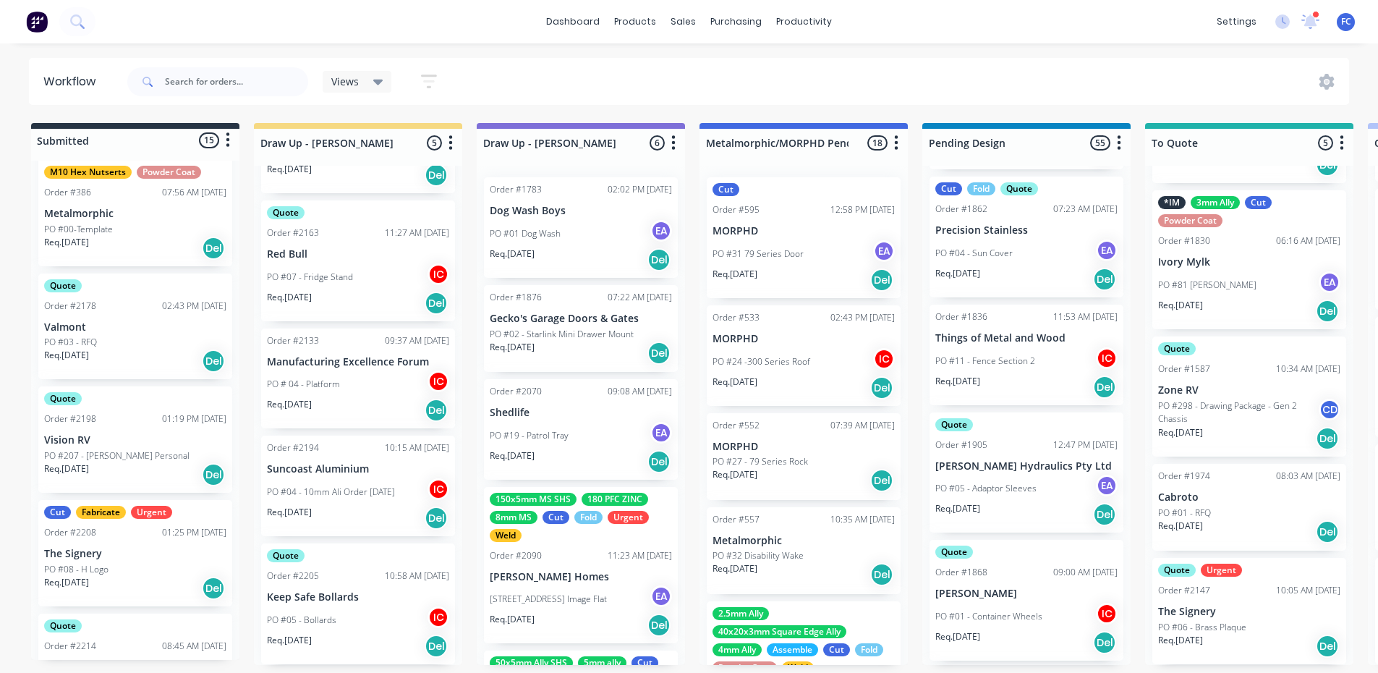
scroll to position [223, 0]
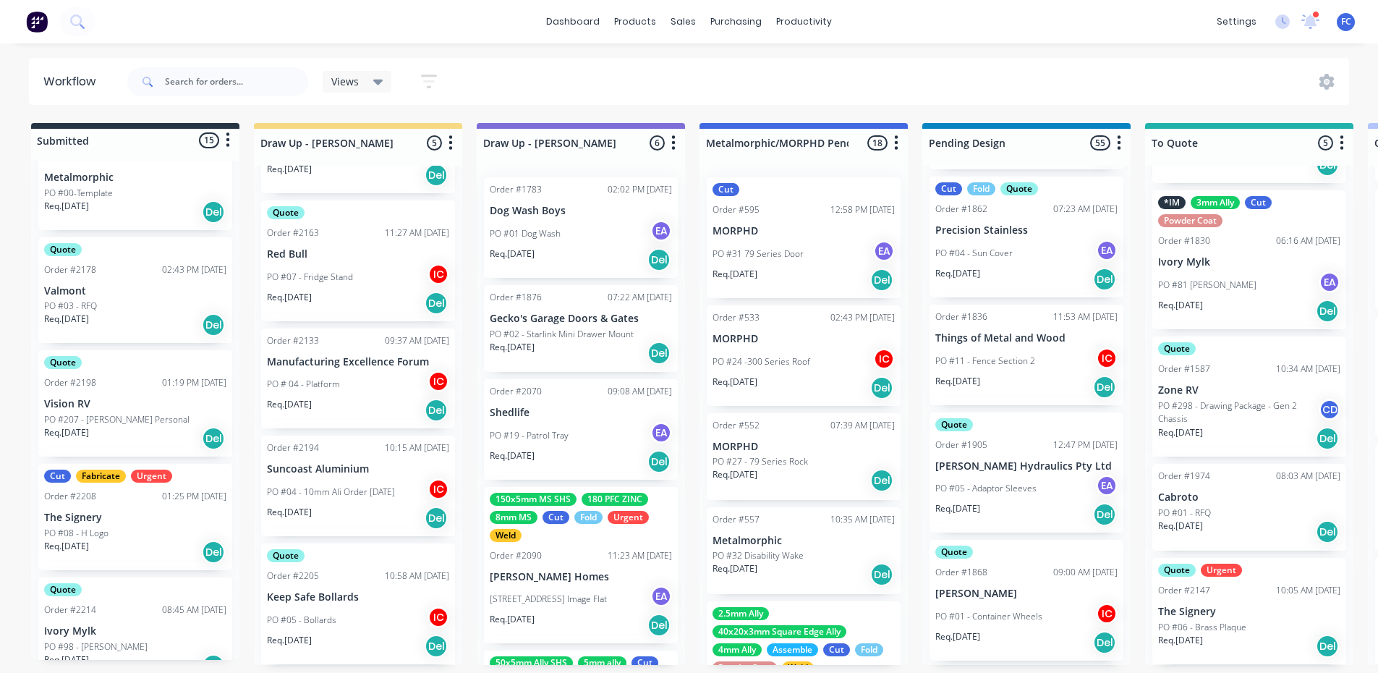
click at [119, 280] on div "Quote Order #2178 02:43 PM [DATE] Valmont PO #03 - RFQ Req. [DATE] Del" at bounding box center [135, 290] width 194 height 106
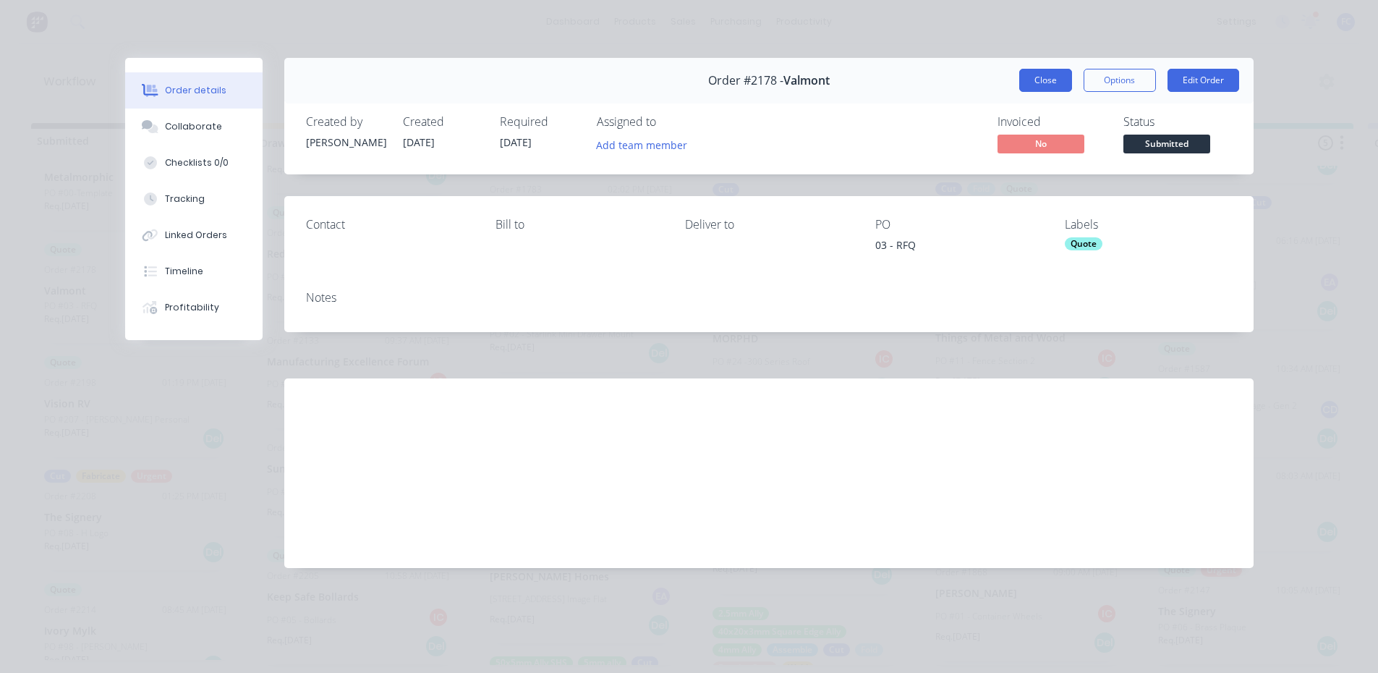
click at [1036, 84] on button "Close" at bounding box center [1045, 80] width 53 height 23
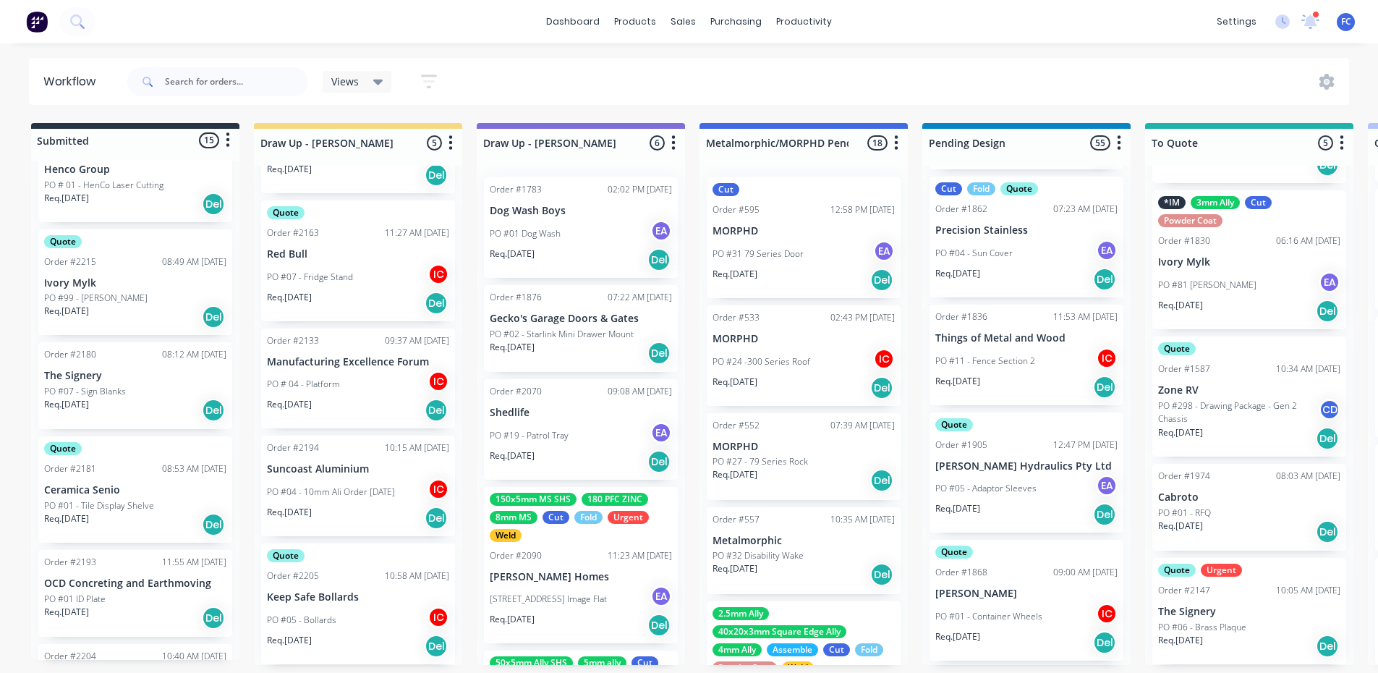
scroll to position [802, 0]
click at [70, 252] on div "Order #2215" at bounding box center [70, 258] width 52 height 13
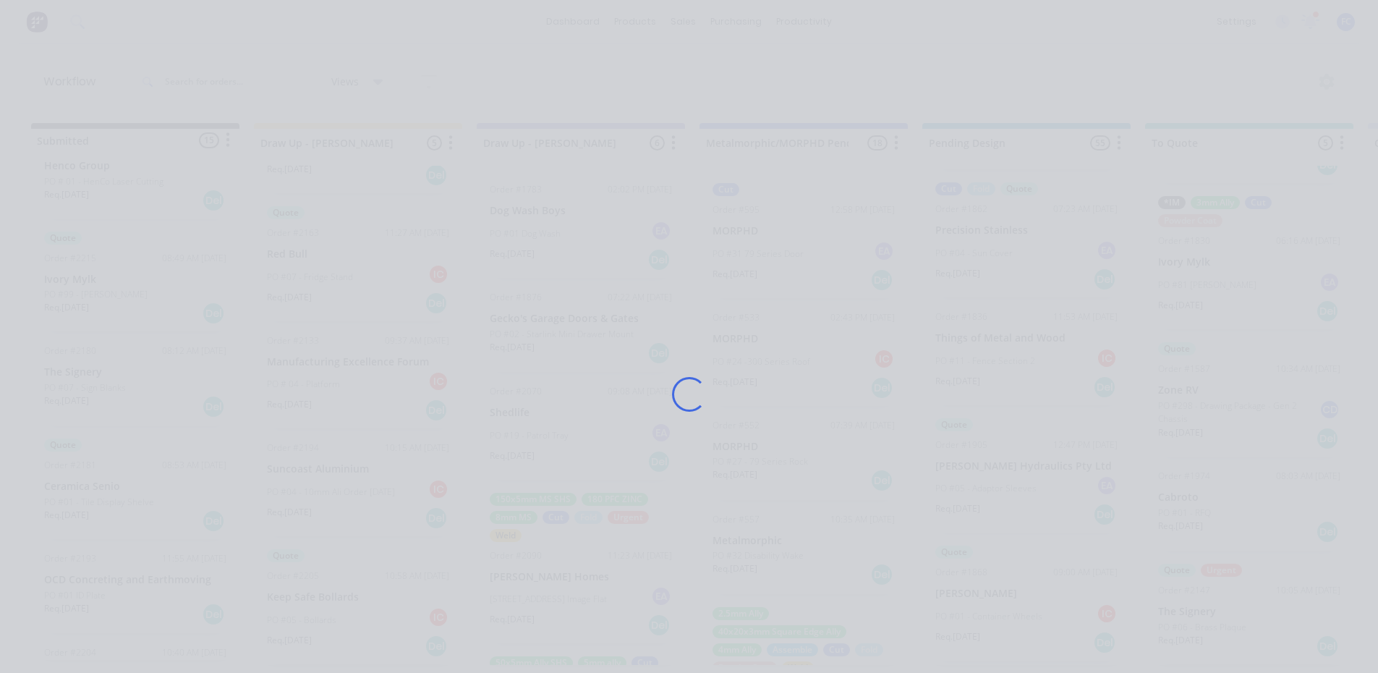
scroll to position [0, 0]
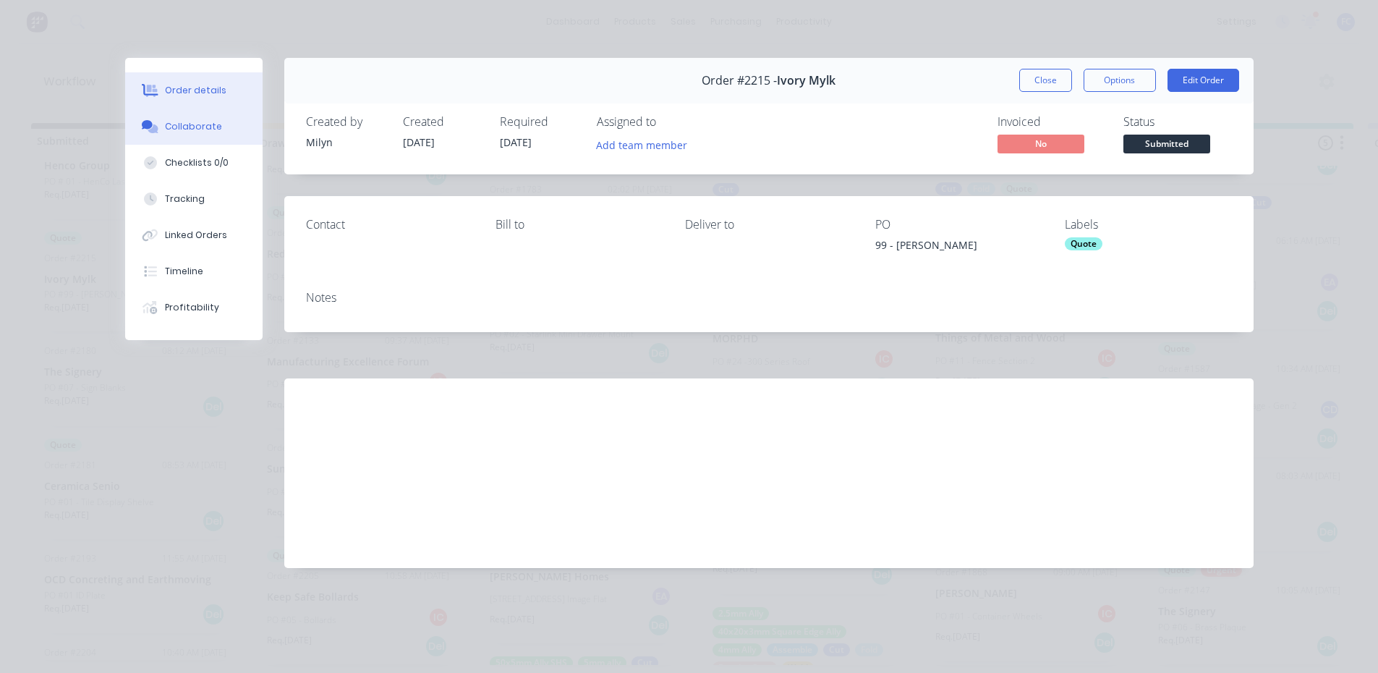
click at [184, 137] on button "Collaborate" at bounding box center [193, 126] width 137 height 36
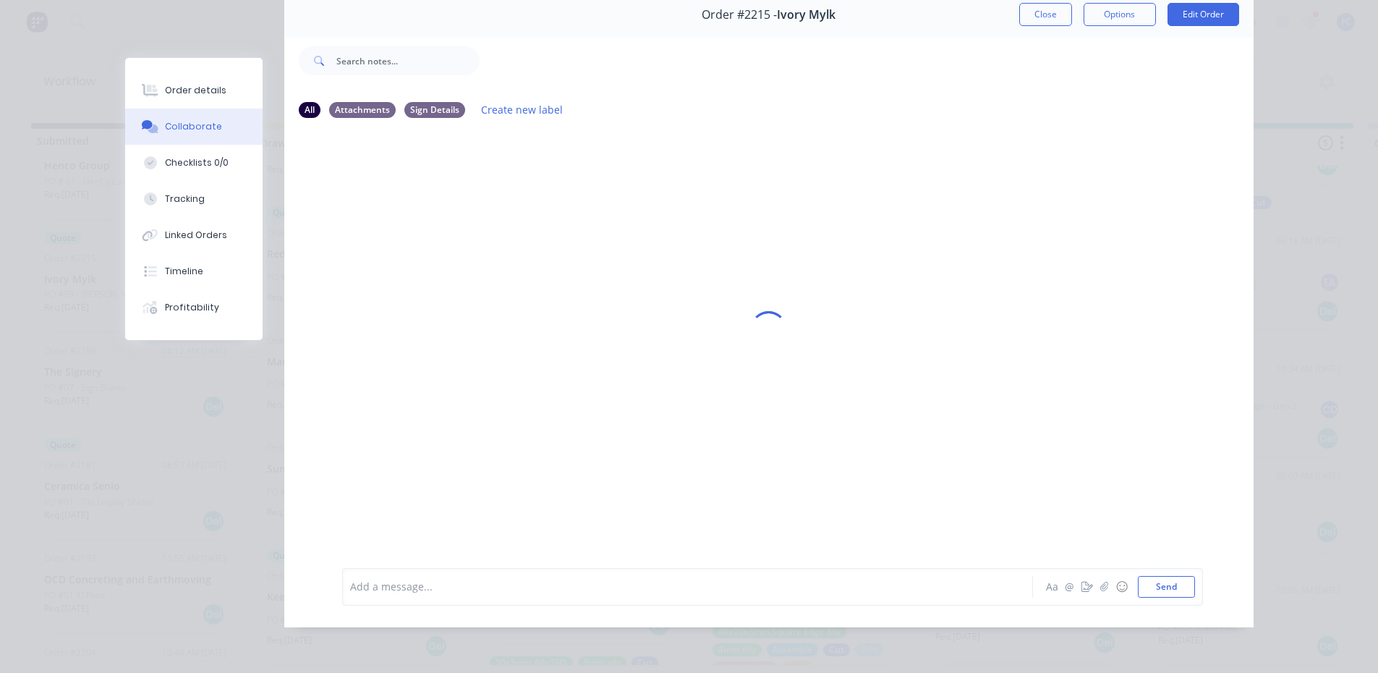
scroll to position [3, 0]
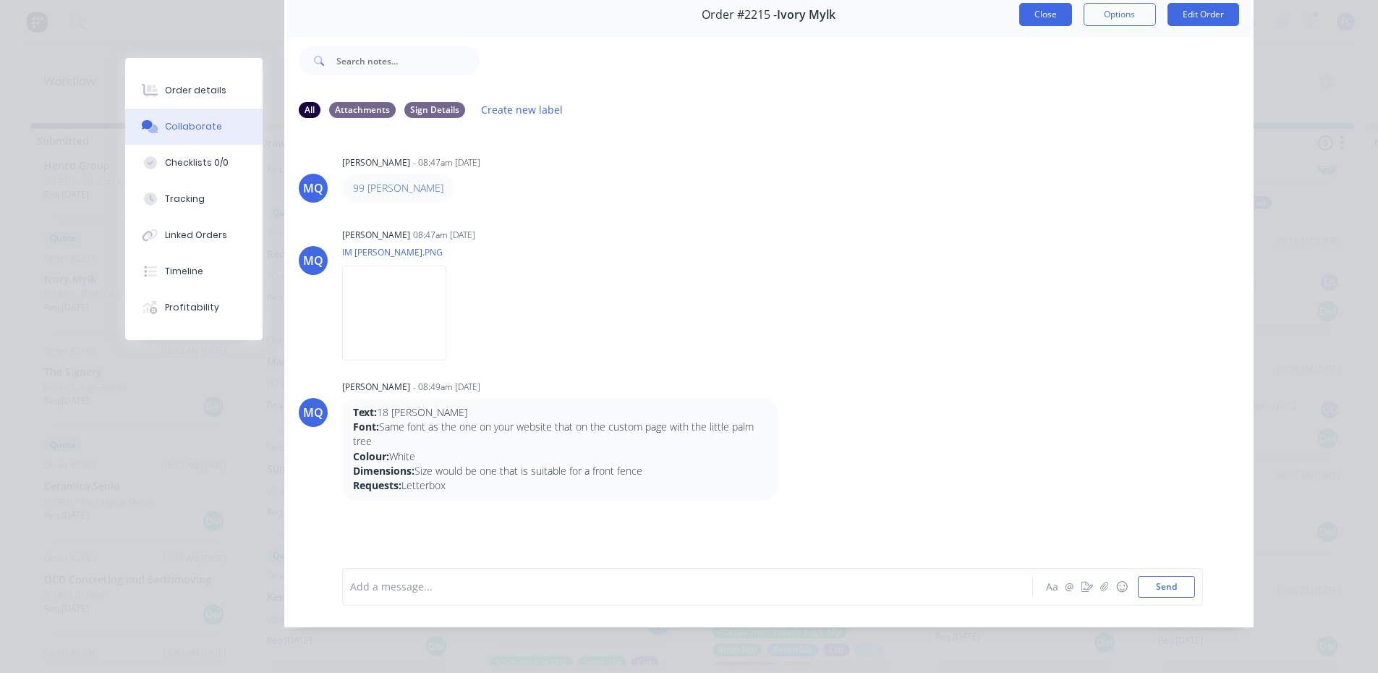
click at [1031, 9] on button "Close" at bounding box center [1045, 14] width 53 height 23
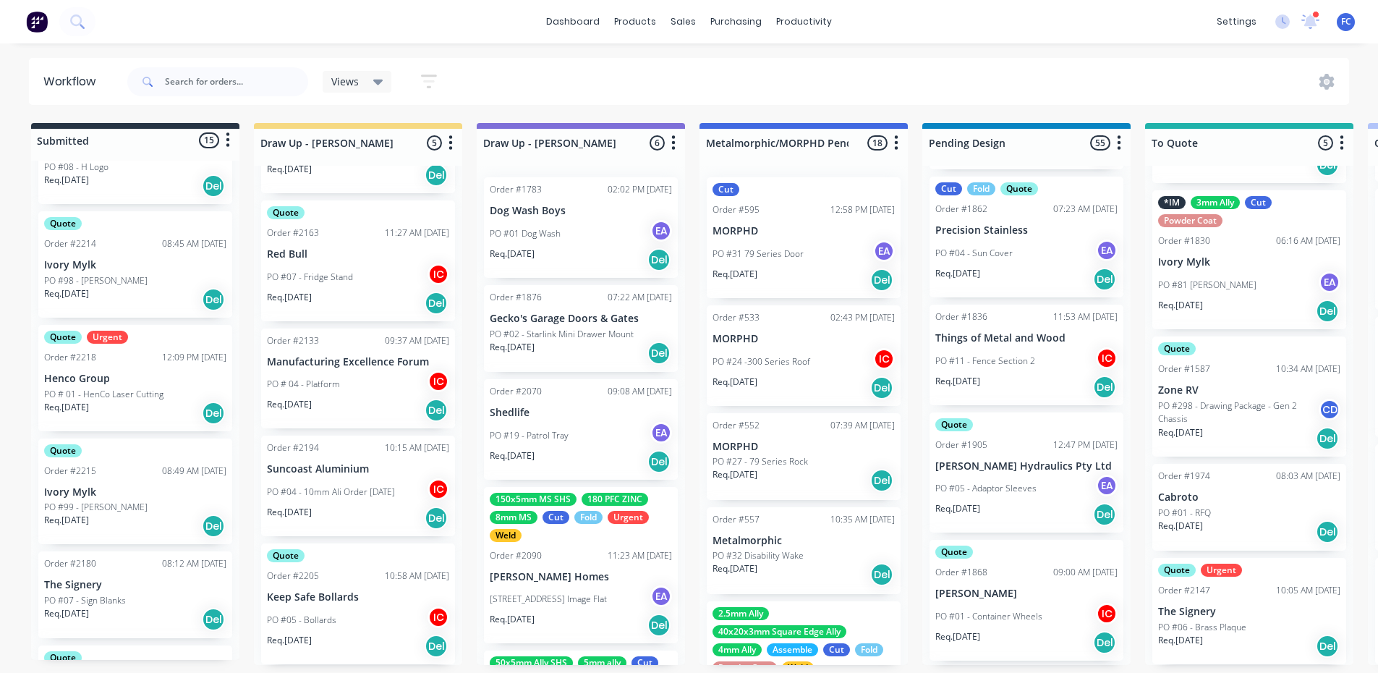
scroll to position [585, 0]
click at [82, 396] on p "PO # 01 - HenCo Laser Cutting" at bounding box center [103, 398] width 119 height 13
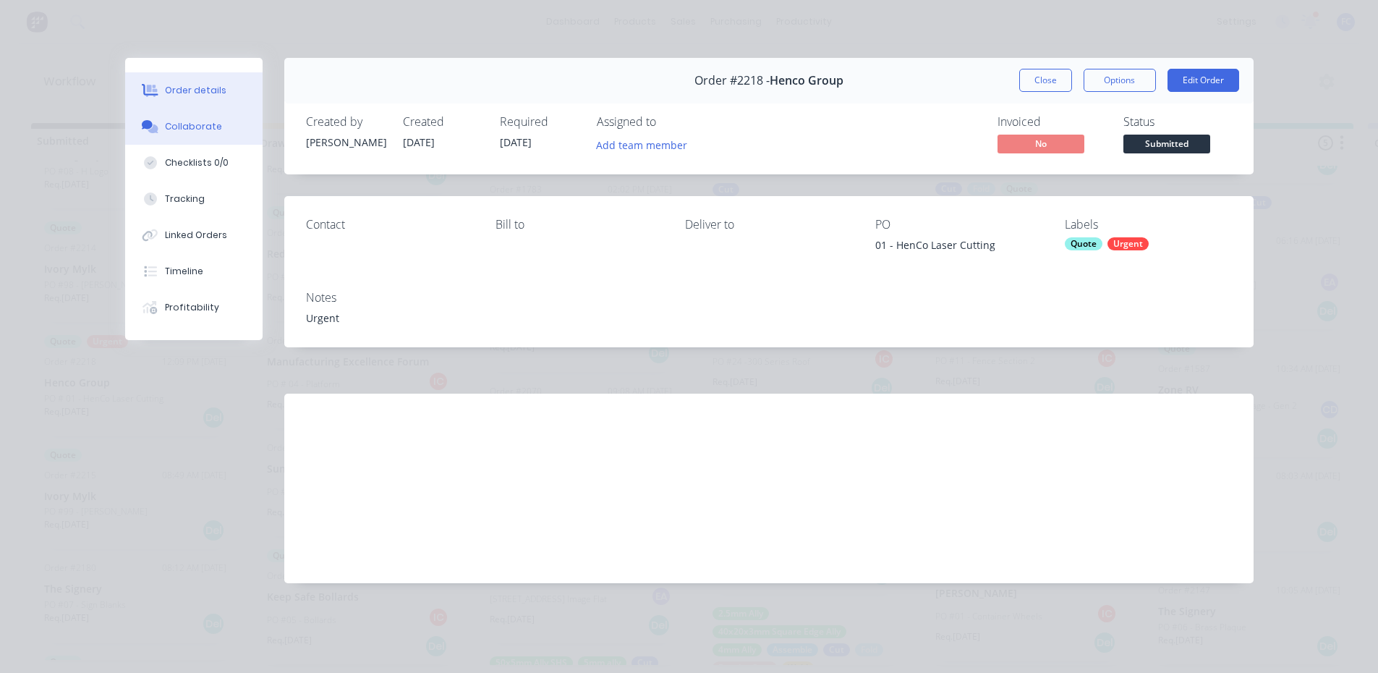
click at [162, 119] on button "Collaborate" at bounding box center [193, 126] width 137 height 36
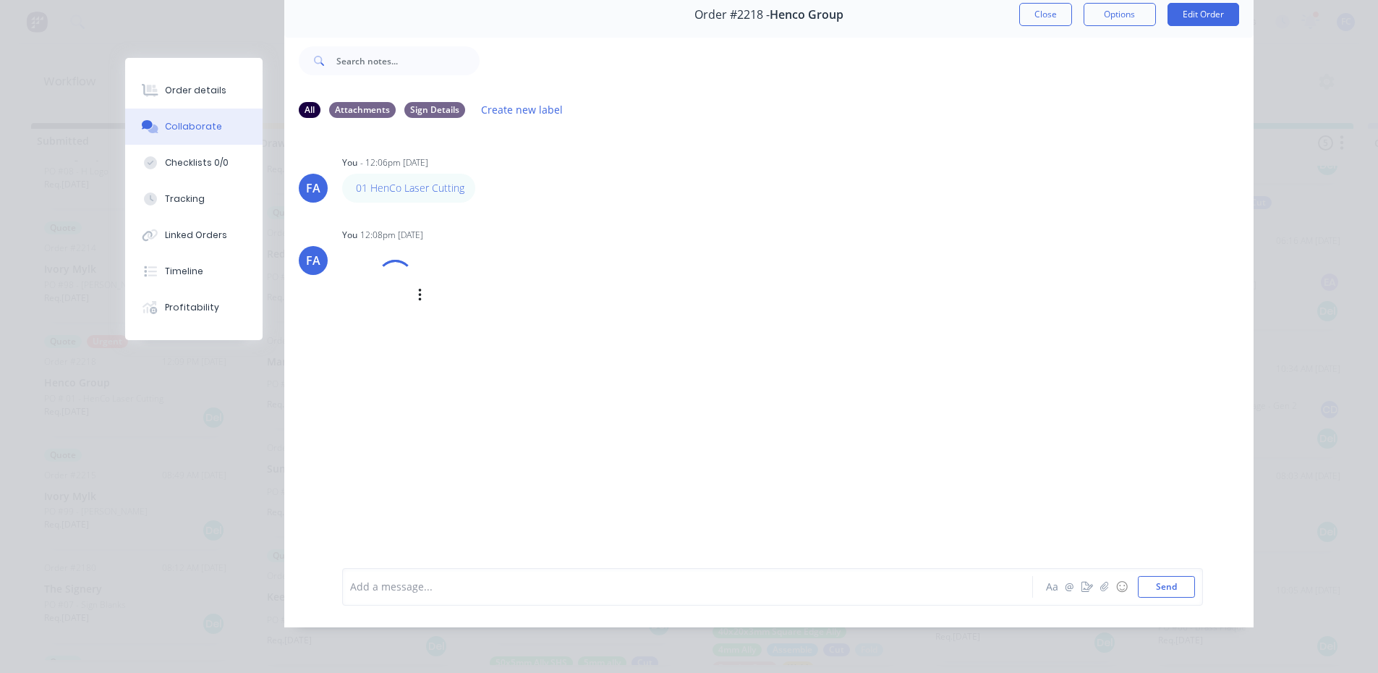
scroll to position [77, 0]
drag, startPoint x: 1044, startPoint y: 9, endPoint x: 864, endPoint y: 295, distance: 338.3
click at [1044, 8] on button "Close" at bounding box center [1045, 14] width 53 height 23
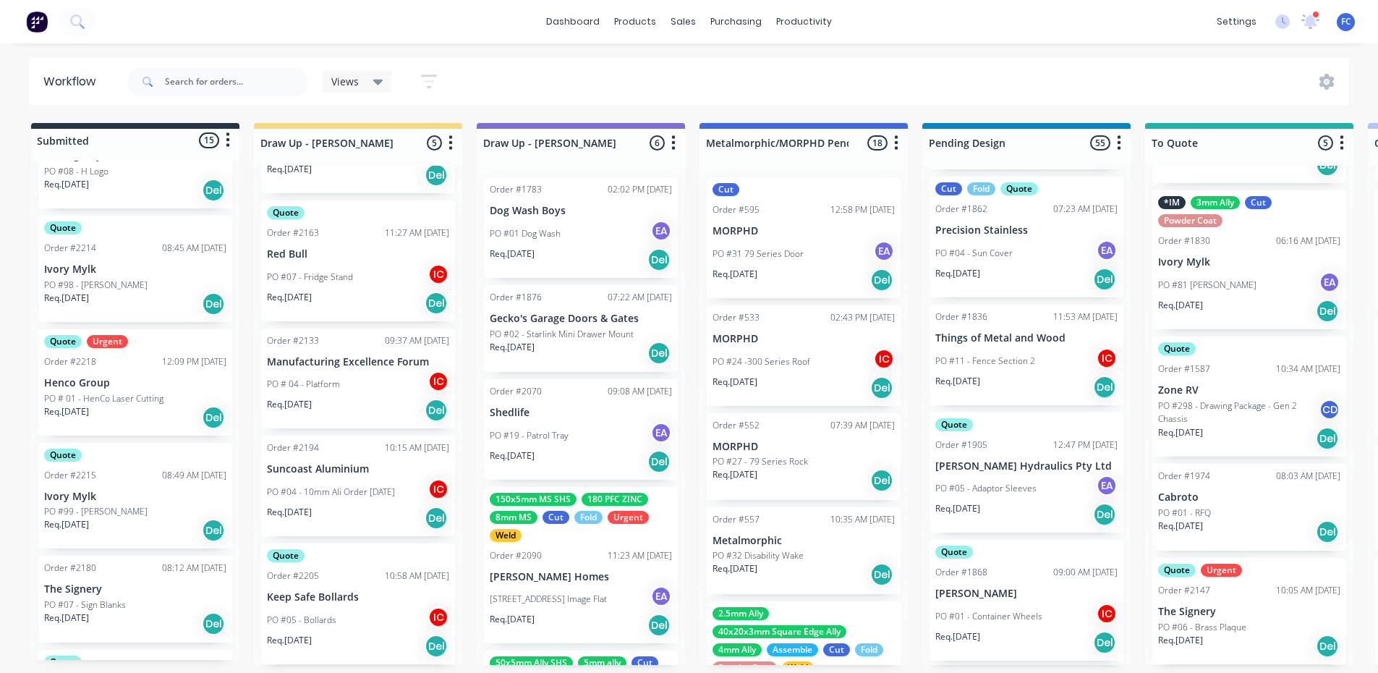
drag, startPoint x: 217, startPoint y: 671, endPoint x: 144, endPoint y: 652, distance: 75.4
click at [182, 586] on html "dashboard products sales purchasing productivity dashboard products Product Cat…" at bounding box center [689, 293] width 1378 height 586
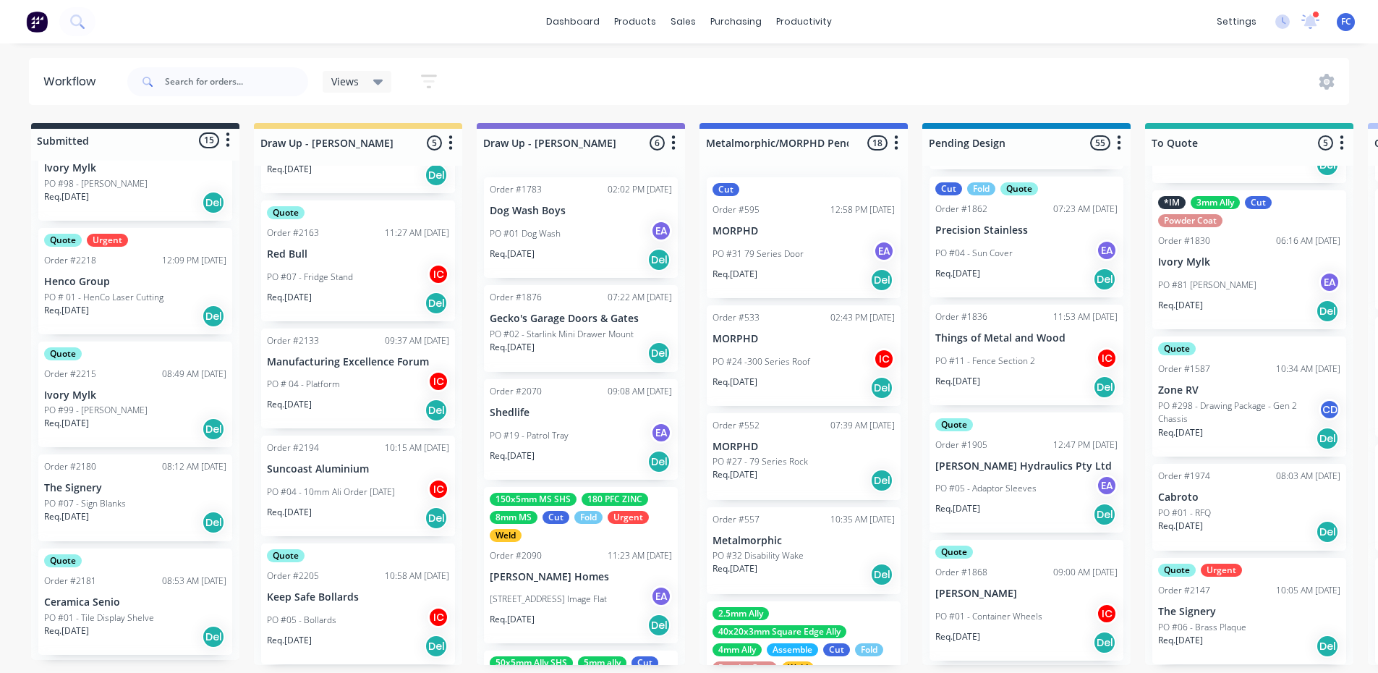
scroll to position [802, 0]
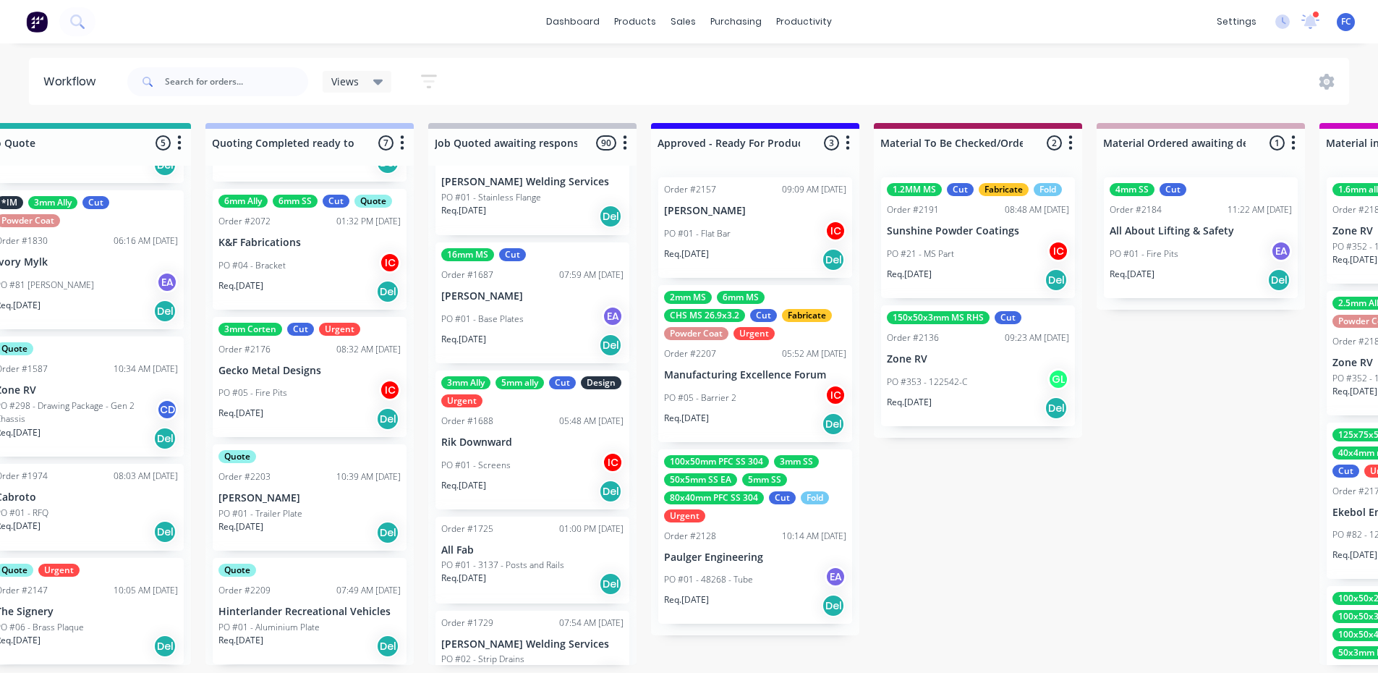
scroll to position [3, 1196]
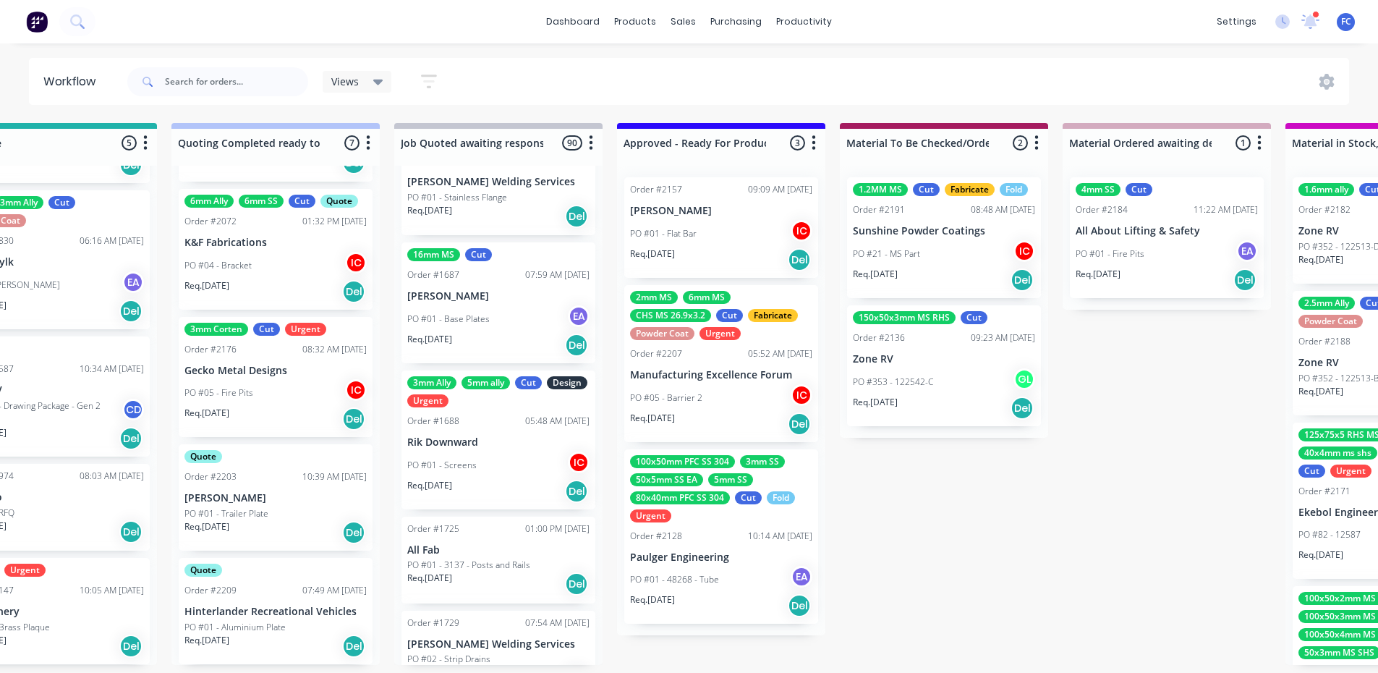
click at [676, 384] on div "PO #05 - Barrier 2 IC" at bounding box center [721, 397] width 182 height 27
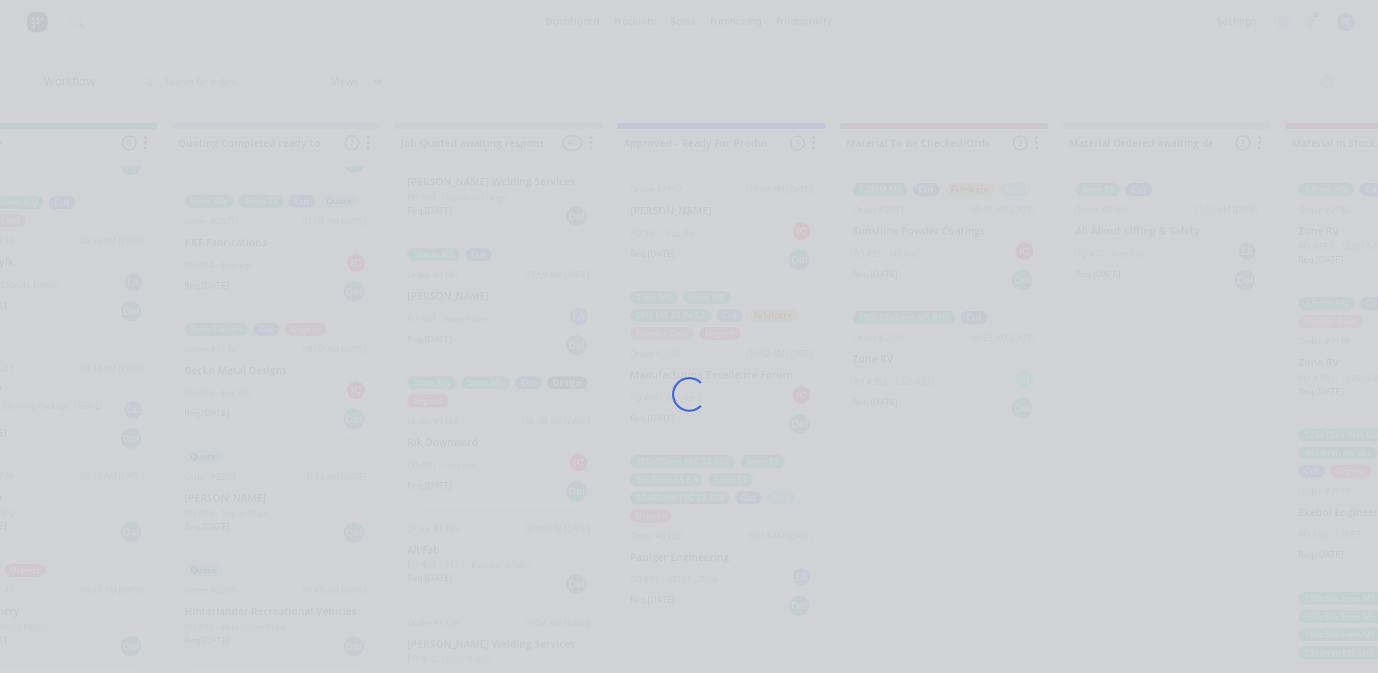
scroll to position [0, 1196]
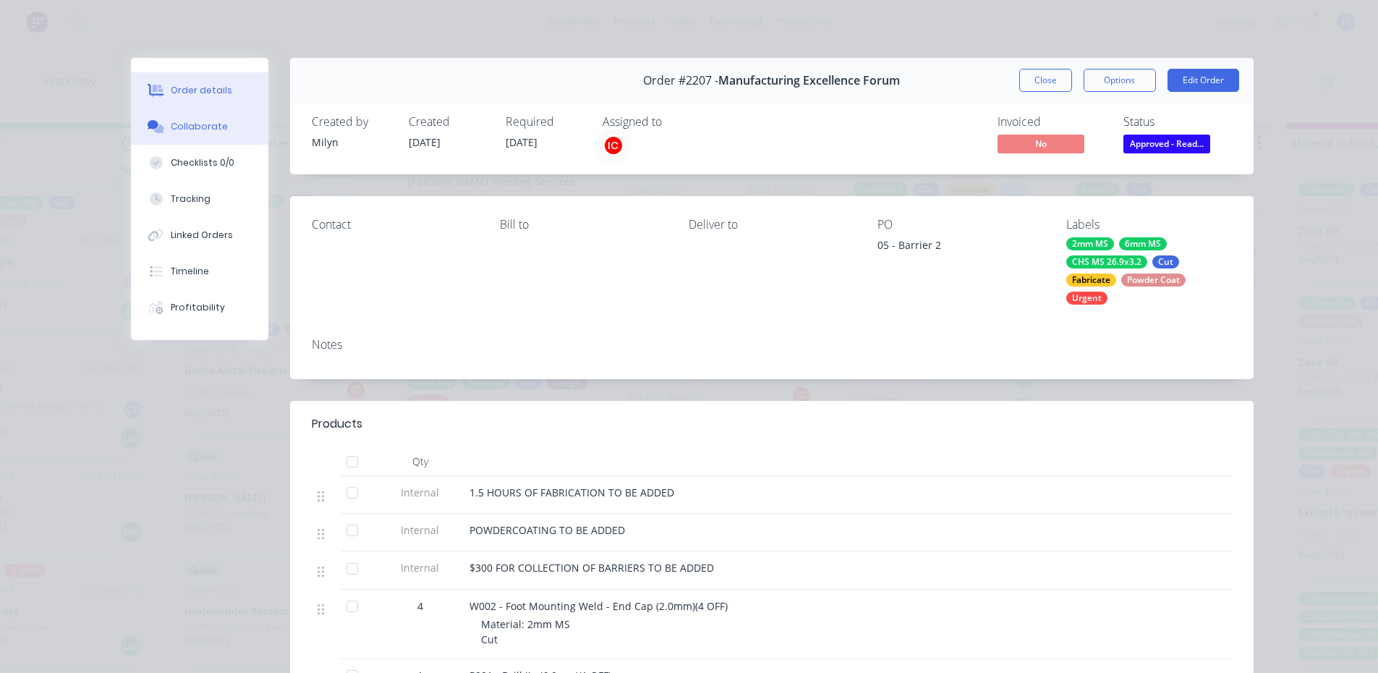
click at [180, 124] on div "Collaborate" at bounding box center [199, 126] width 57 height 13
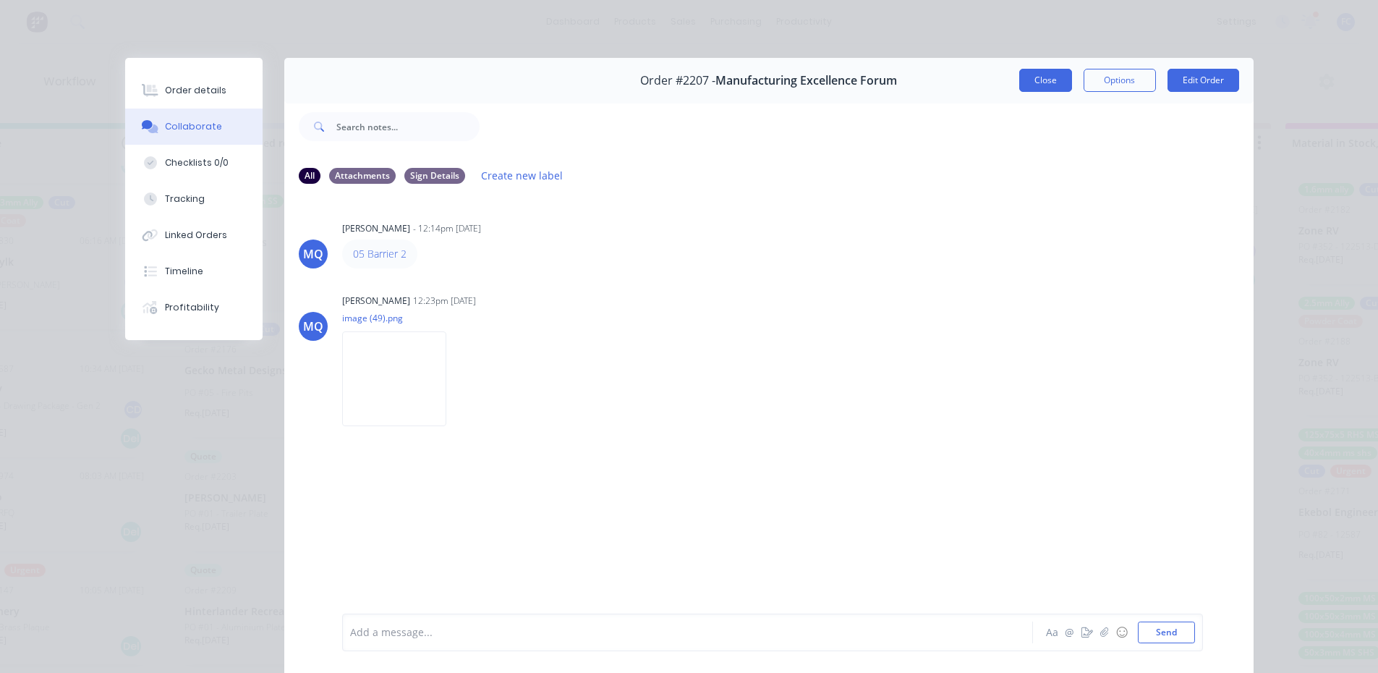
click at [1035, 79] on button "Close" at bounding box center [1045, 80] width 53 height 23
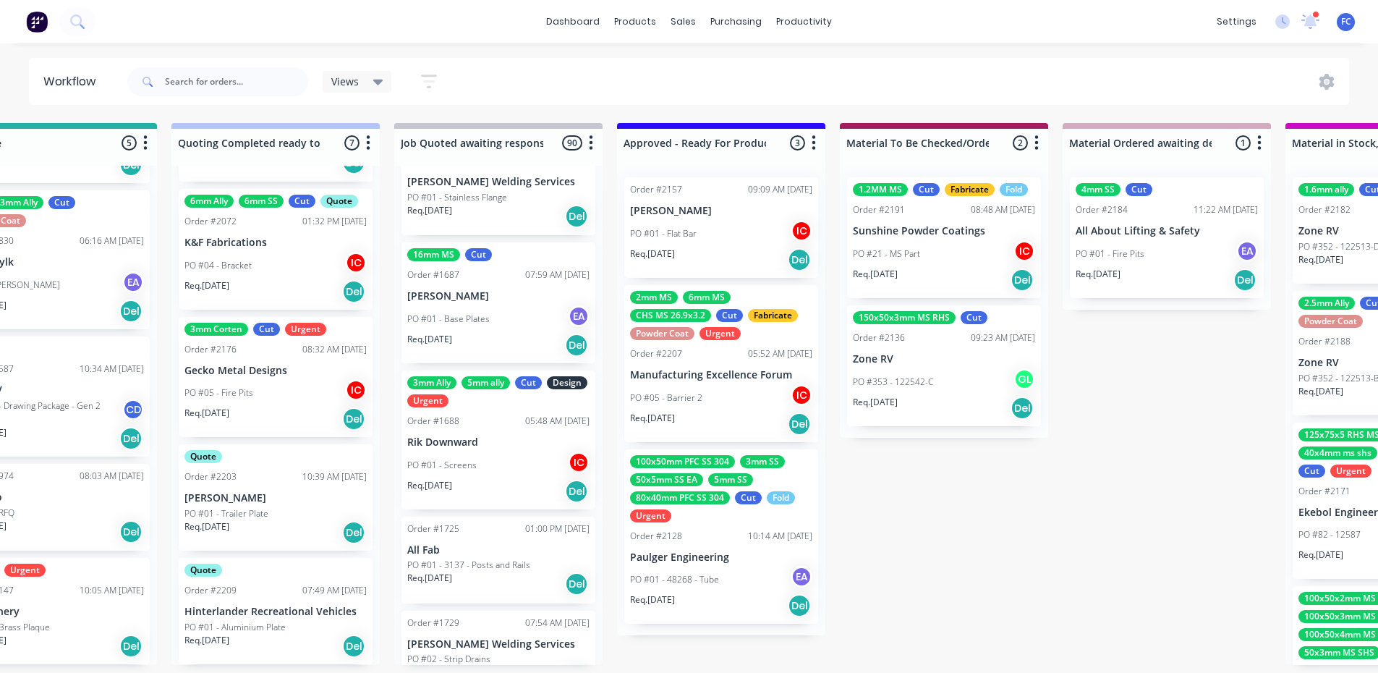
click at [725, 242] on div "PO #01 - Flat Bar IC" at bounding box center [721, 233] width 182 height 27
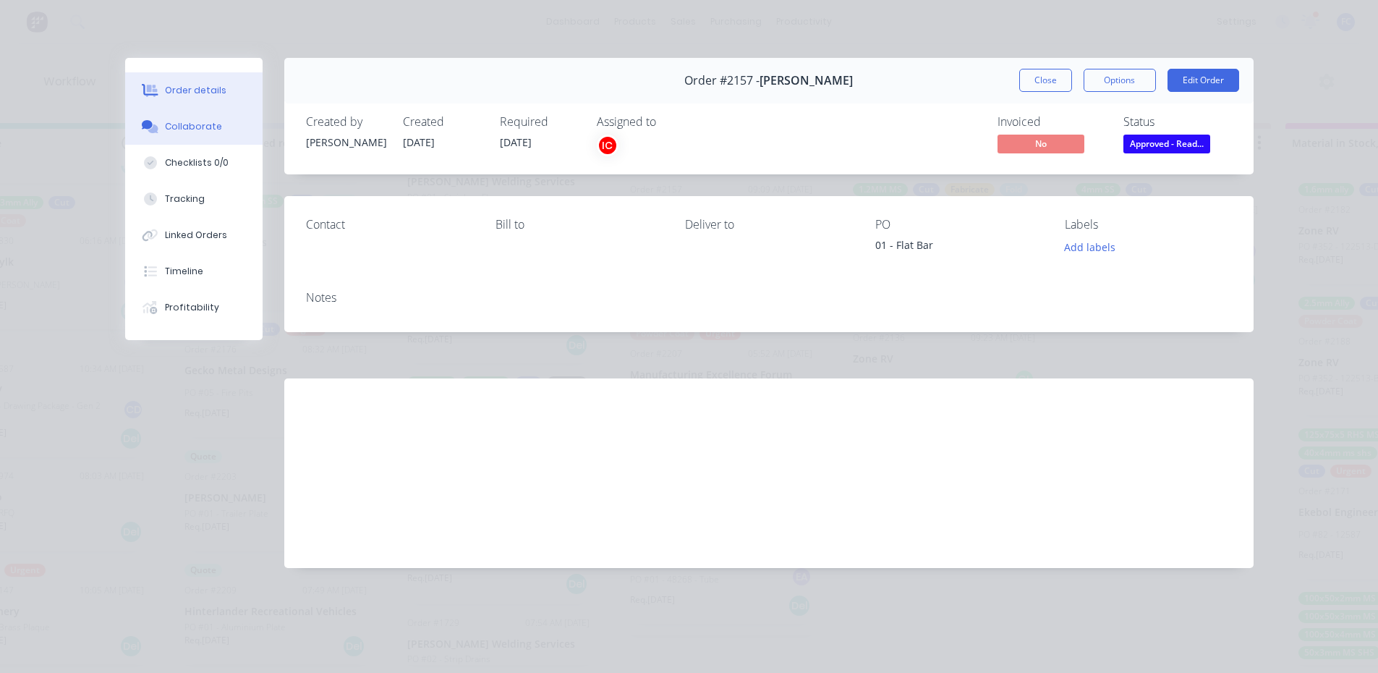
click at [202, 138] on button "Collaborate" at bounding box center [193, 126] width 137 height 36
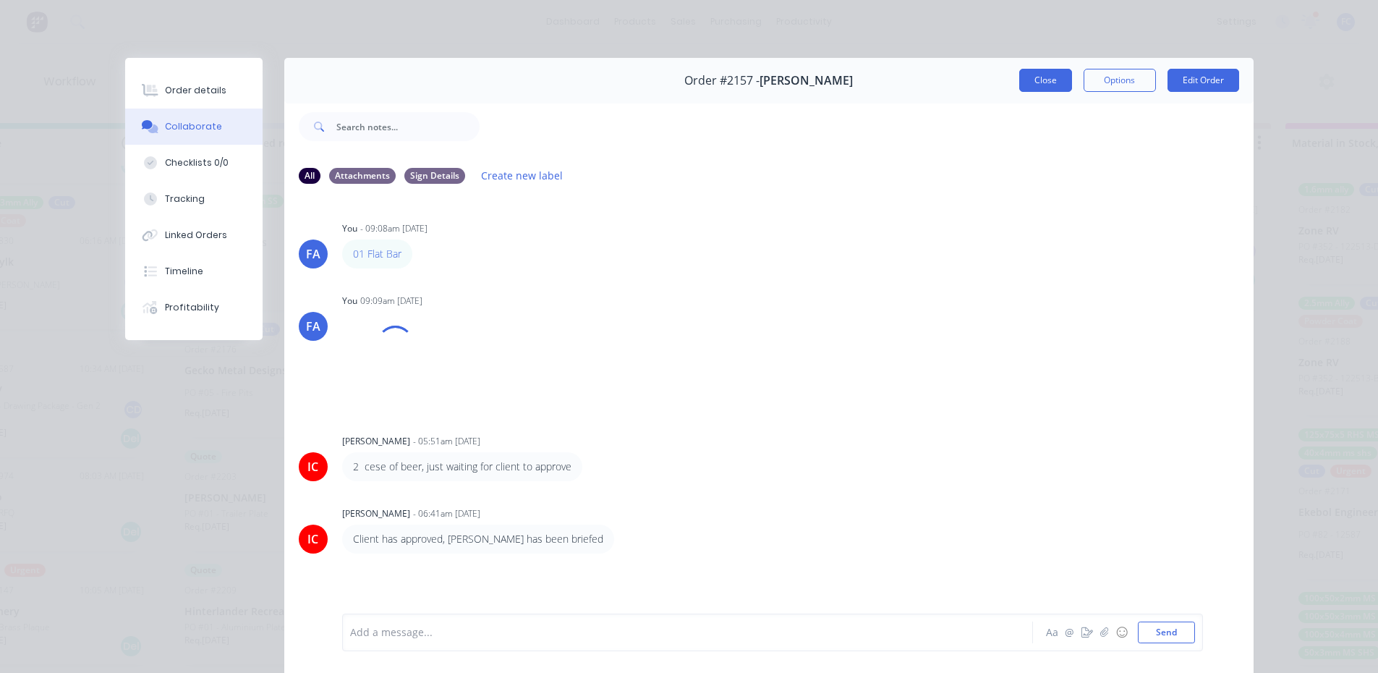
click at [1040, 77] on button "Close" at bounding box center [1045, 80] width 53 height 23
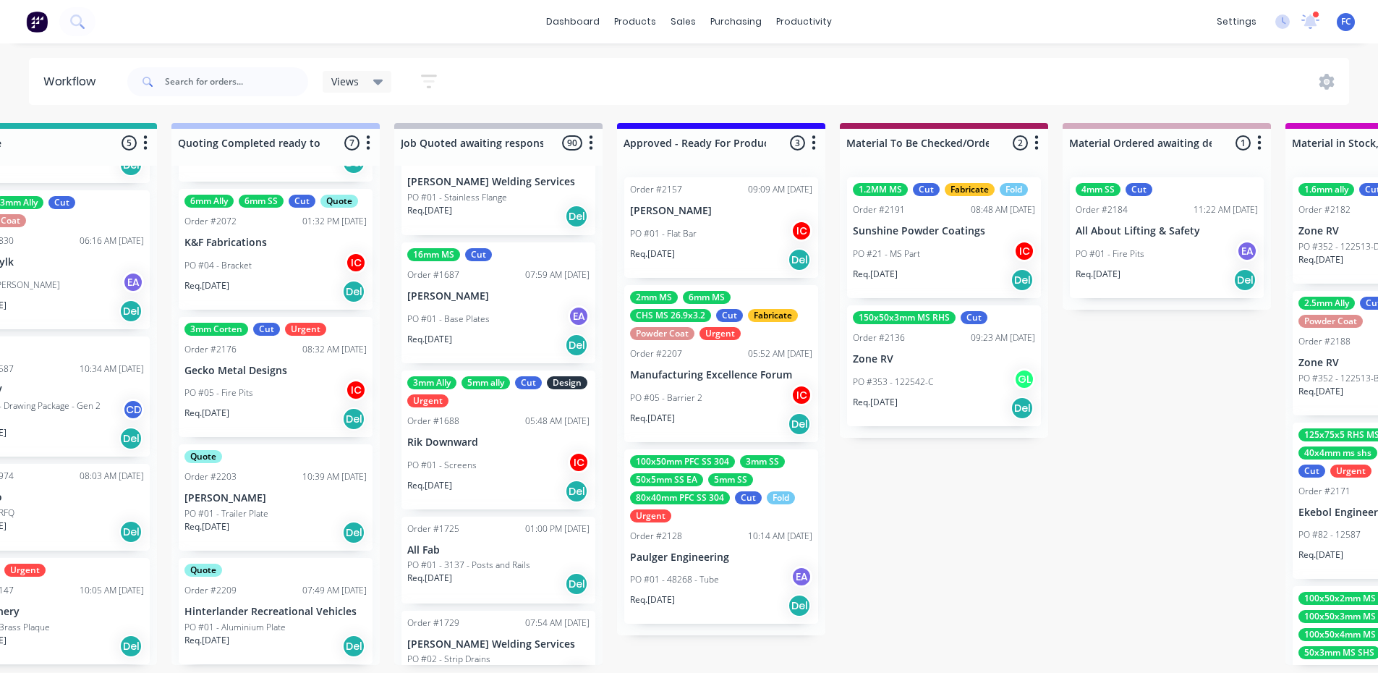
click at [683, 240] on div "PO #01 - Flat Bar IC" at bounding box center [721, 233] width 182 height 27
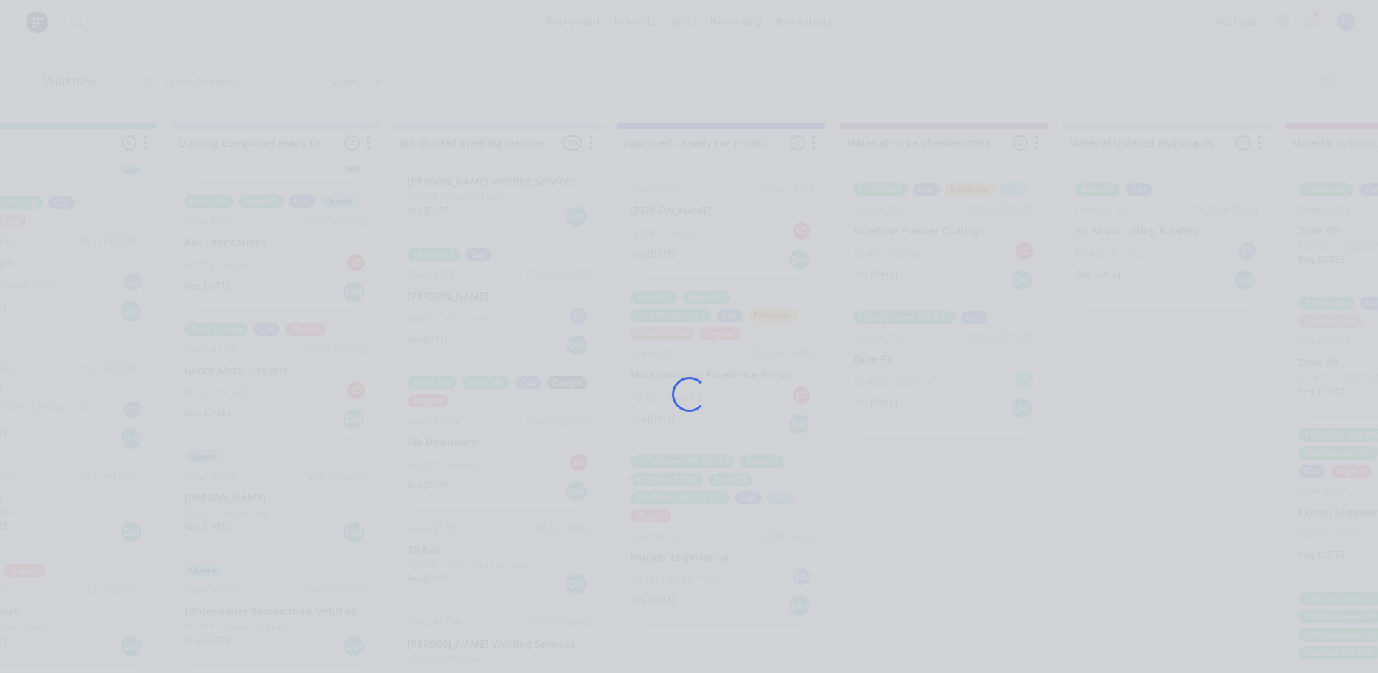
scroll to position [0, 0]
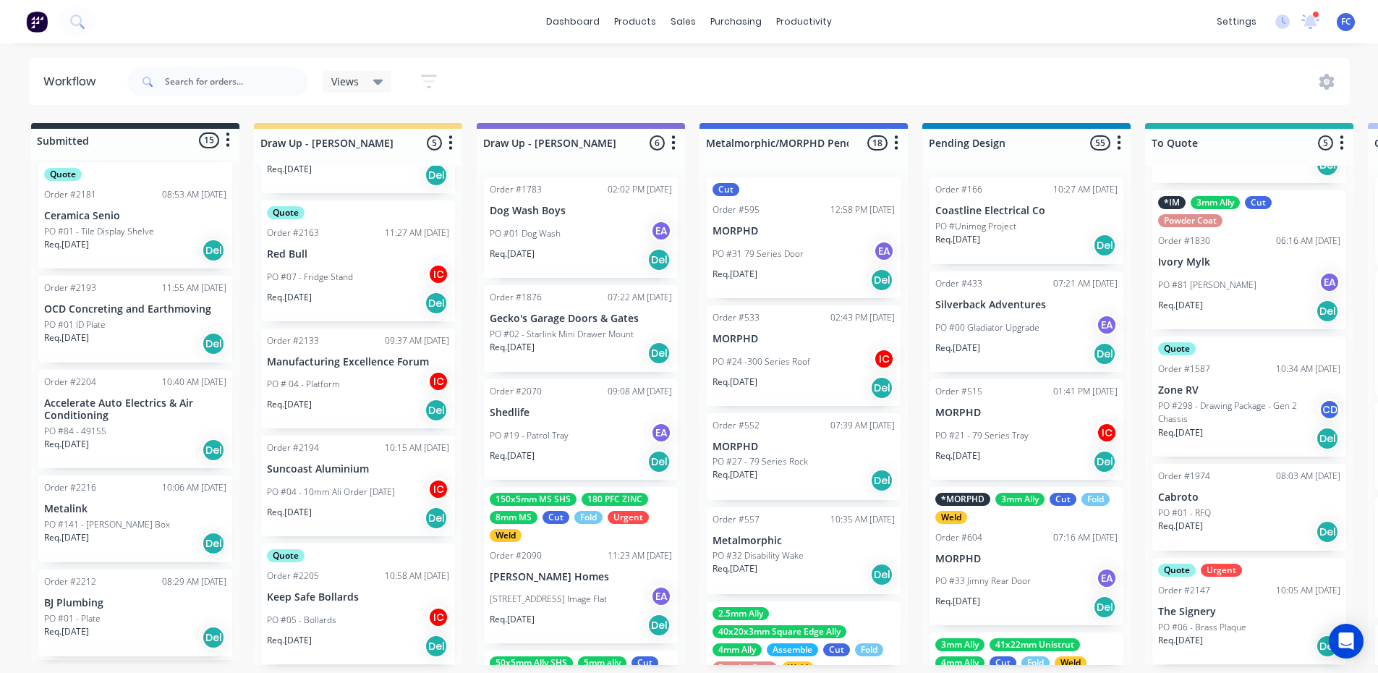
scroll to position [1091, 0]
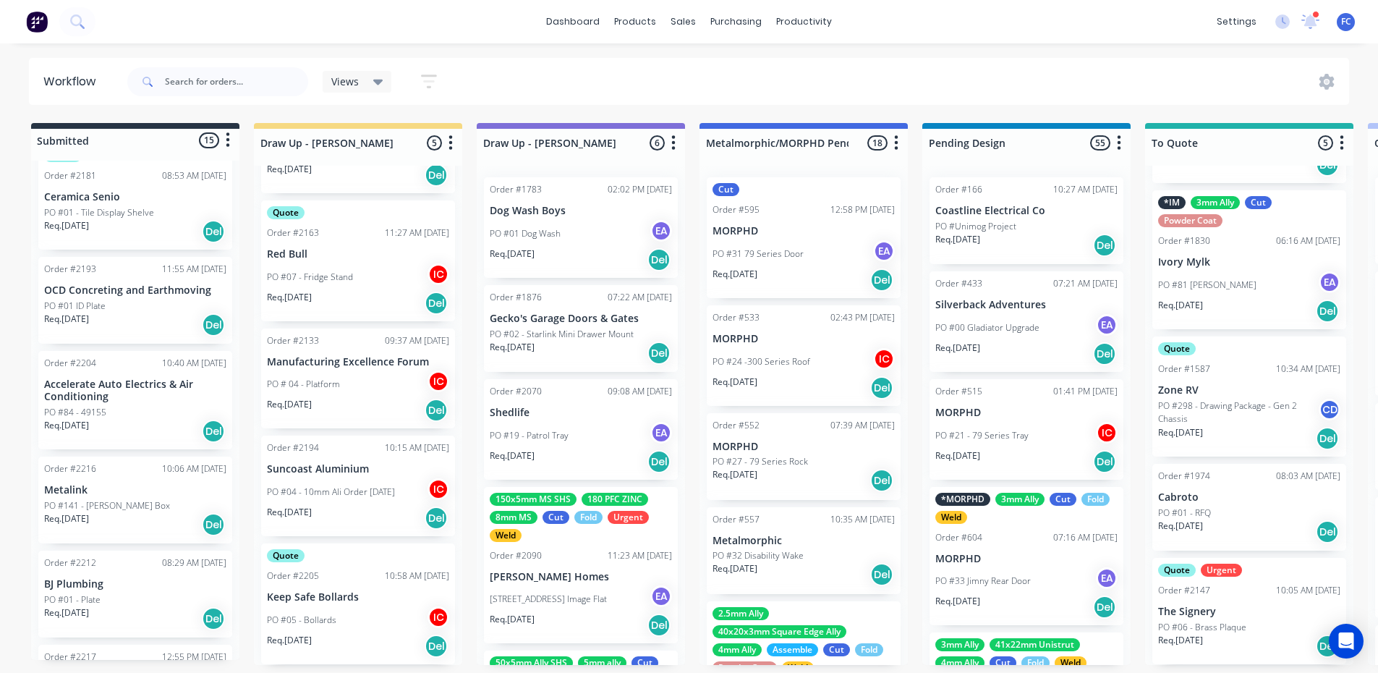
click at [95, 299] on p "PO #01 ID Plate" at bounding box center [74, 305] width 61 height 13
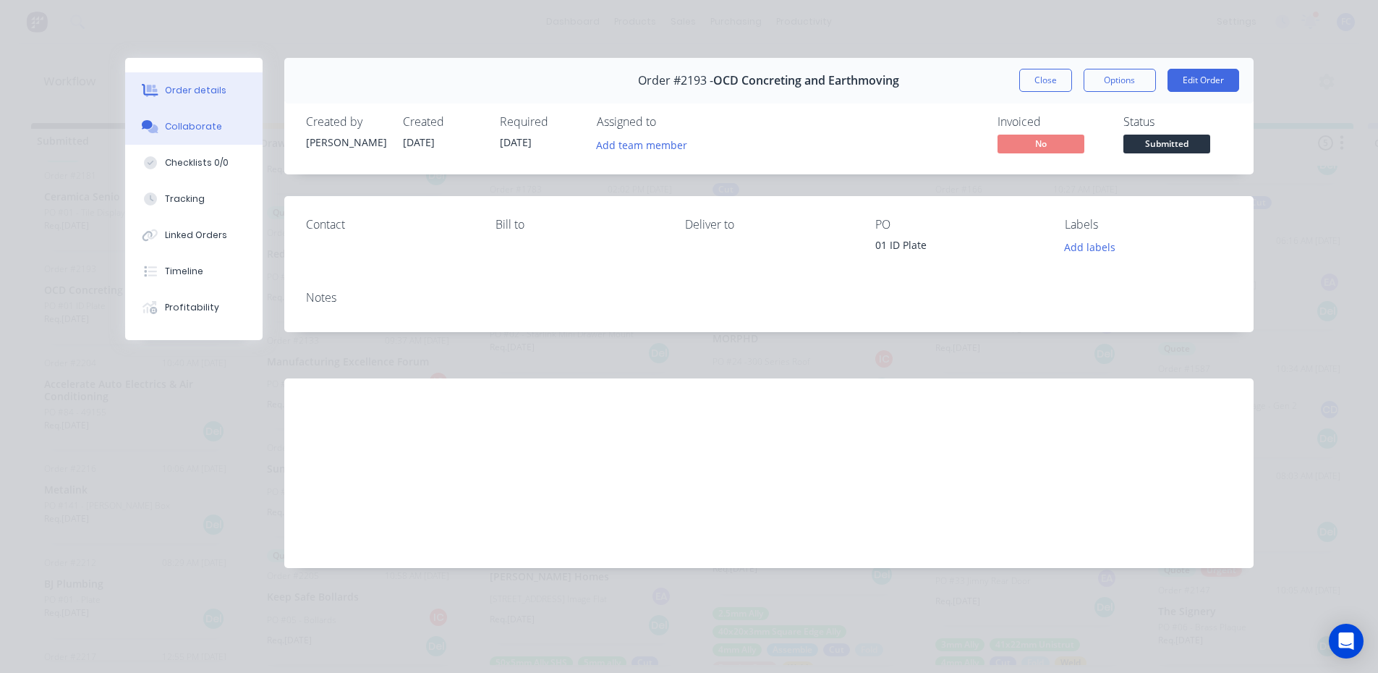
click at [209, 128] on div "Collaborate" at bounding box center [193, 126] width 57 height 13
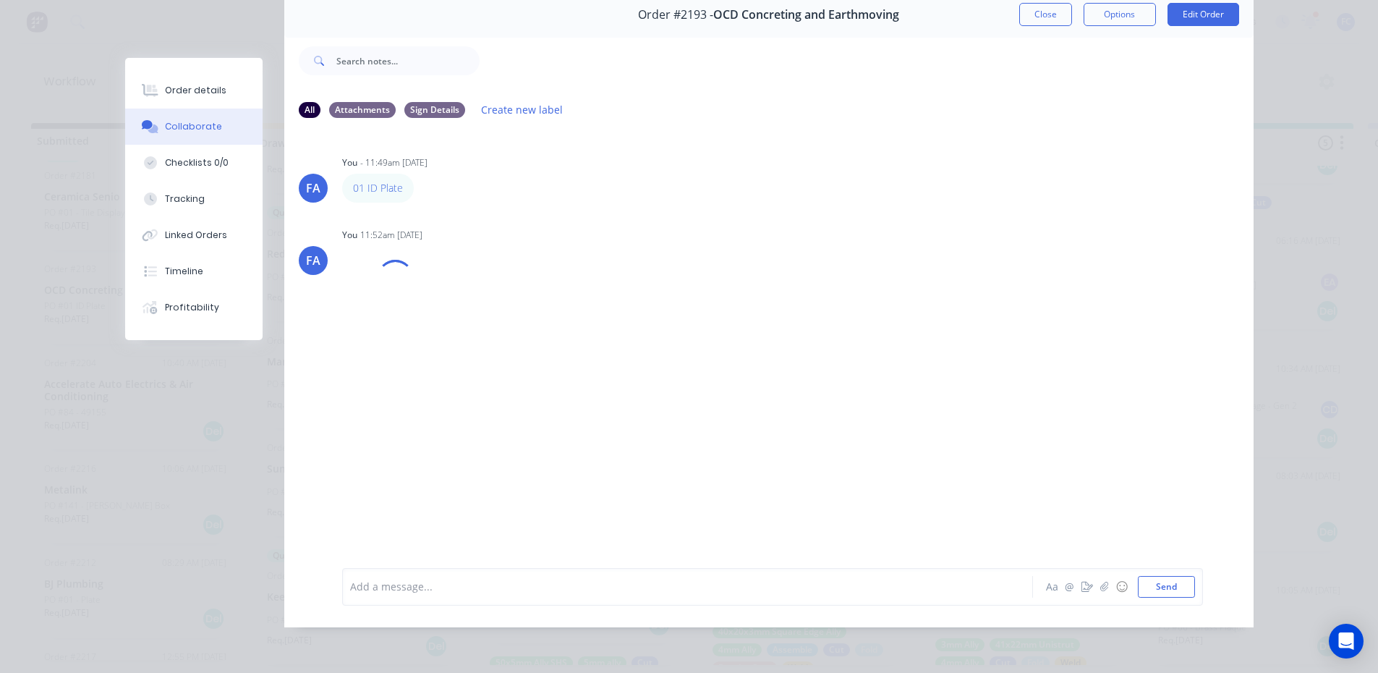
scroll to position [77, 0]
